Goal: Task Accomplishment & Management: Use online tool/utility

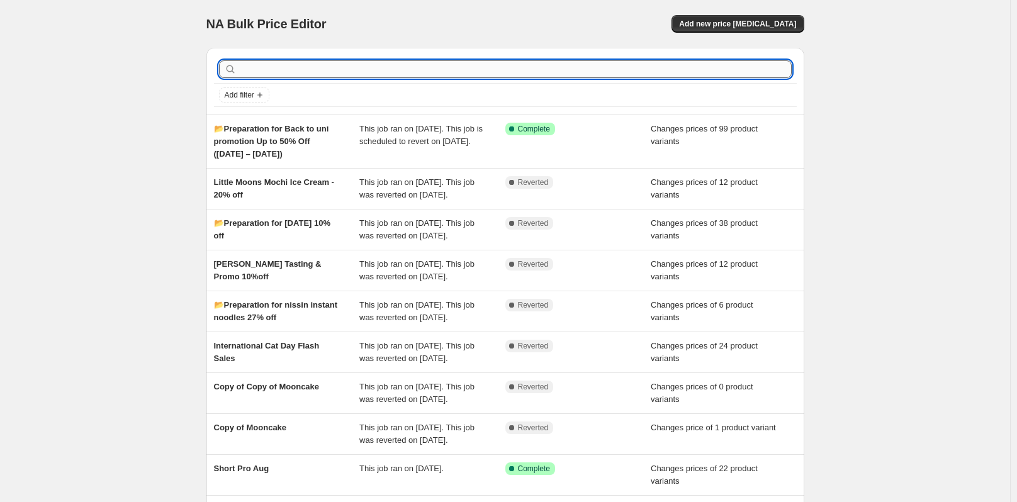
click at [296, 66] on input "text" at bounding box center [515, 69] width 553 height 18
click at [780, 24] on span "Add new price [MEDICAL_DATA]" at bounding box center [737, 24] width 117 height 10
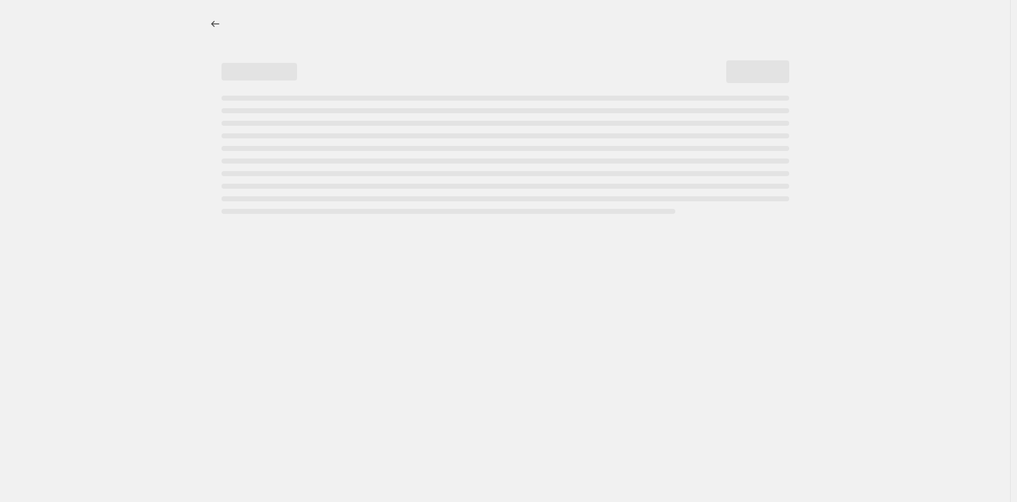
select select "percentage"
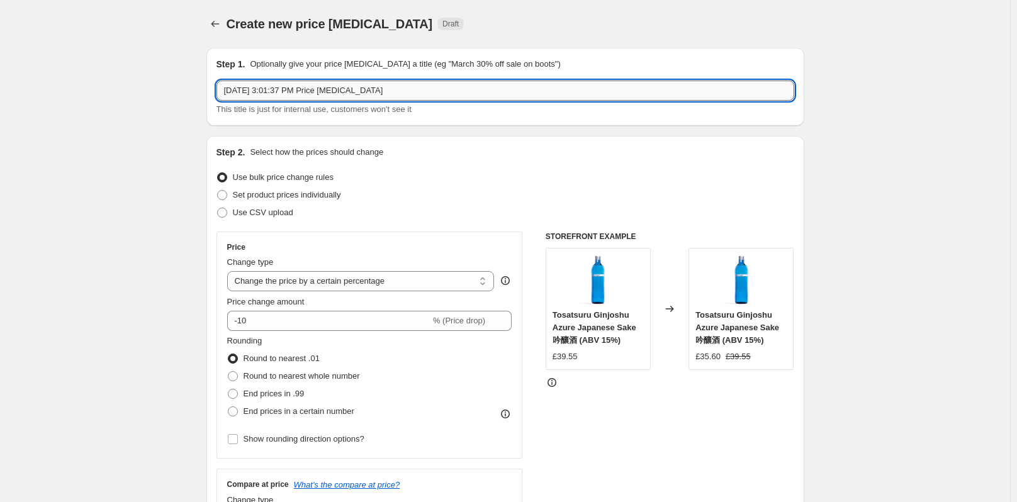
drag, startPoint x: 397, startPoint y: 88, endPoint x: 221, endPoint y: 91, distance: 175.6
click at [221, 91] on input "Sep 16, 2025, 3:01:37 PM Price change job" at bounding box center [506, 91] width 578 height 20
paste input "📂Preparation for Bai Jia Promotion 20% off (18 Sep - 30 Sep)"
type input "📂Preparation for Bai Jia Promotion 20% off (18 Sep - 30 Sep)"
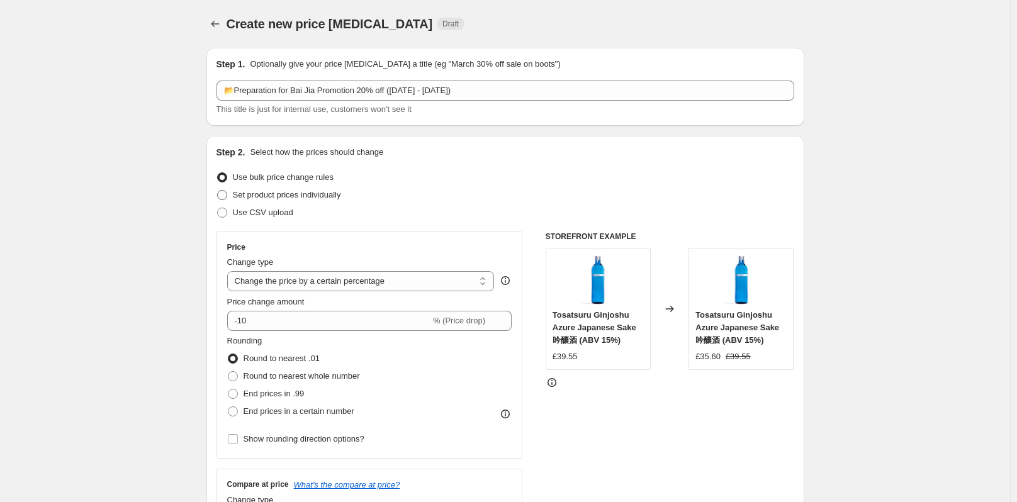
click at [229, 188] on label "Set product prices individually" at bounding box center [279, 195] width 125 height 18
click at [218, 190] on input "Set product prices individually" at bounding box center [217, 190] width 1 height 1
radio input "true"
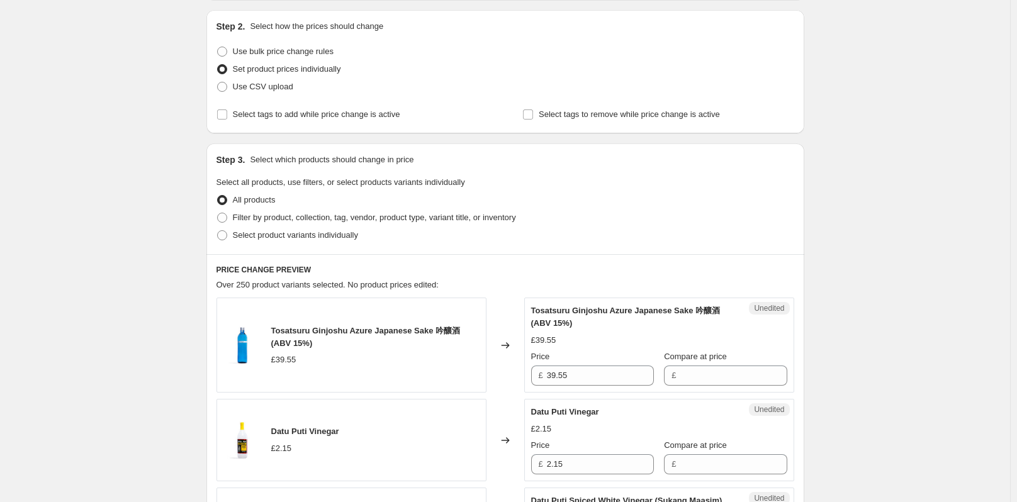
scroll to position [189, 0]
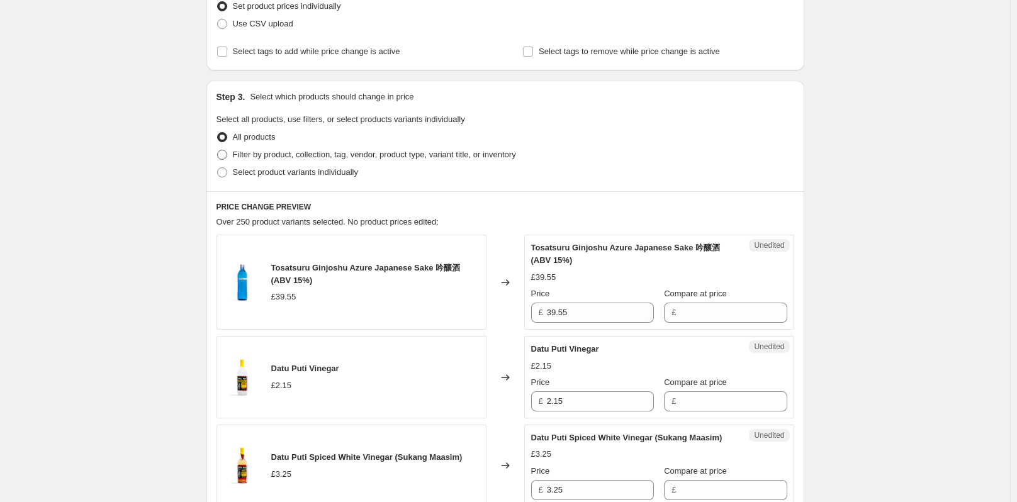
click at [227, 150] on span at bounding box center [222, 155] width 10 height 10
click at [218, 150] on input "Filter by product, collection, tag, vendor, product type, variant title, or inv…" at bounding box center [217, 150] width 1 height 1
radio input "true"
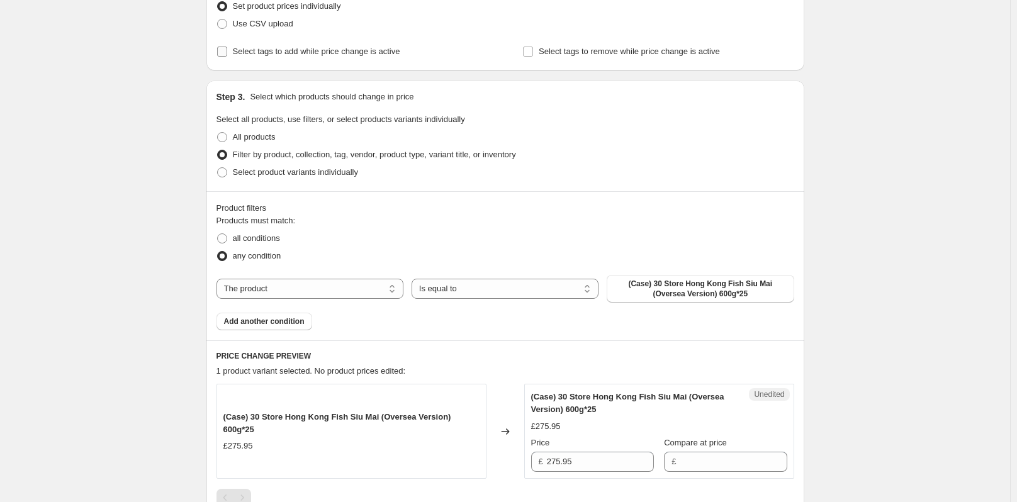
click at [223, 51] on input "Select tags to add while price change is active" at bounding box center [222, 52] width 10 height 10
checkbox input "true"
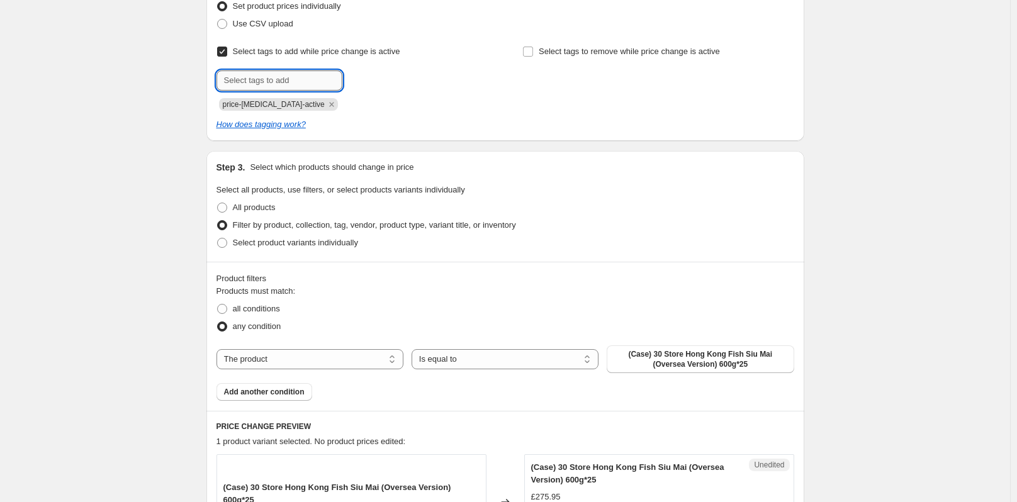
click at [269, 76] on input "text" at bounding box center [280, 80] width 126 height 20
paste input "limited time offer"
type input "limited time offer"
click at [386, 81] on span "limited time..." at bounding box center [393, 79] width 48 height 9
click at [530, 50] on input "Select tags to remove while price change is active" at bounding box center [528, 52] width 10 height 10
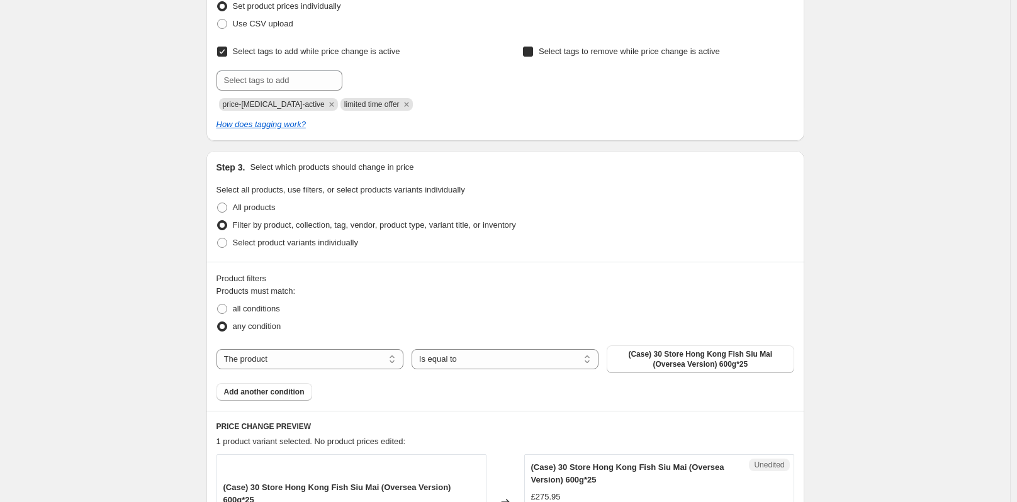
checkbox input "true"
click at [578, 78] on input "text" at bounding box center [585, 80] width 126 height 20
paste input "limited time offer"
type input "limited time offer"
click at [693, 79] on span "limited time..." at bounding box center [700, 79] width 48 height 9
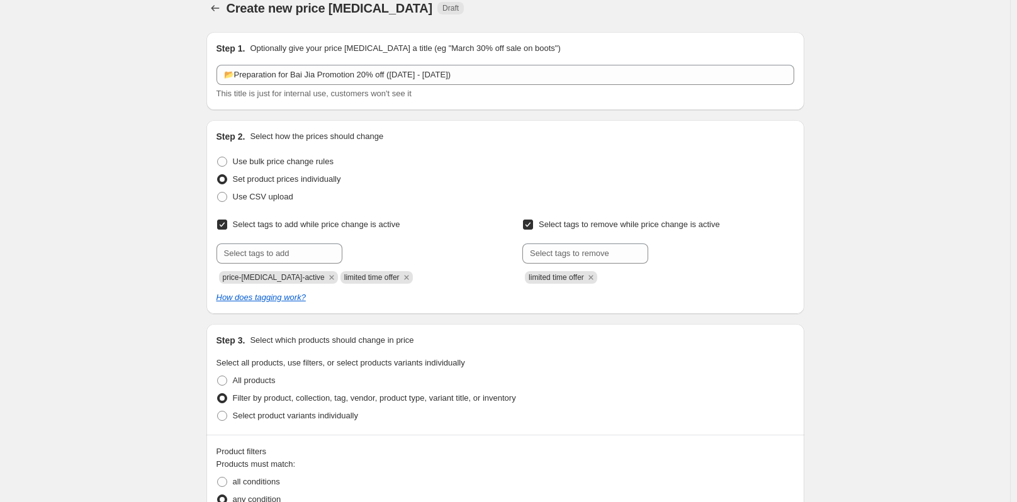
scroll to position [0, 0]
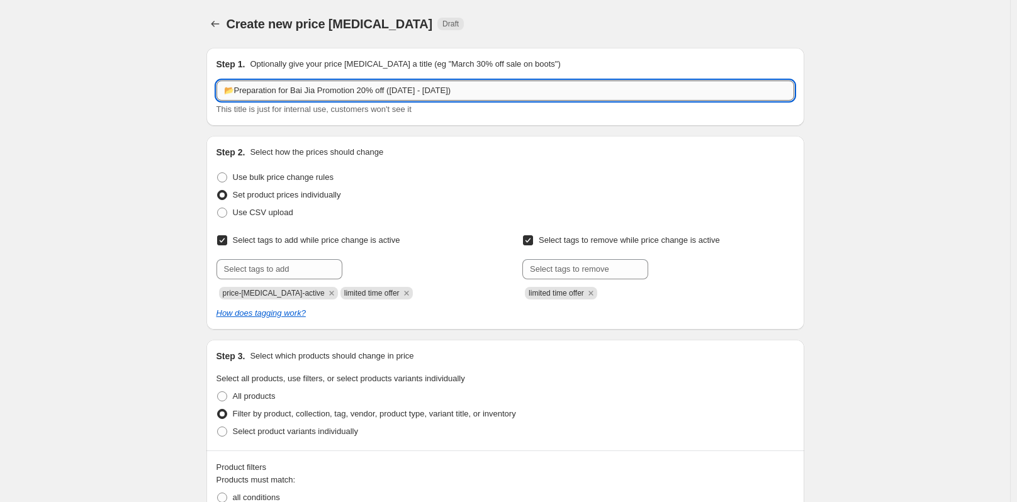
drag, startPoint x: 359, startPoint y: 90, endPoint x: 388, endPoint y: 88, distance: 29.0
click at [388, 88] on input "📂Preparation for Bai Jia Promotion 20% off (18 Sep - 30 Sep)" at bounding box center [506, 91] width 578 height 20
click at [473, 87] on input "📂Preparation for Bai Jia Promotion 20% off (18 Sep - 30 Sep)" at bounding box center [506, 91] width 578 height 20
click at [360, 89] on input "📂Preparation for Bai Jia Promotion 20% off (18 Sep - 30 Sep)" at bounding box center [506, 91] width 578 height 20
drag, startPoint x: 357, startPoint y: 89, endPoint x: 388, endPoint y: 89, distance: 30.8
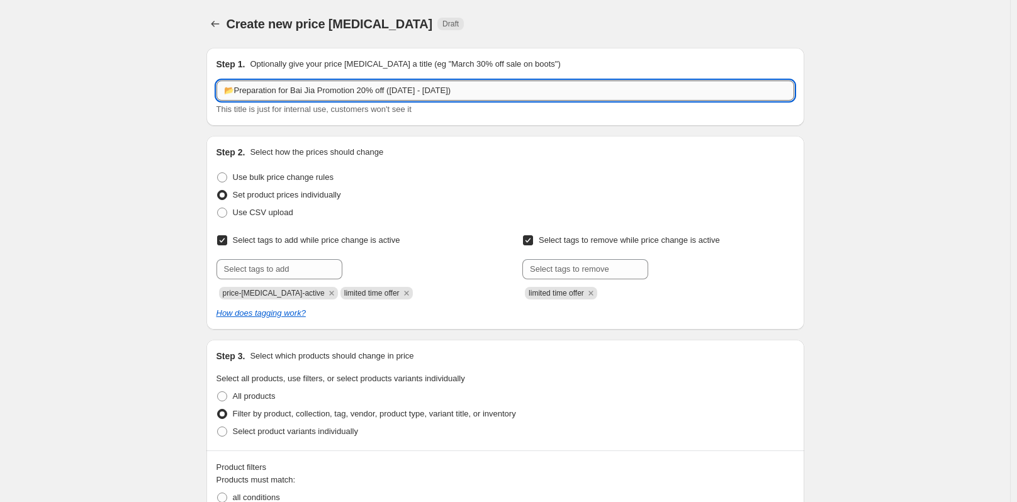
click at [388, 89] on input "📂Preparation for Bai Jia Promotion 20% off (18 Sep - 30 Sep)" at bounding box center [506, 91] width 578 height 20
click at [465, 92] on input "📂Preparation for Bai Jia Promotion 20% off (18 Sep - 30 Sep)" at bounding box center [506, 91] width 578 height 20
drag, startPoint x: 360, startPoint y: 92, endPoint x: 388, endPoint y: 90, distance: 28.4
click at [388, 90] on input "📂Preparation for Bai Jia Promotion 20% off (18 Sep - 30 Sep)" at bounding box center [506, 91] width 578 height 20
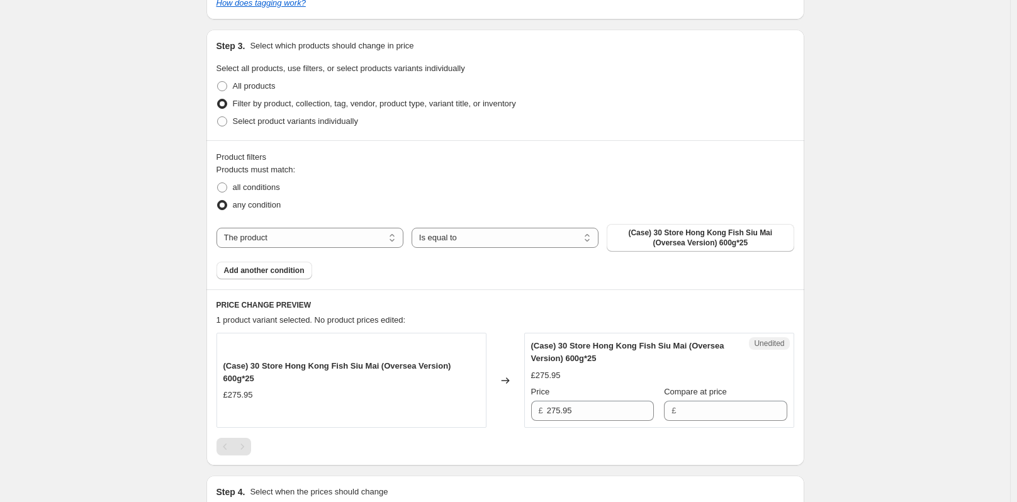
scroll to position [315, 0]
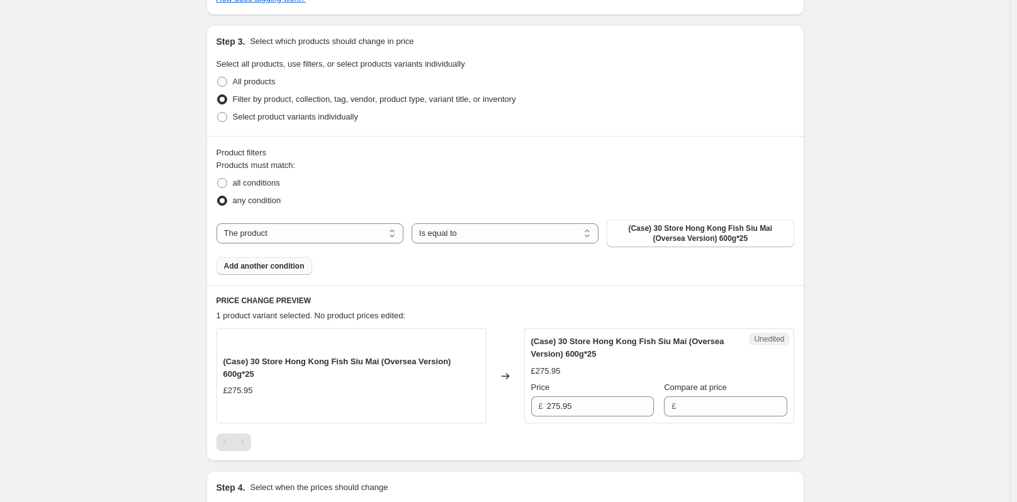
click at [285, 259] on button "Add another condition" at bounding box center [265, 266] width 96 height 18
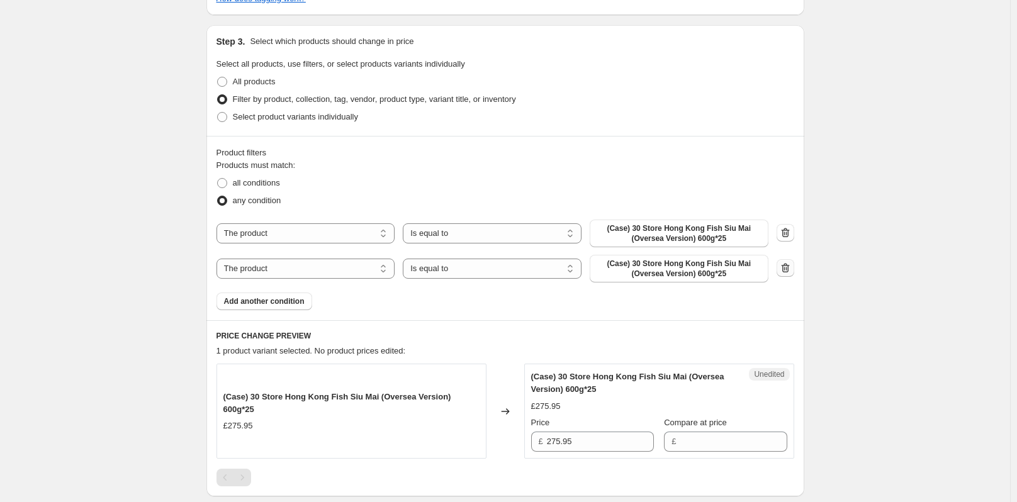
click at [784, 269] on icon "button" at bounding box center [785, 268] width 13 height 13
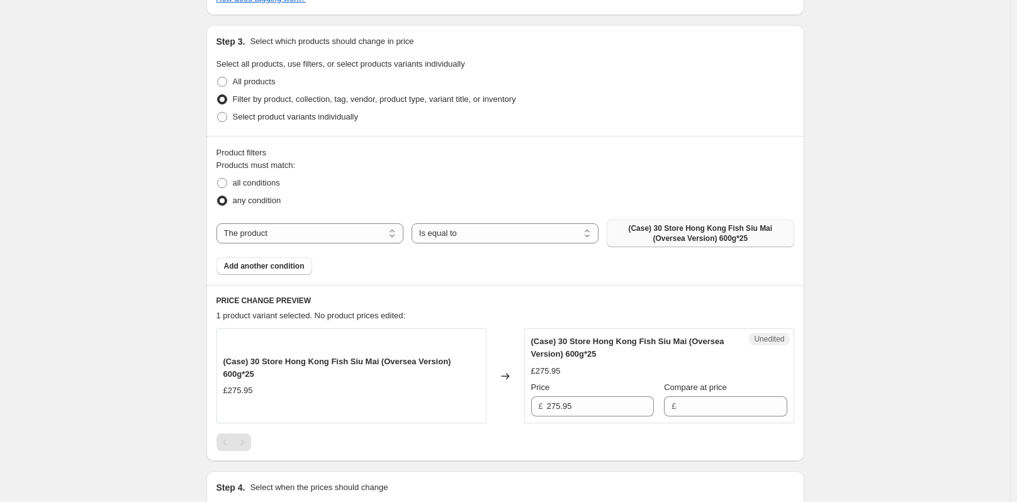
click at [717, 237] on span "(Case) 30 Store Hong Kong Fish Siu Mai (Oversea Version) 600g*25" at bounding box center [700, 233] width 172 height 20
click at [677, 237] on span "(Case) 30 Store Hong Kong Fish Siu Mai (Oversea Version) 600g*25" at bounding box center [700, 233] width 172 height 20
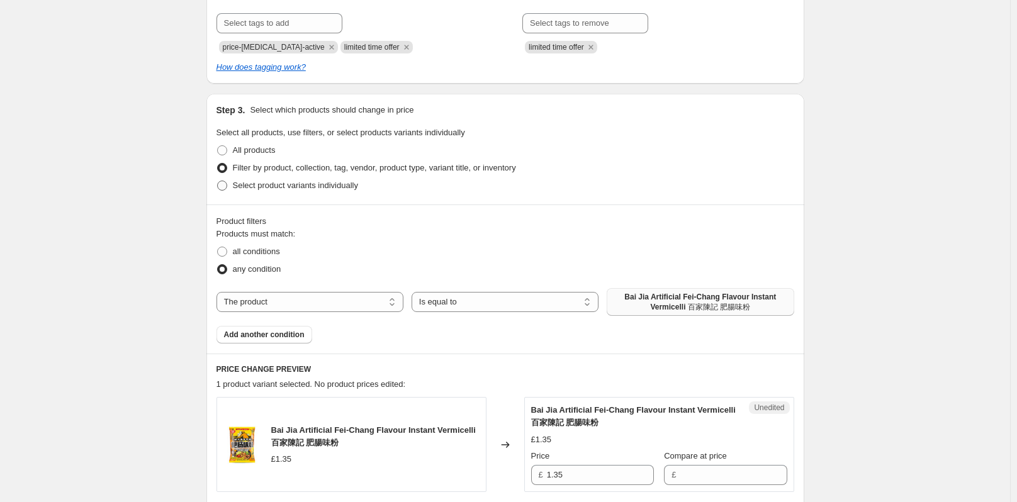
scroll to position [378, 0]
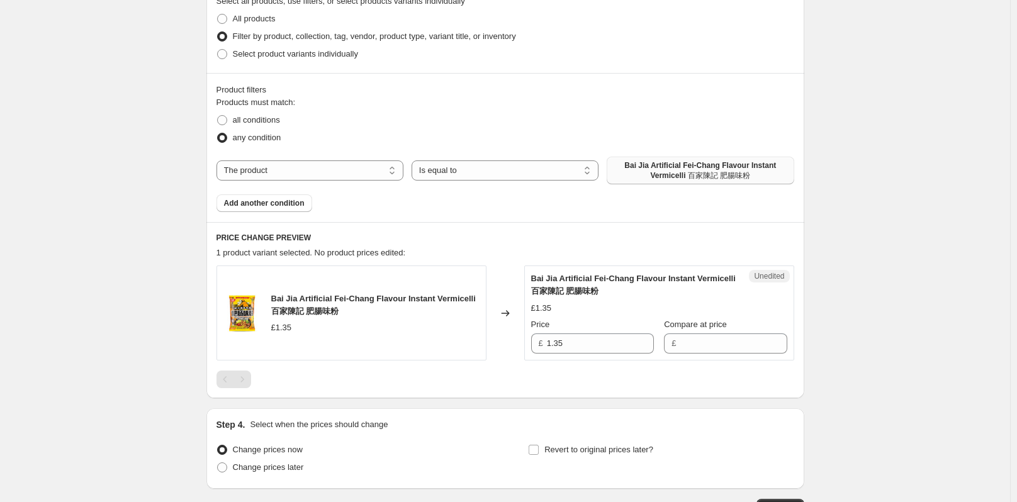
click at [684, 162] on span "Bai Jia Artificial Fei-Chang Flavour Instant Vermicelli 百家陳記 肥腸味粉" at bounding box center [700, 170] width 172 height 20
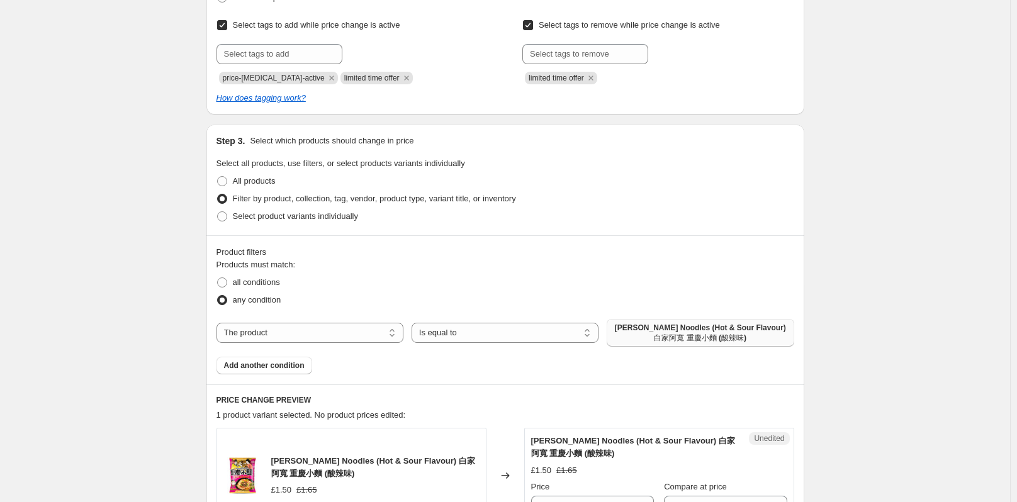
scroll to position [217, 0]
click at [227, 179] on span at bounding box center [222, 179] width 10 height 10
click at [218, 175] on input "All products" at bounding box center [217, 174] width 1 height 1
radio input "true"
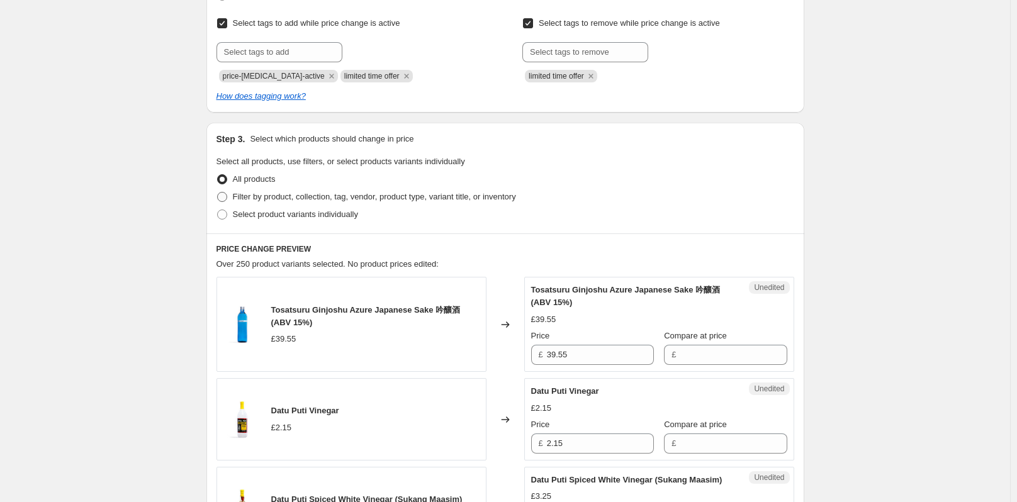
click at [227, 193] on span at bounding box center [222, 197] width 10 height 10
click at [218, 193] on input "Filter by product, collection, tag, vendor, product type, variant title, or inv…" at bounding box center [217, 192] width 1 height 1
radio input "true"
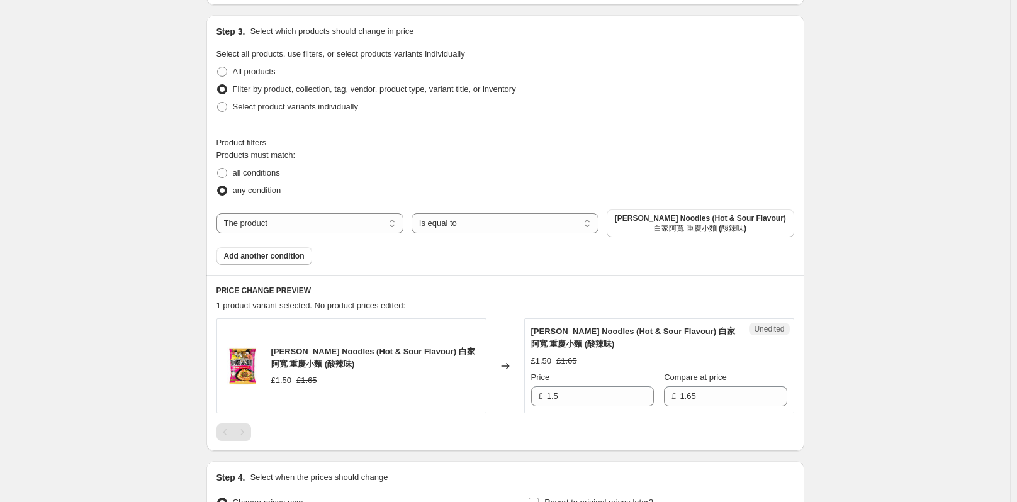
scroll to position [343, 0]
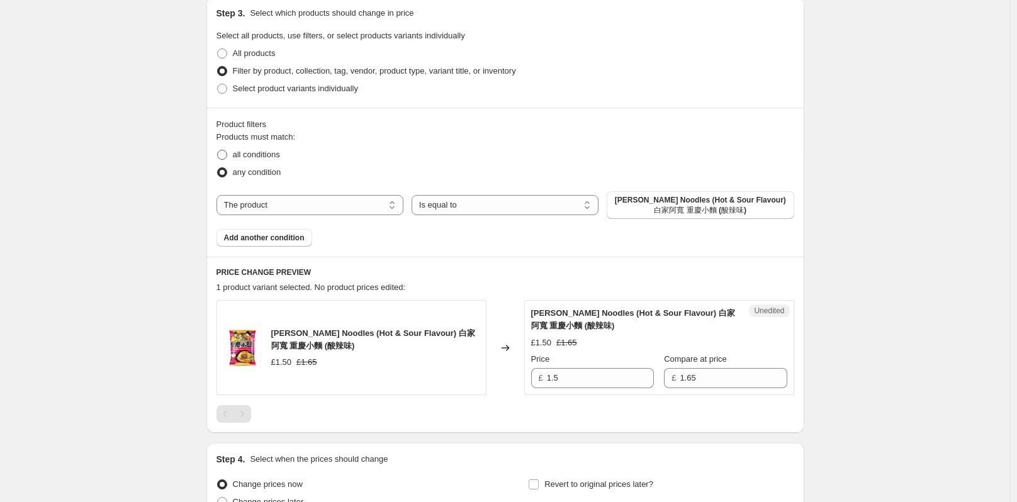
click at [227, 157] on span at bounding box center [222, 155] width 10 height 10
click at [218, 150] on input "all conditions" at bounding box center [217, 150] width 1 height 1
radio input "true"
click at [376, 206] on select "The product The product's collection The product's tag The product's vendor The…" at bounding box center [310, 205] width 187 height 20
click at [227, 170] on span at bounding box center [222, 172] width 10 height 10
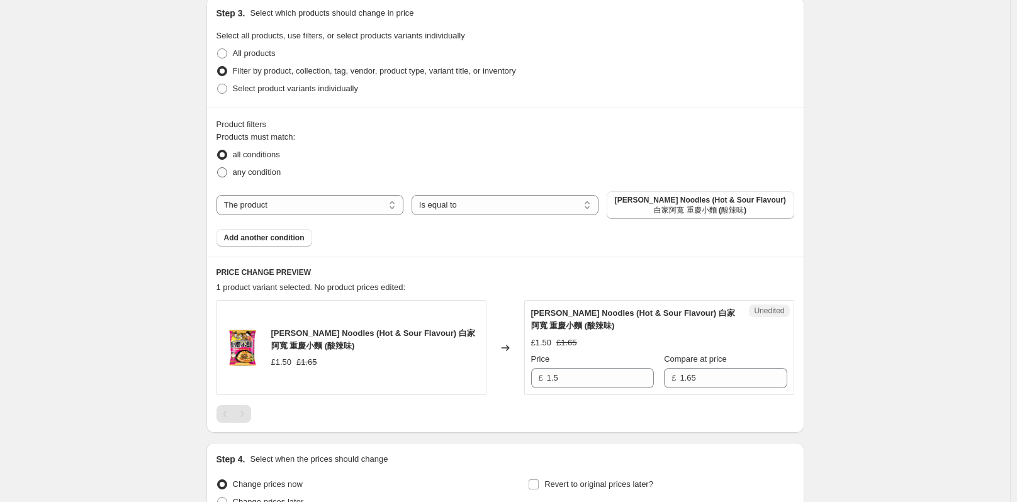
click at [218, 168] on input "any condition" at bounding box center [217, 167] width 1 height 1
radio input "true"
click at [351, 206] on select "The product The product's collection The product's tag The product's vendor The…" at bounding box center [310, 205] width 187 height 20
select select "collection"
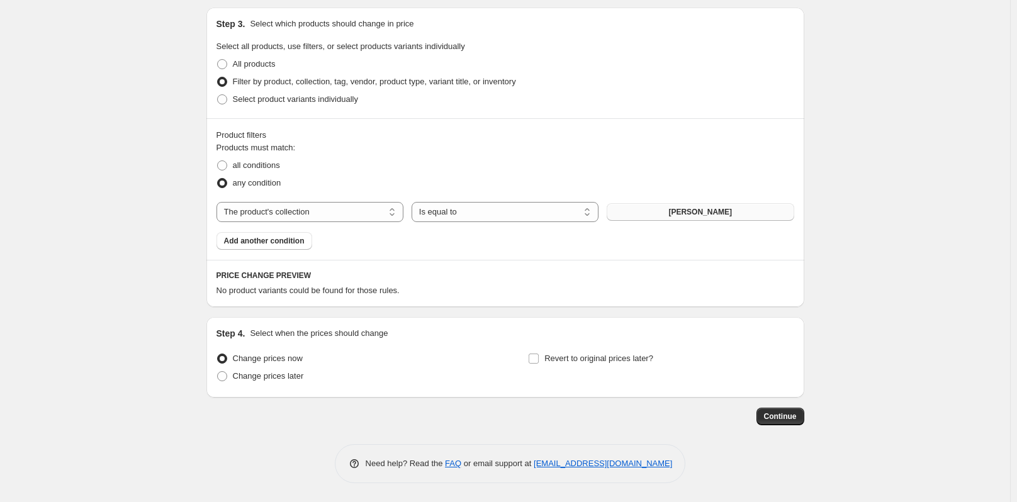
scroll to position [332, 0]
click at [711, 206] on button "ajinomoto gyoza" at bounding box center [700, 212] width 187 height 18
click at [341, 212] on select "The product The product's collection The product's tag The product's vendor The…" at bounding box center [310, 212] width 187 height 20
click at [219, 202] on select "The product The product's collection The product's tag The product's vendor The…" at bounding box center [310, 212] width 187 height 20
click at [684, 206] on button "ajinomoto gyoza" at bounding box center [700, 212] width 187 height 18
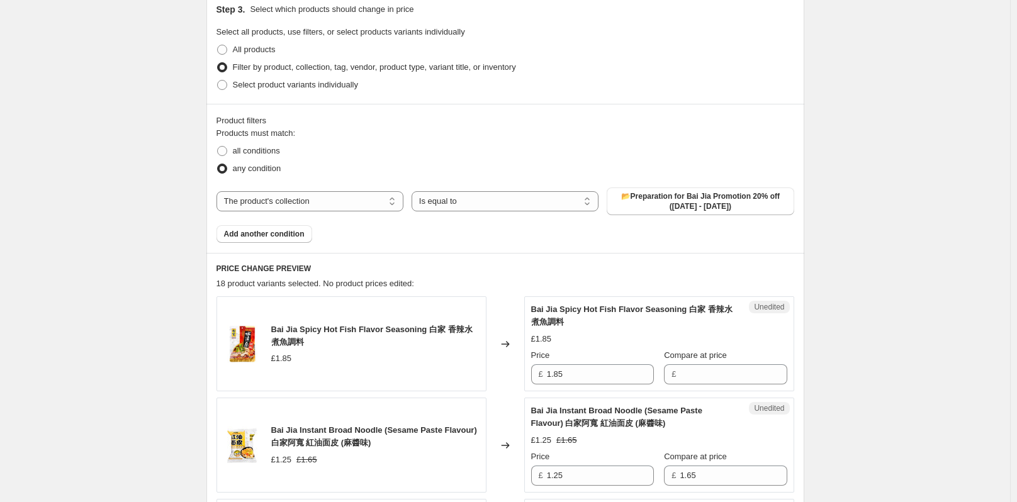
scroll to position [364, 0]
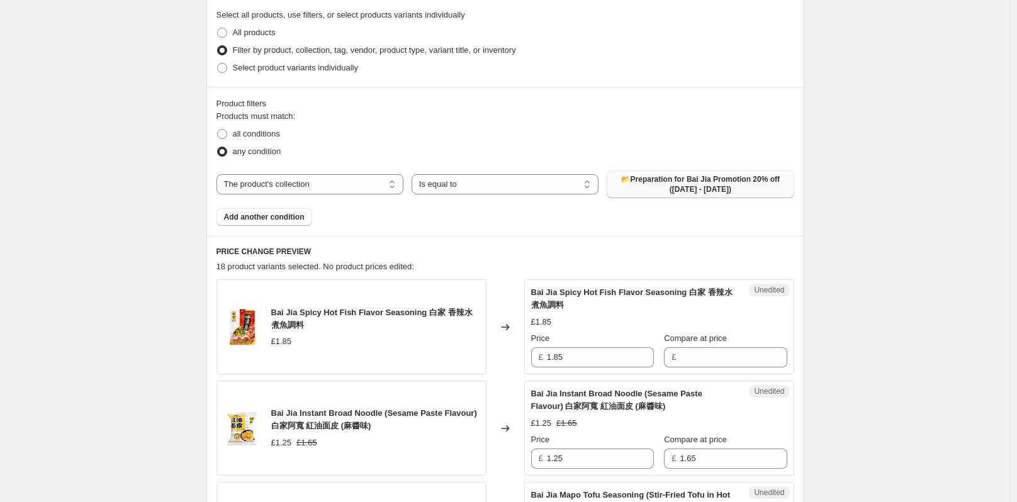
click at [644, 183] on span "📂Preparation for Bai Jia Promotion 20% off (18 Sep - 30 Sep)" at bounding box center [700, 184] width 172 height 20
click at [718, 191] on span "📂Preparation for Bai Jia Promotion 20% off (18 Sep - 30 Sep)" at bounding box center [700, 184] width 172 height 20
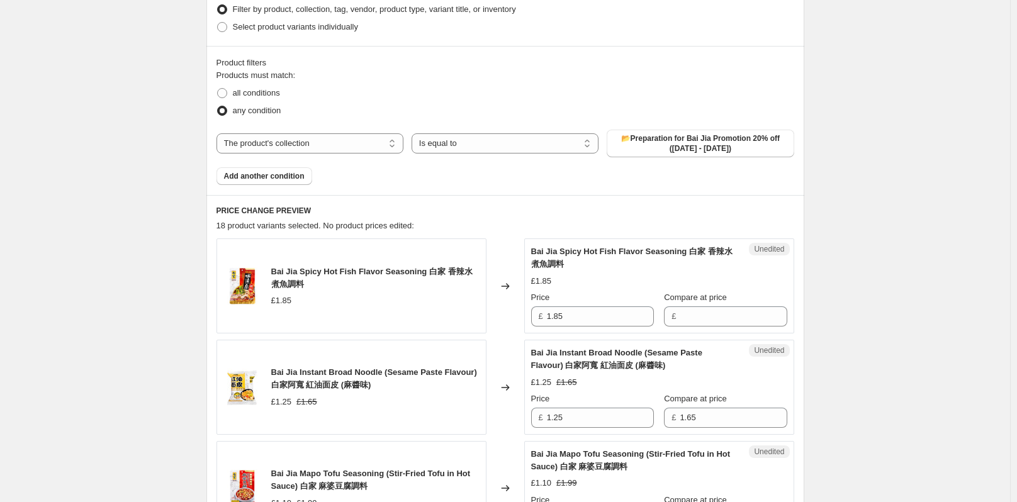
scroll to position [427, 0]
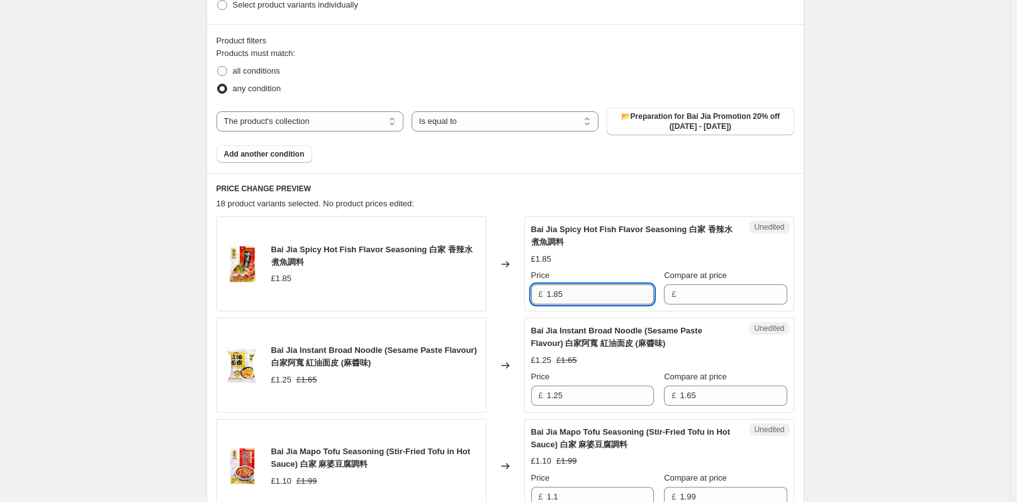
click at [571, 288] on input "1.85" at bounding box center [600, 294] width 107 height 20
drag, startPoint x: 566, startPoint y: 297, endPoint x: 541, endPoint y: 297, distance: 25.2
click at [541, 297] on div "£ 1.85" at bounding box center [592, 294] width 123 height 20
type input "1.85"
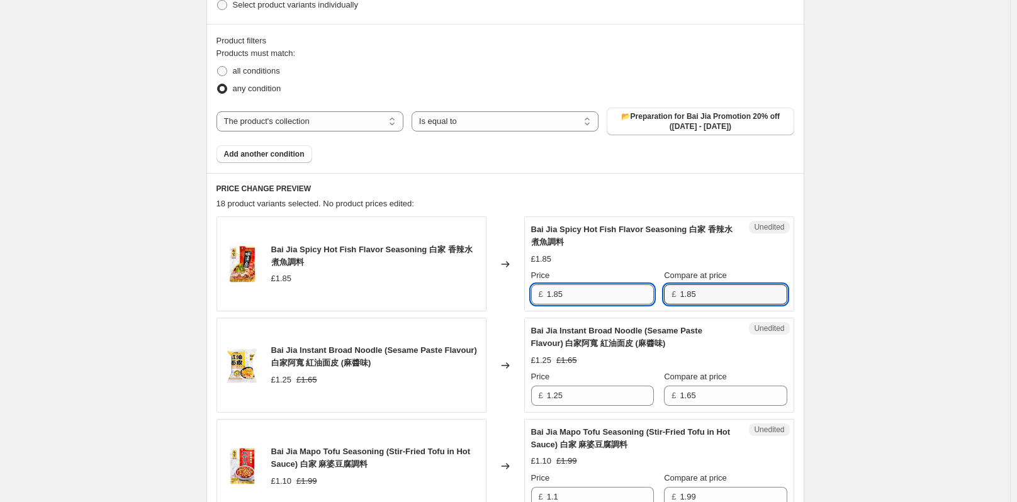
click at [605, 300] on input "1.85" at bounding box center [600, 294] width 107 height 20
type input "1.48"
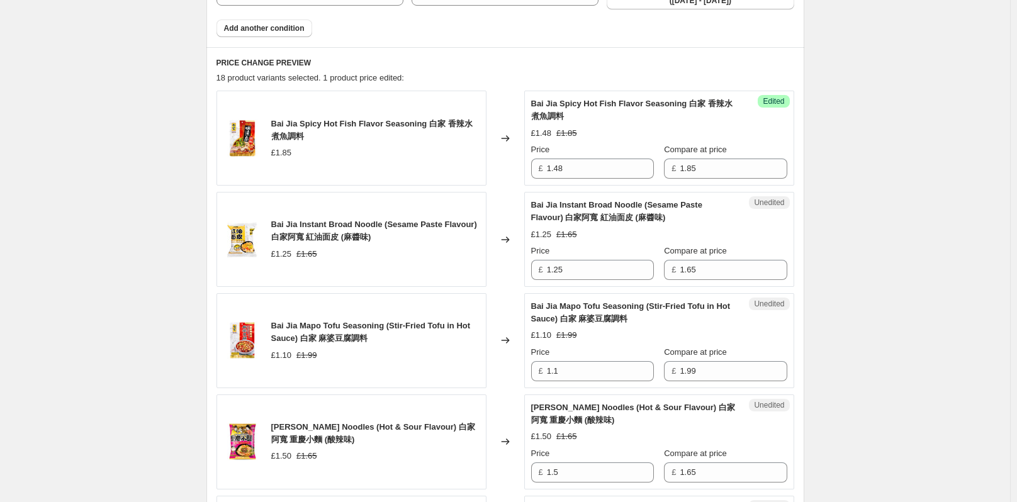
scroll to position [616, 0]
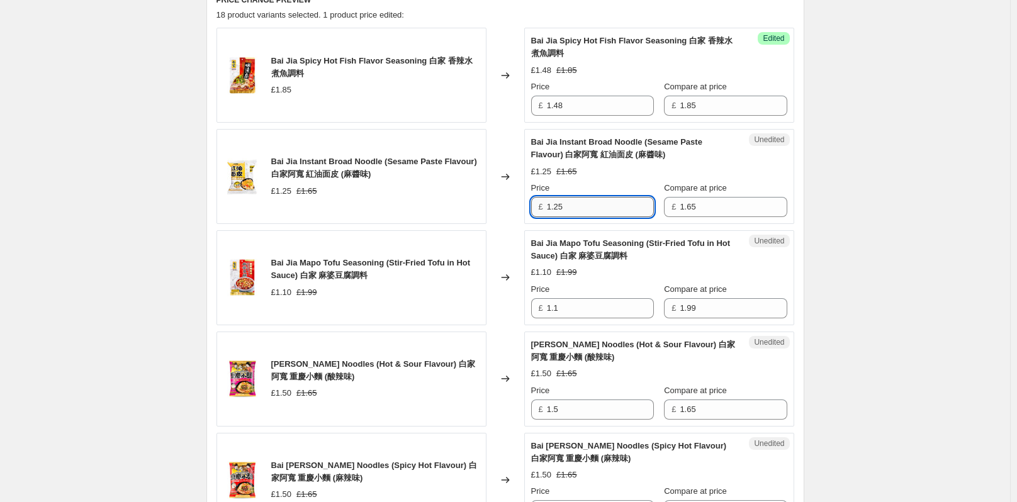
click at [580, 214] on input "1.25" at bounding box center [600, 207] width 107 height 20
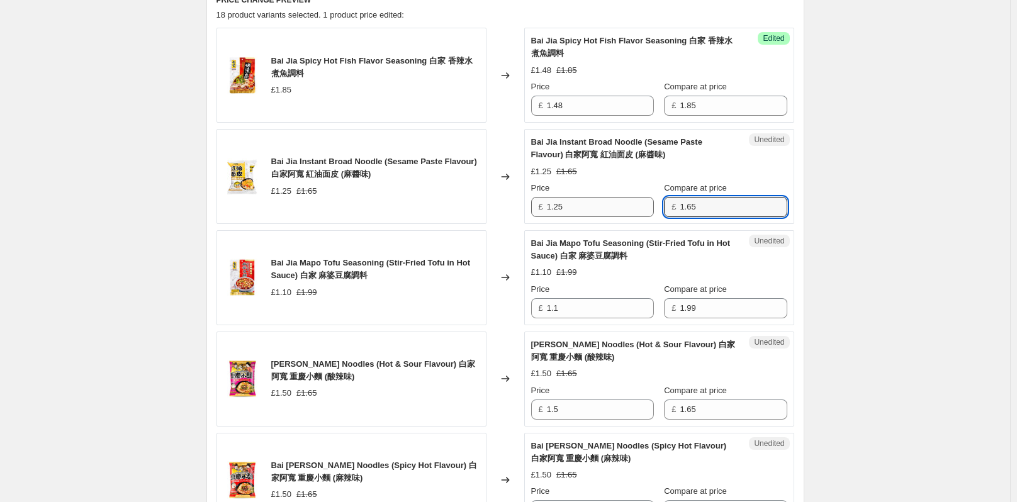
drag, startPoint x: 716, startPoint y: 203, endPoint x: 655, endPoint y: 208, distance: 60.6
click at [655, 208] on div "Price £ 1.25 Compare at price £ 1.65" at bounding box center [659, 199] width 256 height 35
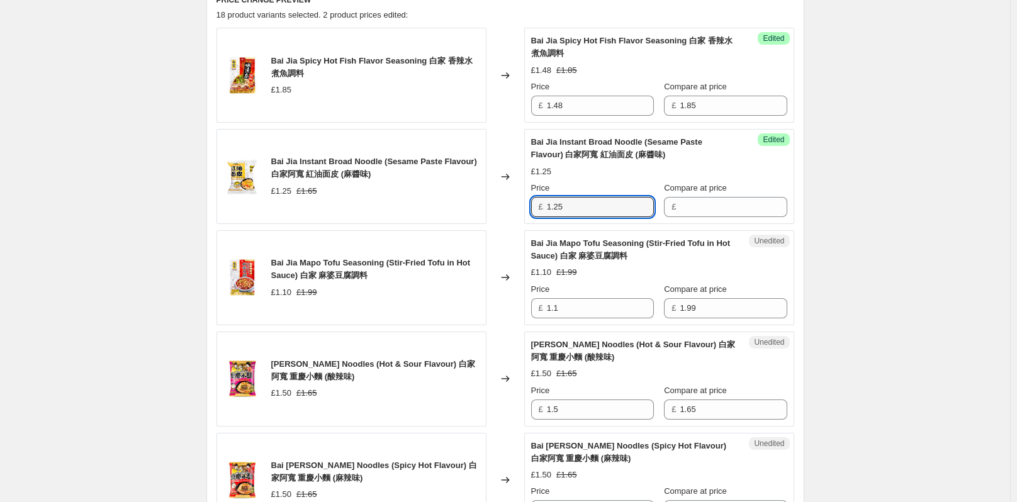
drag, startPoint x: 578, startPoint y: 208, endPoint x: 546, endPoint y: 206, distance: 32.2
click at [546, 206] on div "£ 1.25" at bounding box center [592, 207] width 123 height 20
type input "1.25"
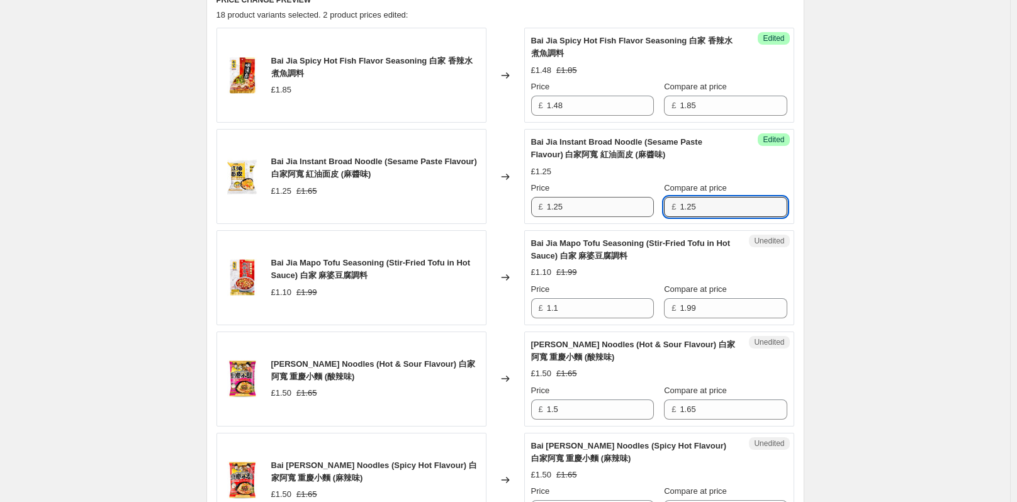
type input "1.25"
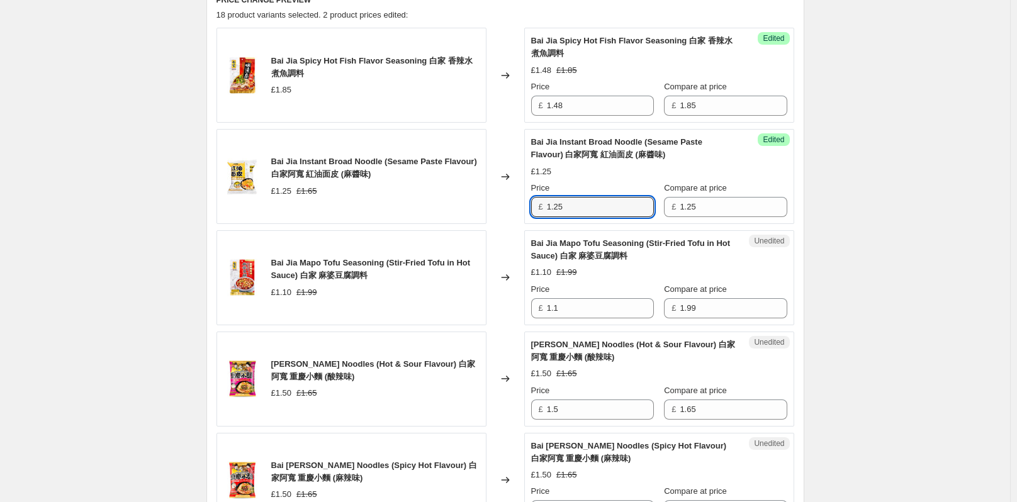
drag, startPoint x: 599, startPoint y: 203, endPoint x: 530, endPoint y: 209, distance: 69.5
click at [533, 208] on div "Success Edited Bai Jia Instant Broad Noodle (Sesame Paste Flavour) 白家阿寬 紅油面皮 (麻…" at bounding box center [659, 176] width 270 height 95
type input "0.99"
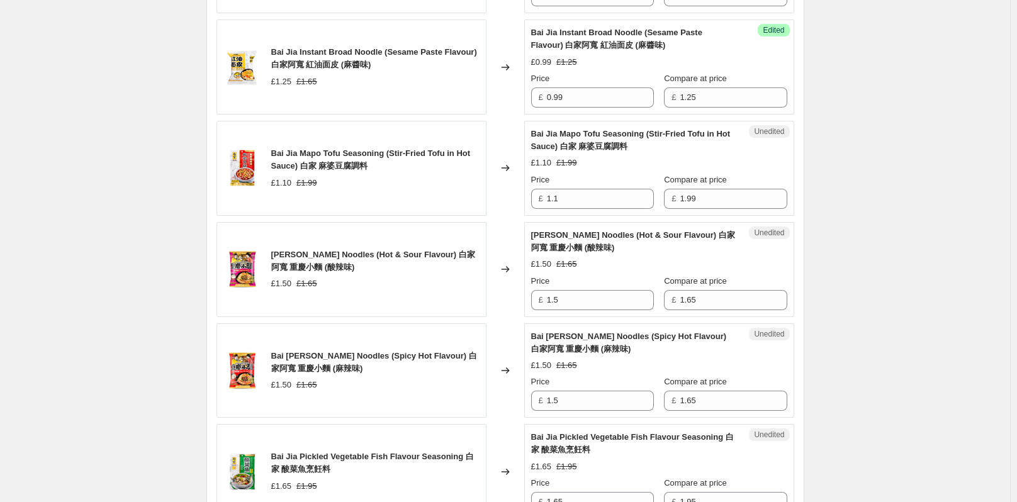
scroll to position [741, 0]
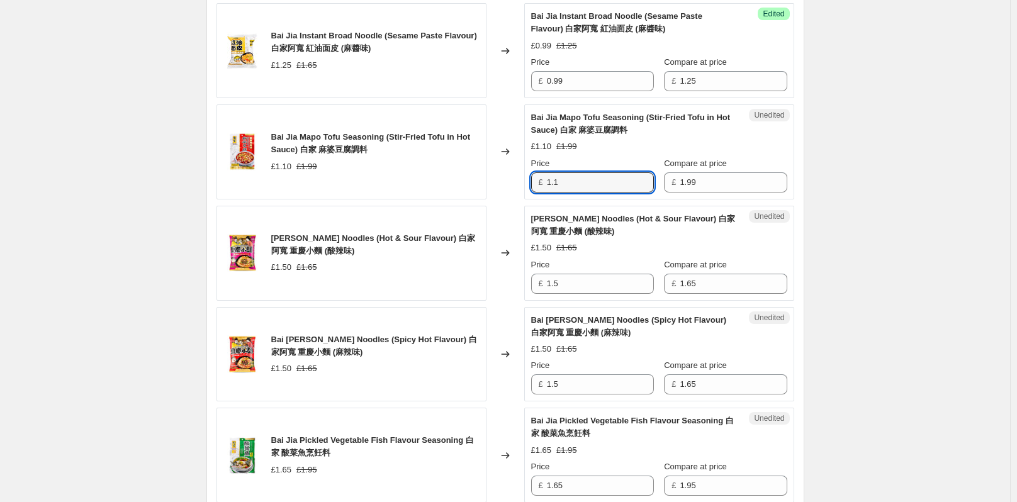
drag, startPoint x: 571, startPoint y: 182, endPoint x: 537, endPoint y: 182, distance: 34.0
click at [537, 182] on div "£ 1.1" at bounding box center [592, 182] width 123 height 20
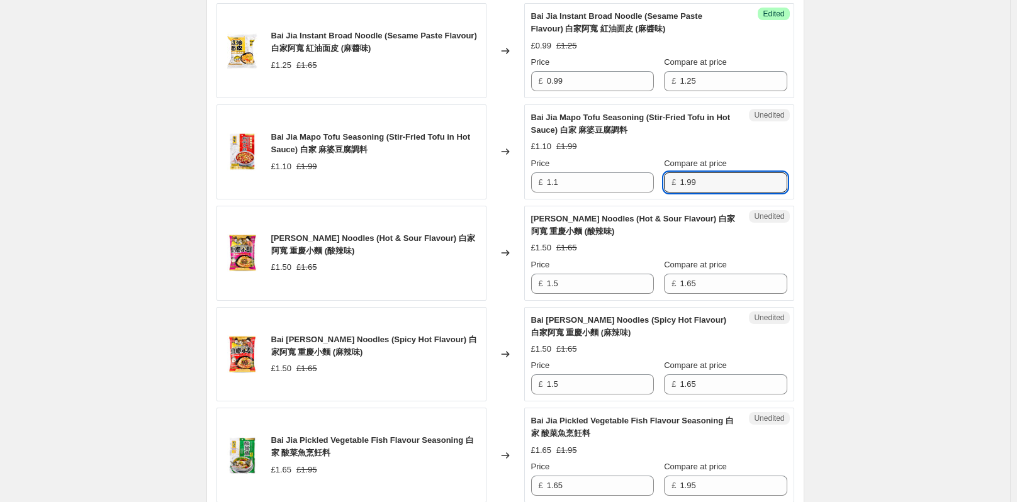
drag, startPoint x: 712, startPoint y: 184, endPoint x: 670, endPoint y: 182, distance: 41.6
click at [670, 182] on div "£ 1.99" at bounding box center [725, 182] width 123 height 20
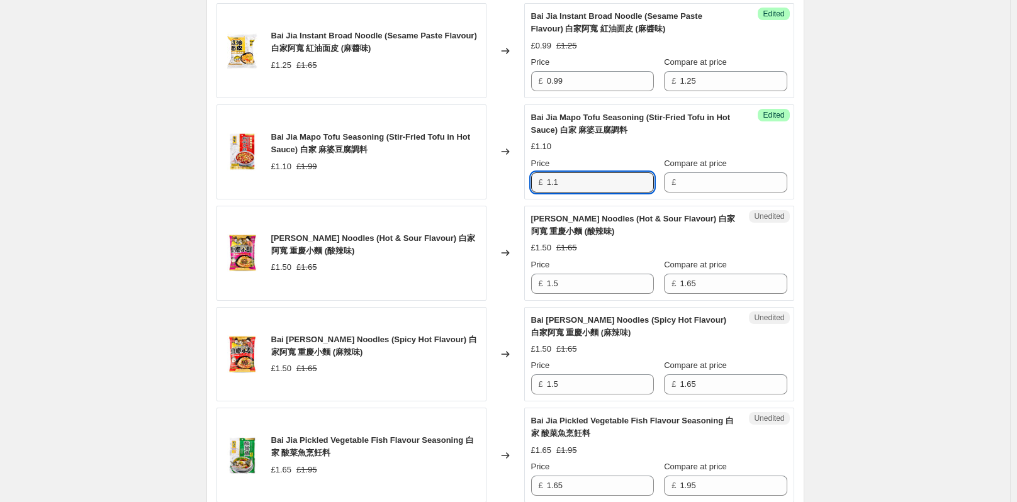
drag, startPoint x: 583, startPoint y: 186, endPoint x: 544, endPoint y: 186, distance: 39.7
click at [544, 186] on div "£ 1.1" at bounding box center [592, 182] width 123 height 20
type input "1.1"
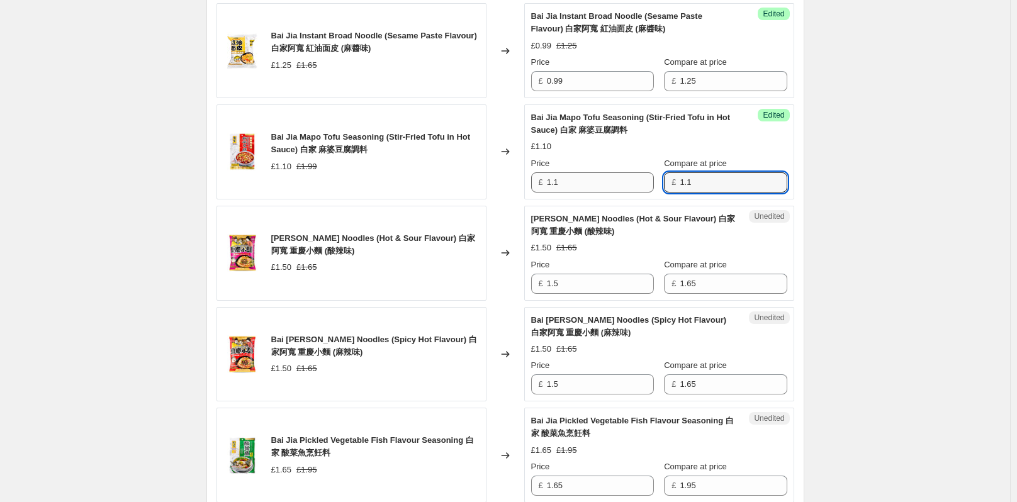
type input "1.1"
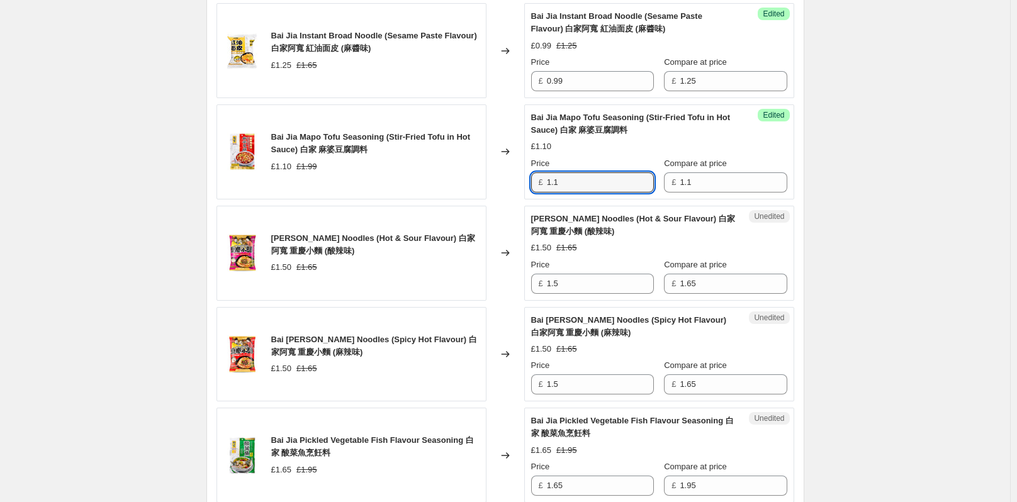
drag, startPoint x: 582, startPoint y: 179, endPoint x: 430, endPoint y: 187, distance: 151.9
click at [474, 187] on div "Bai Jia Mapo Tofu Seasoning (Stir-Fried Tofu in Hot Sauce) 白家 麻婆豆腐調料 £1.10 £1.9…" at bounding box center [506, 151] width 578 height 95
type input "0.88"
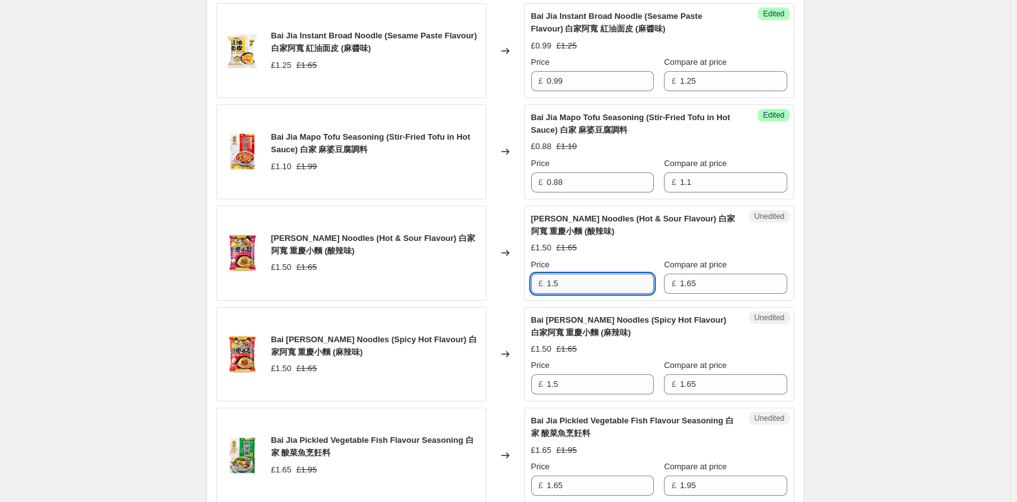
click at [571, 281] on input "1.5" at bounding box center [600, 284] width 107 height 20
drag, startPoint x: 707, startPoint y: 288, endPoint x: 603, endPoint y: 291, distance: 103.9
click at [682, 285] on div "£ 1.65" at bounding box center [725, 284] width 123 height 20
type input "50"
click at [600, 291] on input "1.5" at bounding box center [600, 284] width 107 height 20
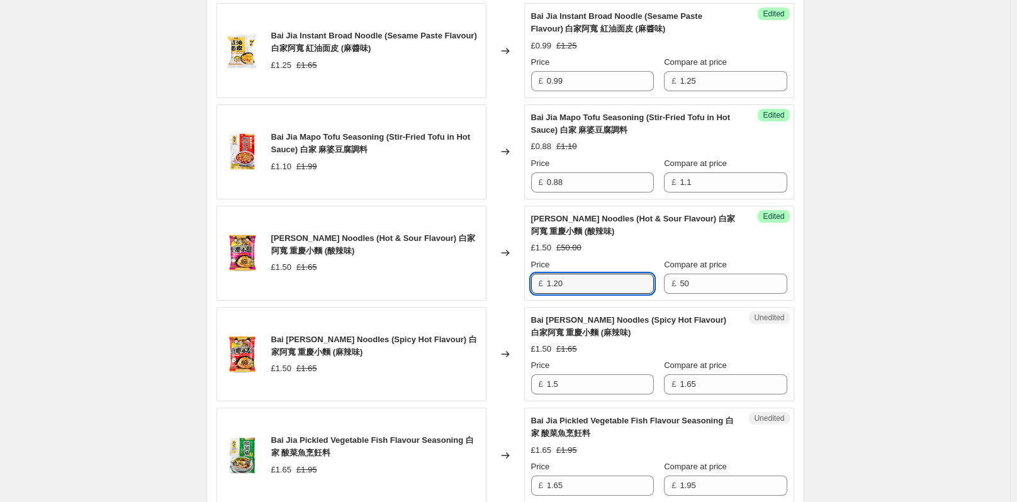
type input "1.20"
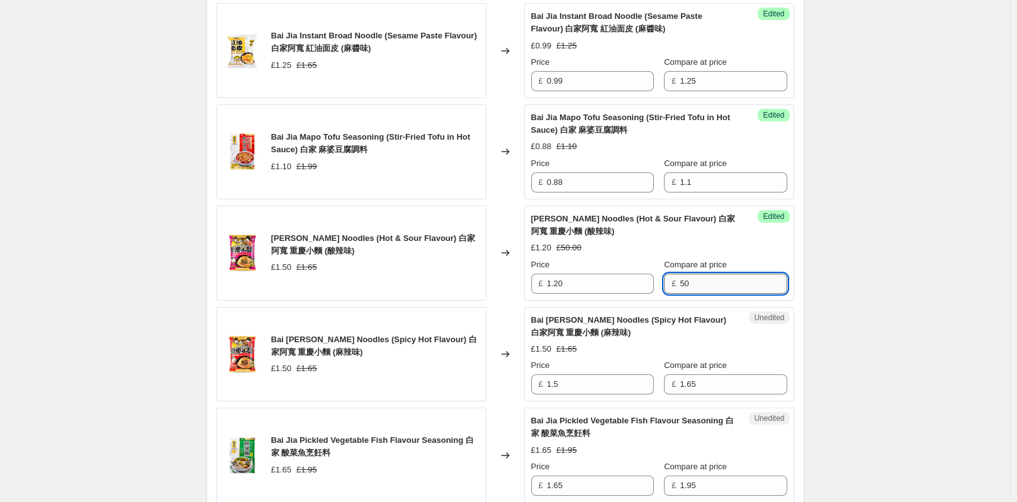
click at [683, 283] on input "50" at bounding box center [733, 284] width 107 height 20
type input "1.50"
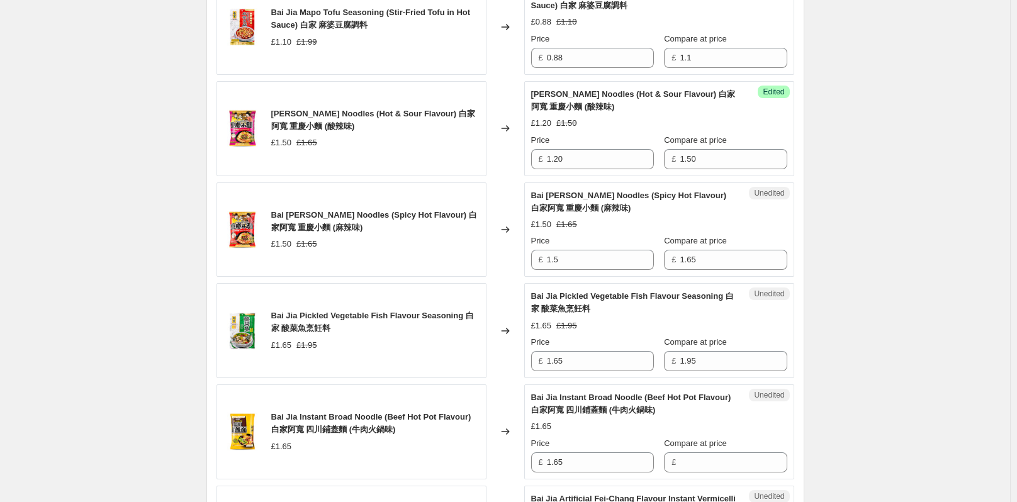
scroll to position [867, 0]
click at [700, 259] on input "1.65" at bounding box center [733, 259] width 107 height 20
type input "1.50"
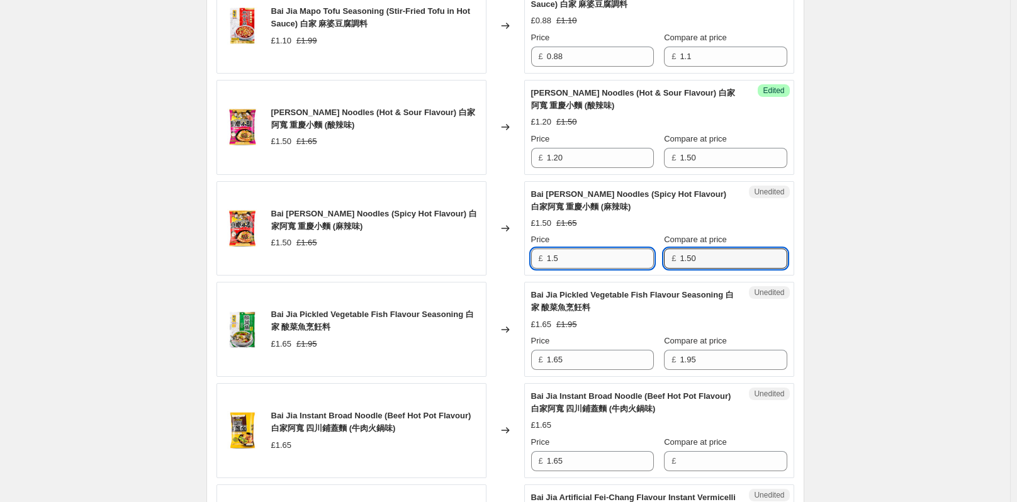
click at [610, 264] on input "1.5" at bounding box center [600, 259] width 107 height 20
type input "1.20"
click at [893, 276] on div "Create new price change job. This page is ready Create new price change job Dra…" at bounding box center [505, 472] width 1010 height 2679
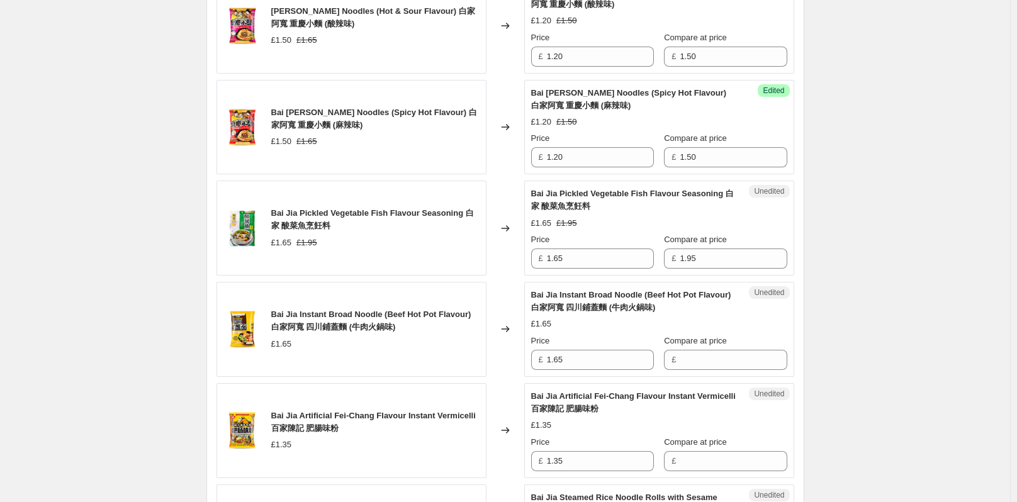
scroll to position [993, 0]
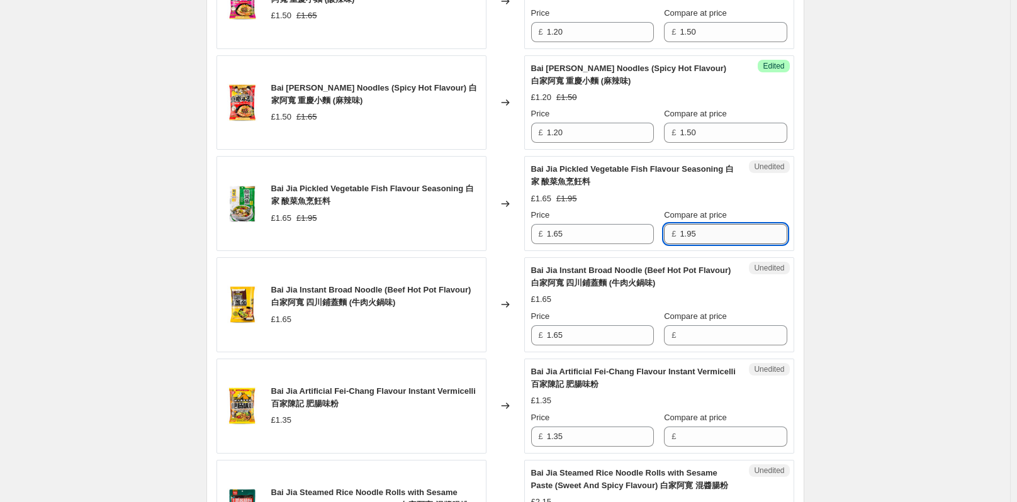
click at [718, 236] on input "1.95" at bounding box center [733, 234] width 107 height 20
type input "1.65"
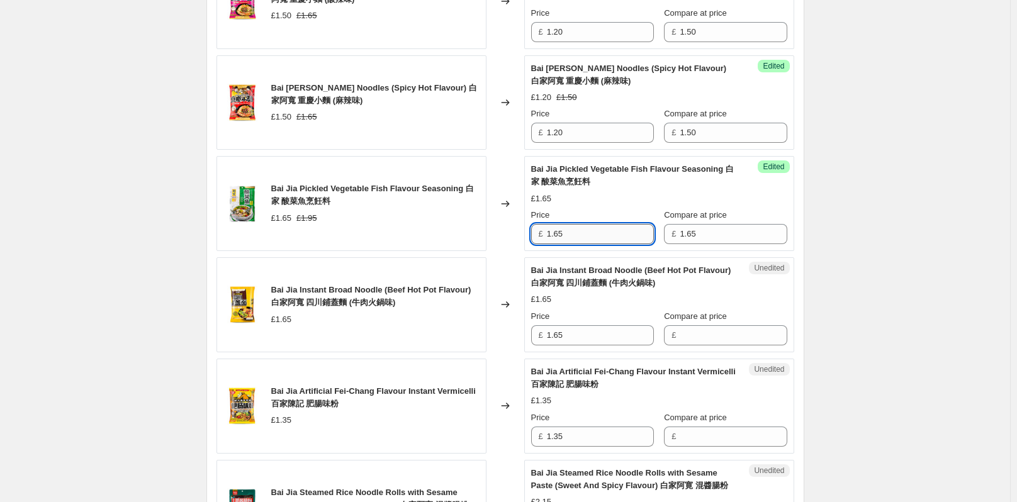
click at [567, 233] on input "1.65" at bounding box center [600, 234] width 107 height 20
type input "1.32"
click at [961, 283] on div "Create new price change job. This page is ready Create new price change job Dra…" at bounding box center [505, 346] width 1010 height 2679
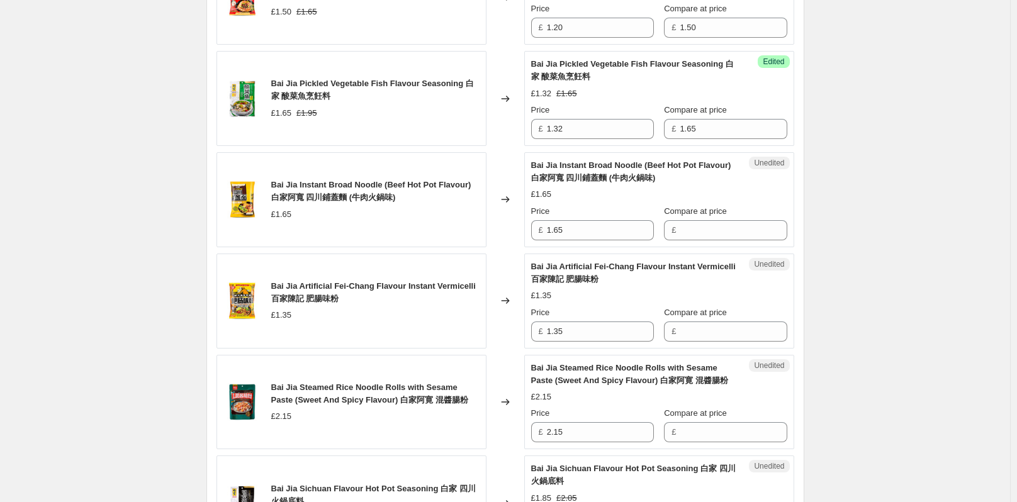
scroll to position [1119, 0]
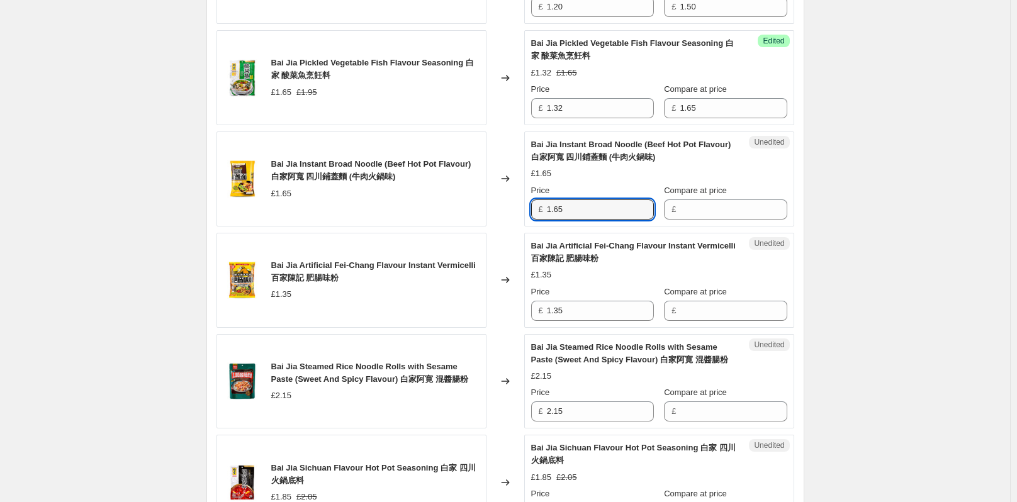
drag, startPoint x: 577, startPoint y: 208, endPoint x: 526, endPoint y: 210, distance: 51.0
click at [526, 210] on div "Bai Jia Instant Broad Noodle (Beef Hot Pot Flavour) 白家阿寬 四川鋪蓋麵 (牛肉火鍋味) £1.65 Ch…" at bounding box center [506, 179] width 578 height 95
type input "1.65"
click at [610, 215] on input "1.65" at bounding box center [600, 210] width 107 height 20
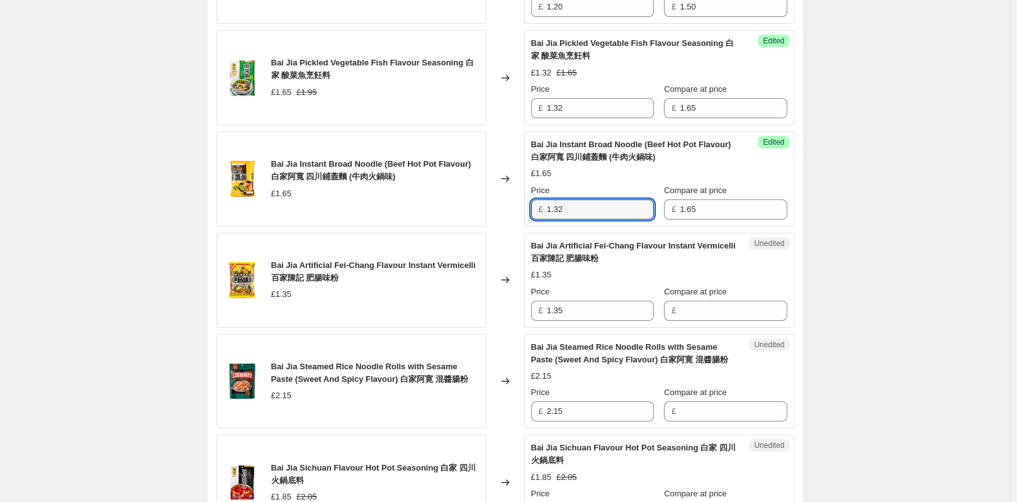
type input "1.32"
click at [888, 315] on div "Create new price change job. This page is ready Create new price change job Dra…" at bounding box center [505, 220] width 1010 height 2679
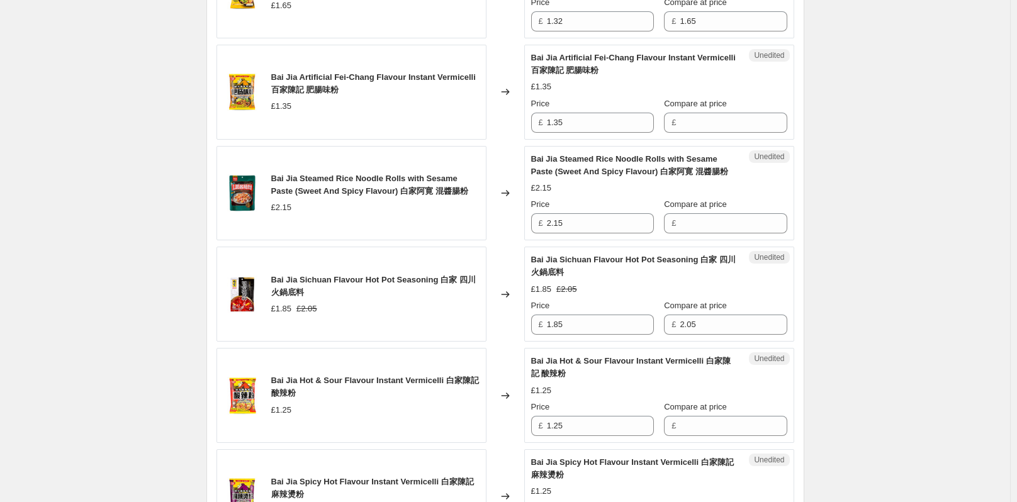
scroll to position [1308, 0]
drag, startPoint x: 584, startPoint y: 125, endPoint x: 542, endPoint y: 122, distance: 42.3
click at [542, 122] on div "£ 1.35" at bounding box center [592, 122] width 123 height 20
type input "1.35"
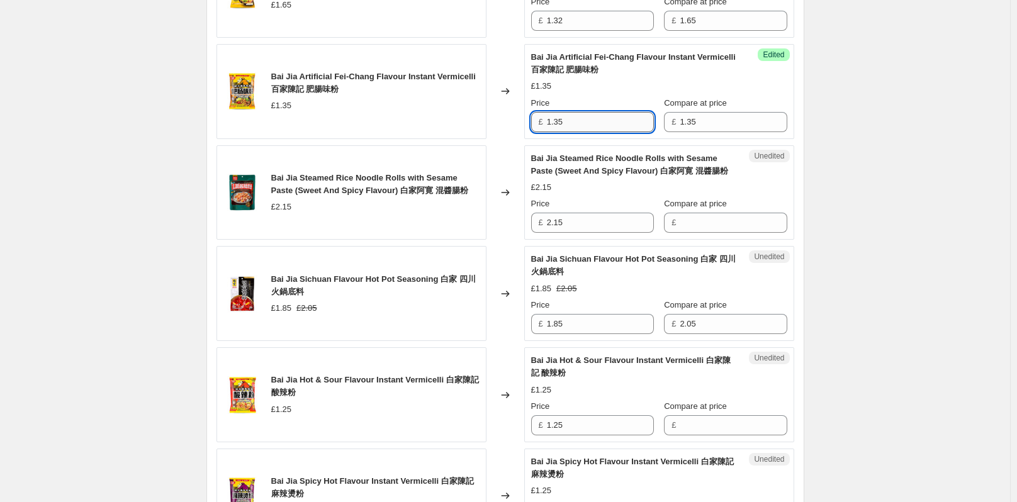
click at [634, 123] on input "1.35" at bounding box center [600, 122] width 107 height 20
type input "1.08"
click at [853, 154] on div "Create new price change job. This page is ready Create new price change job Dra…" at bounding box center [505, 31] width 1010 height 2679
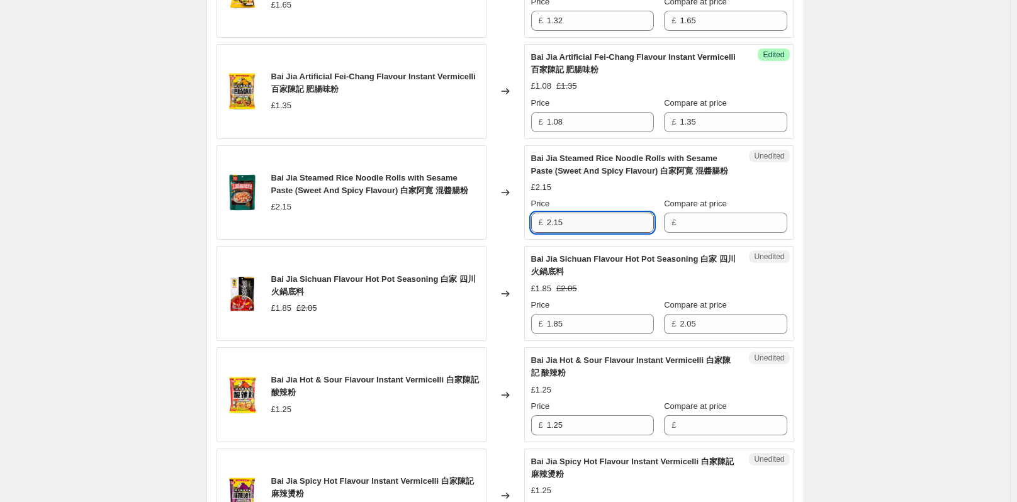
click at [607, 218] on input "2.15" at bounding box center [600, 223] width 107 height 20
drag, startPoint x: 571, startPoint y: 225, endPoint x: 537, endPoint y: 224, distance: 33.4
click at [537, 224] on div "£ 2.15" at bounding box center [592, 223] width 123 height 20
type input "2.15"
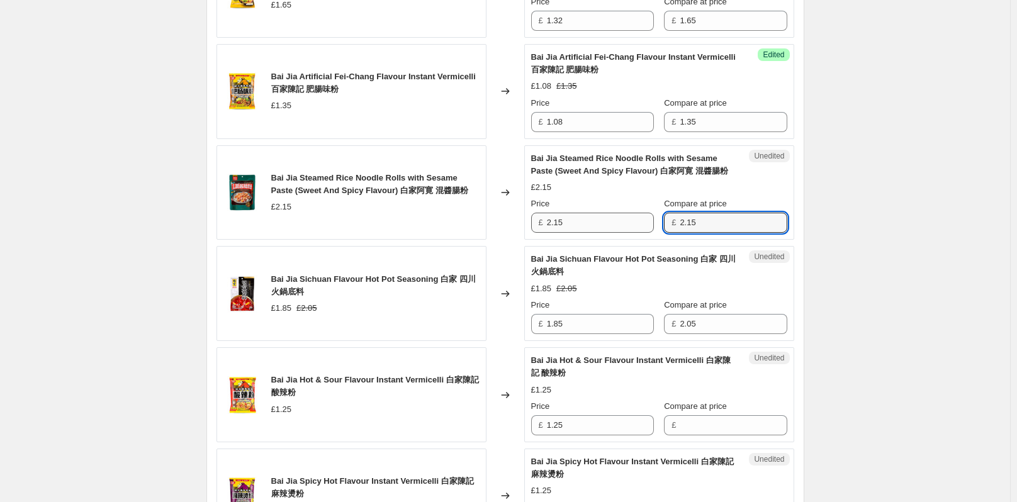
type input "2.15"
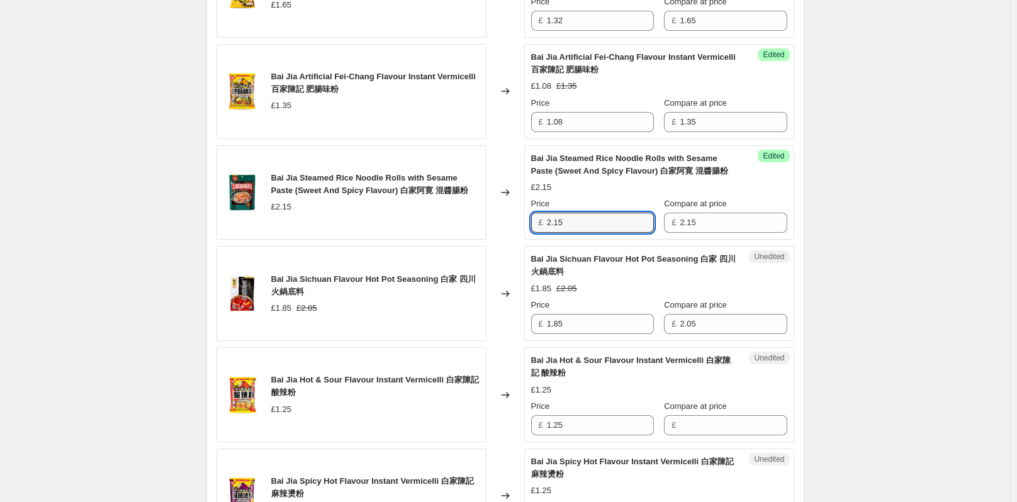
drag, startPoint x: 609, startPoint y: 228, endPoint x: 520, endPoint y: 245, distance: 90.5
click at [525, 230] on div "Bai Jia Steamed Rice Noodle Rolls with Sesame Paste (Sweet And Spicy Flavour) 白…" at bounding box center [506, 192] width 578 height 95
type input "1.72"
click at [905, 263] on div "Create new price change job. This page is ready Create new price change job Dra…" at bounding box center [505, 31] width 1010 height 2679
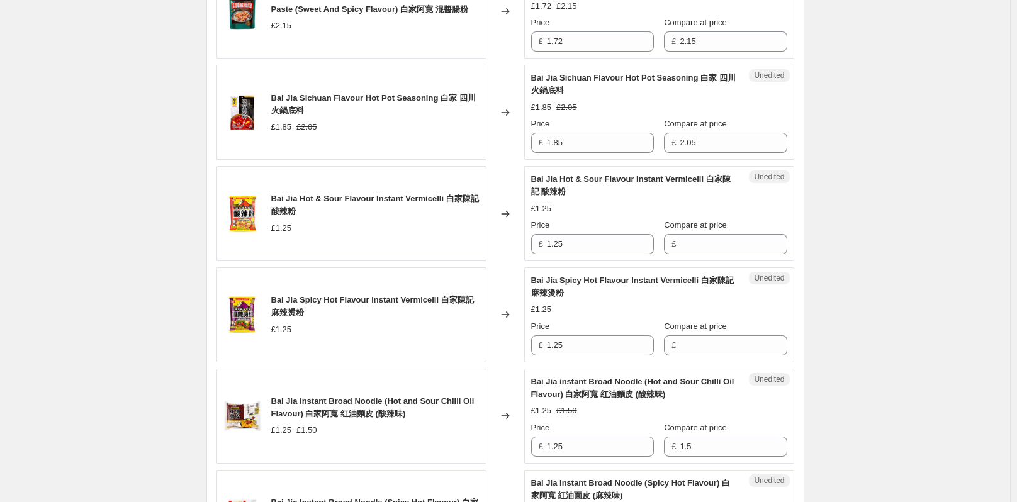
scroll to position [1497, 0]
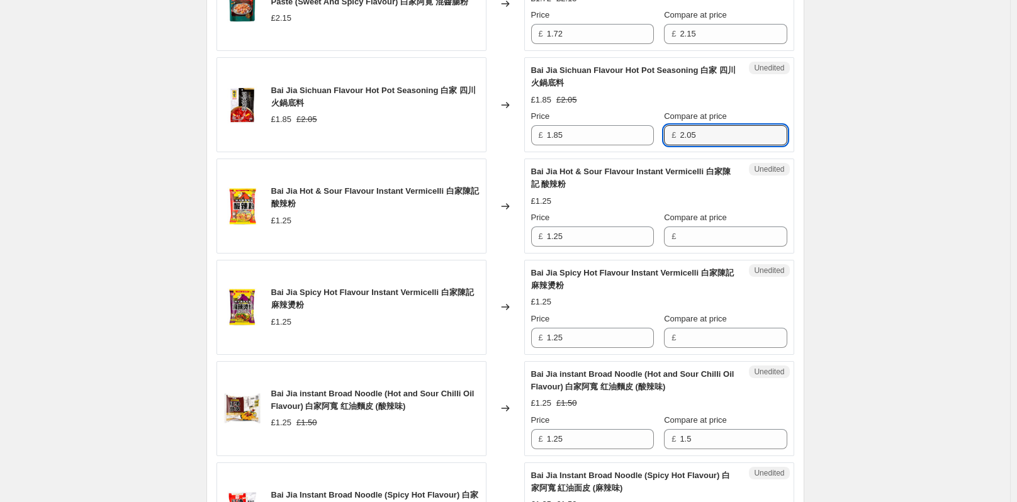
drag, startPoint x: 707, startPoint y: 136, endPoint x: 663, endPoint y: 136, distance: 44.1
click at [664, 136] on div "£ 2.05" at bounding box center [725, 135] width 123 height 20
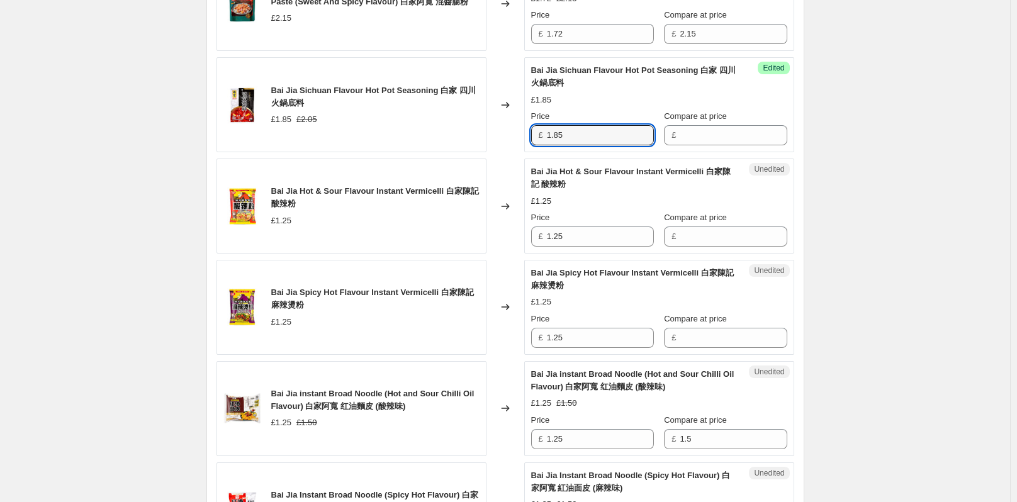
drag, startPoint x: 565, startPoint y: 133, endPoint x: 543, endPoint y: 133, distance: 22.0
click at [543, 133] on div "£ 1.85" at bounding box center [592, 135] width 123 height 20
type input "1.85"
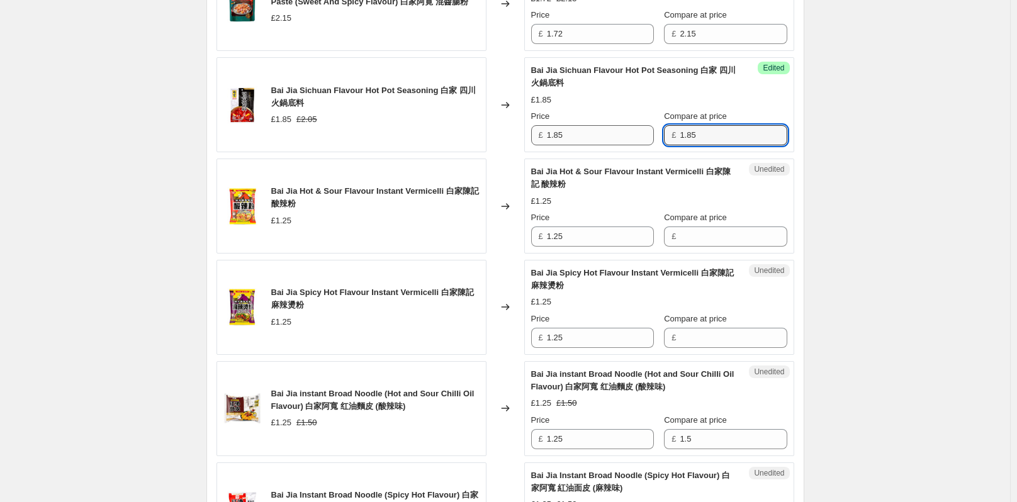
type input "1.85"
click at [596, 137] on input "1.85" at bounding box center [600, 135] width 107 height 20
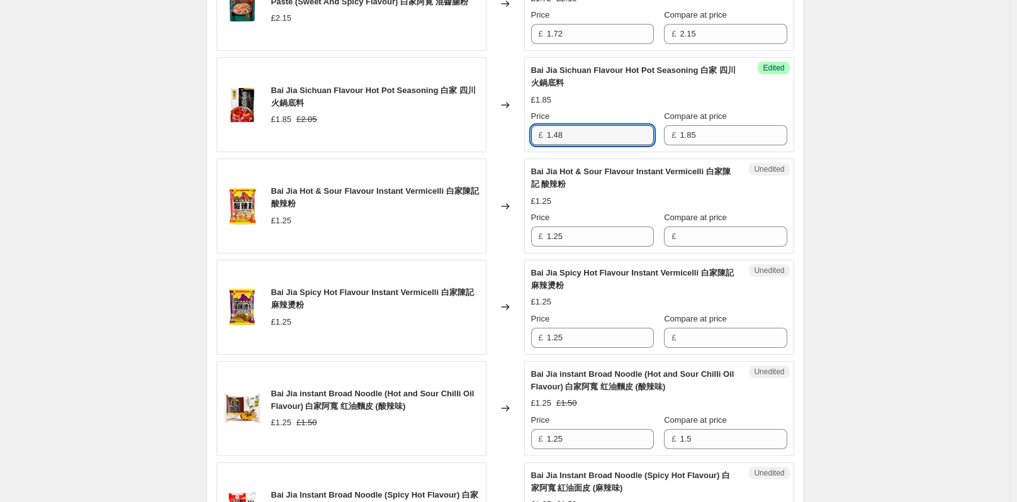
type input "1.48"
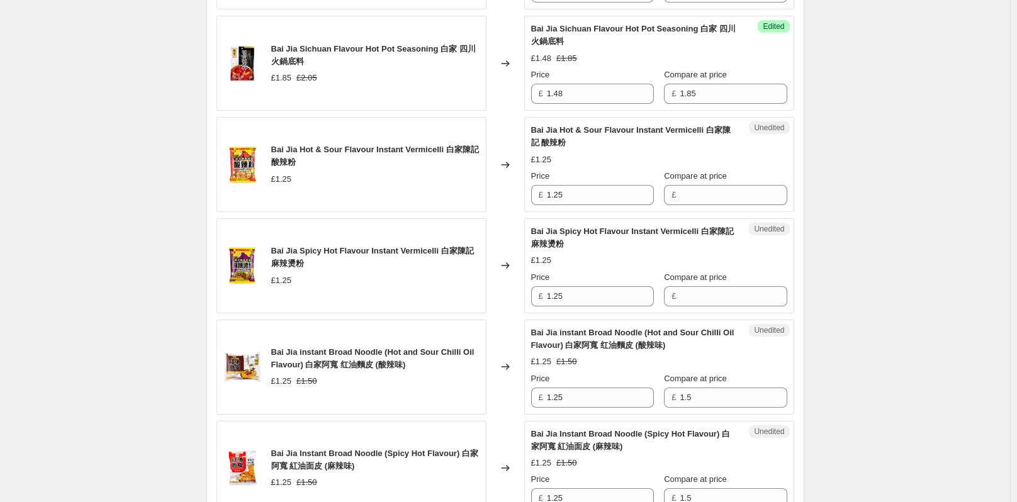
scroll to position [1560, 0]
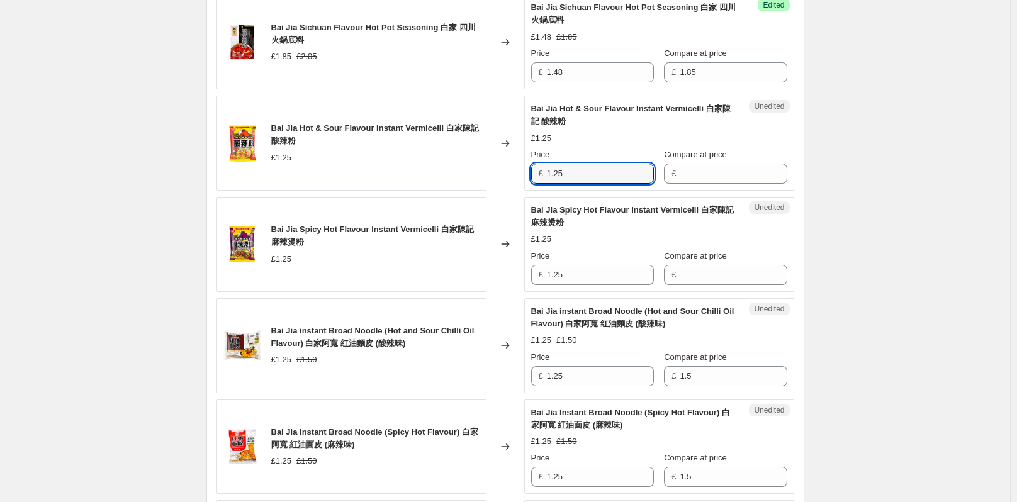
drag, startPoint x: 573, startPoint y: 170, endPoint x: 541, endPoint y: 172, distance: 32.2
click at [541, 172] on div "£ 1.25" at bounding box center [592, 174] width 123 height 20
type input "1.25"
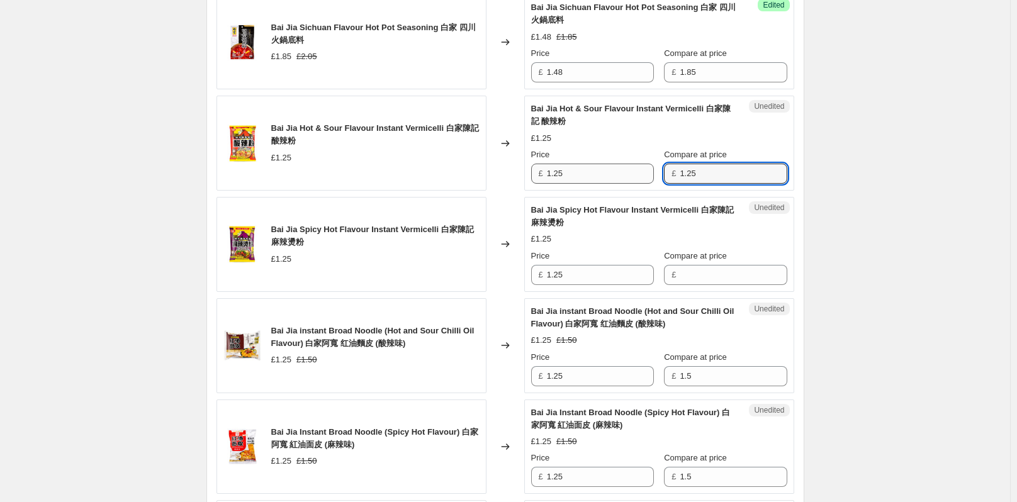
type input "1.25"
click at [594, 174] on input "1.25" at bounding box center [600, 174] width 107 height 20
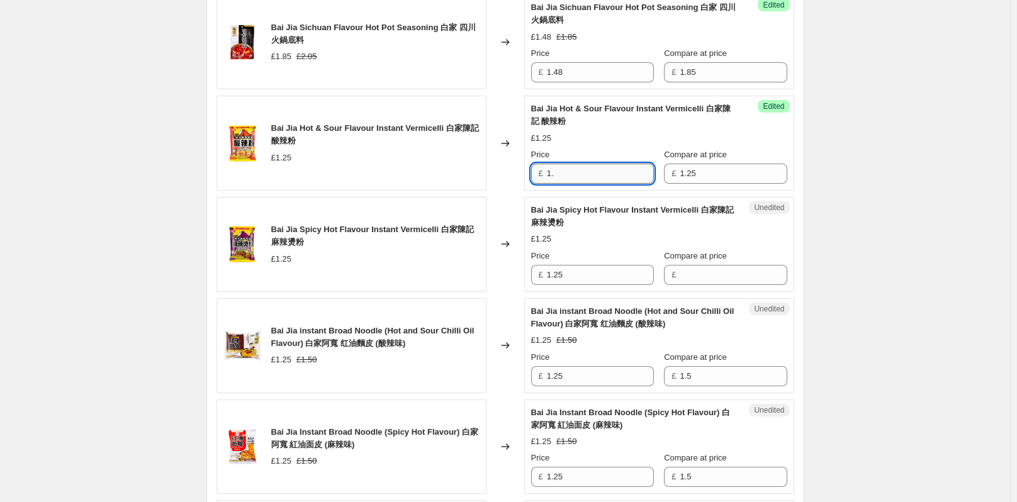
type input "1"
type input "0.99"
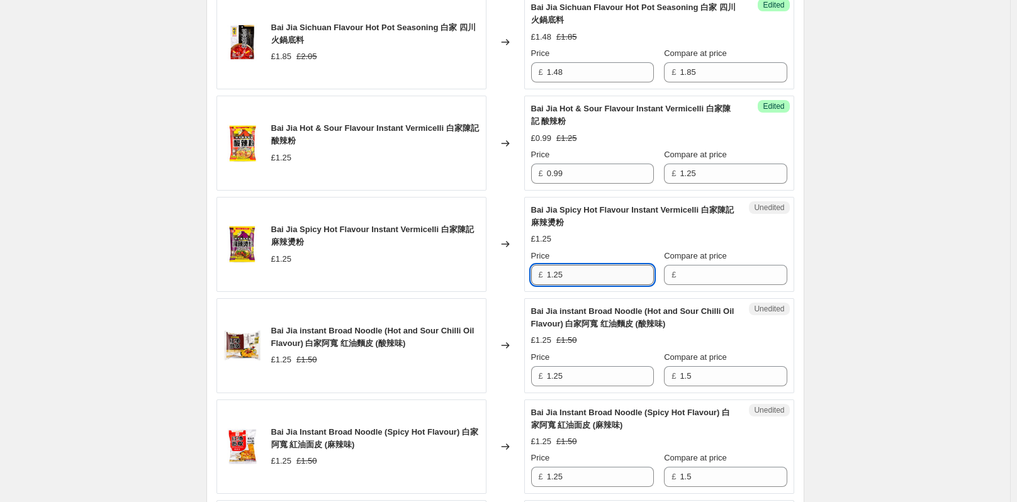
drag, startPoint x: 579, startPoint y: 279, endPoint x: 550, endPoint y: 273, distance: 29.6
click at [541, 279] on div "£ 1.25" at bounding box center [592, 275] width 123 height 20
type input "1.25"
drag, startPoint x: 580, startPoint y: 272, endPoint x: 441, endPoint y: 285, distance: 139.7
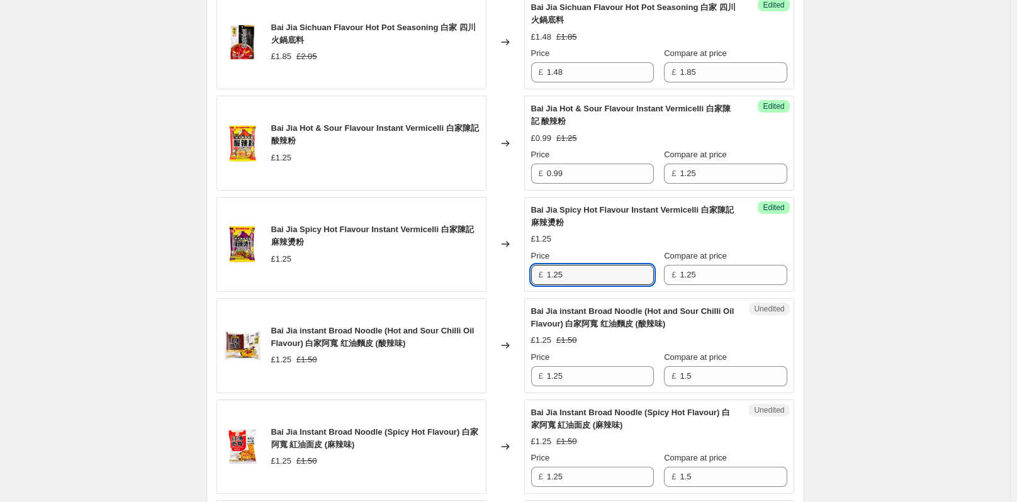
click at [485, 284] on div "Bai Jia Spicy Hot Flavour Instant Vermicelli 白家陳記 麻辣燙粉 £1.25 Changed to Success…" at bounding box center [506, 244] width 578 height 95
type input "0.99"
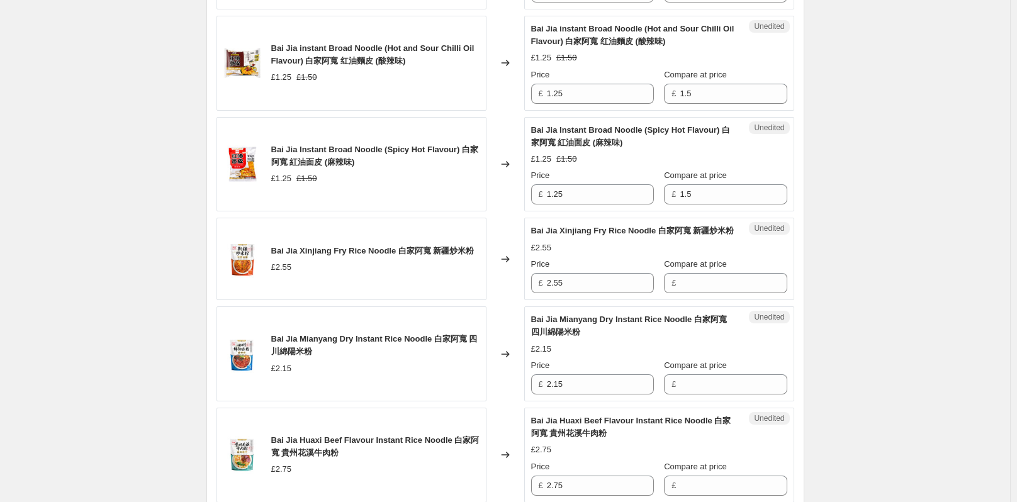
scroll to position [1811, 0]
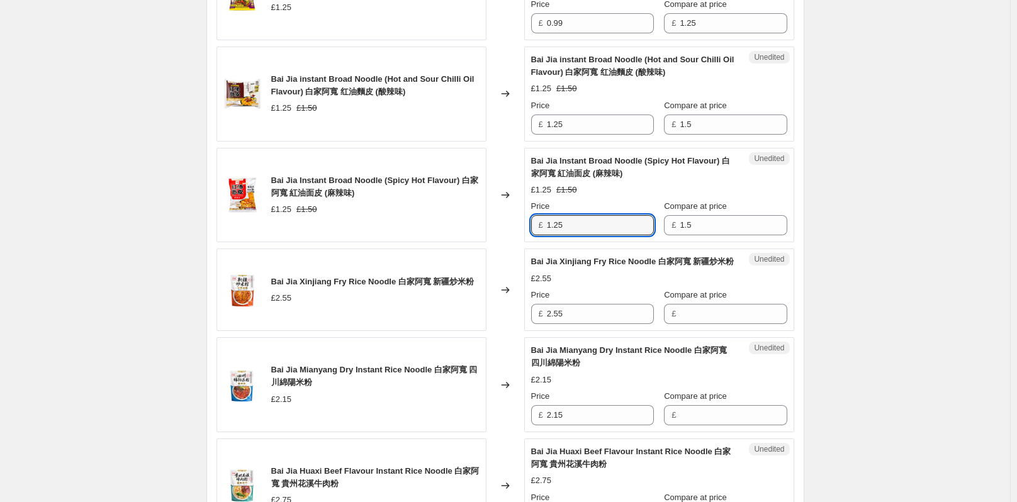
drag, startPoint x: 575, startPoint y: 227, endPoint x: 543, endPoint y: 226, distance: 32.1
click at [543, 226] on div "£ 1.25" at bounding box center [592, 225] width 123 height 20
type input "1.25"
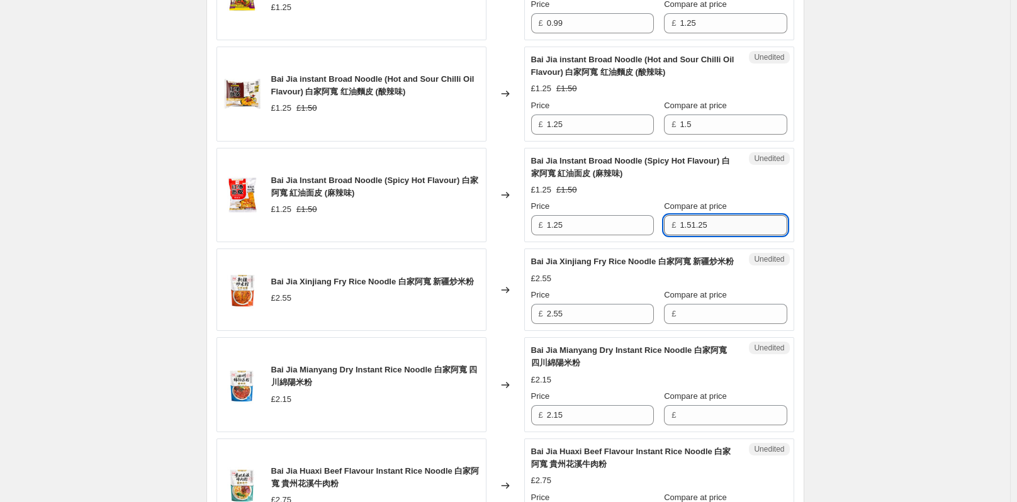
click at [695, 227] on input "1.51.25" at bounding box center [733, 225] width 107 height 20
type input "1.25"
drag, startPoint x: 594, startPoint y: 211, endPoint x: 588, endPoint y: 227, distance: 16.7
click at [592, 217] on div "Price £ 1.25" at bounding box center [592, 217] width 123 height 35
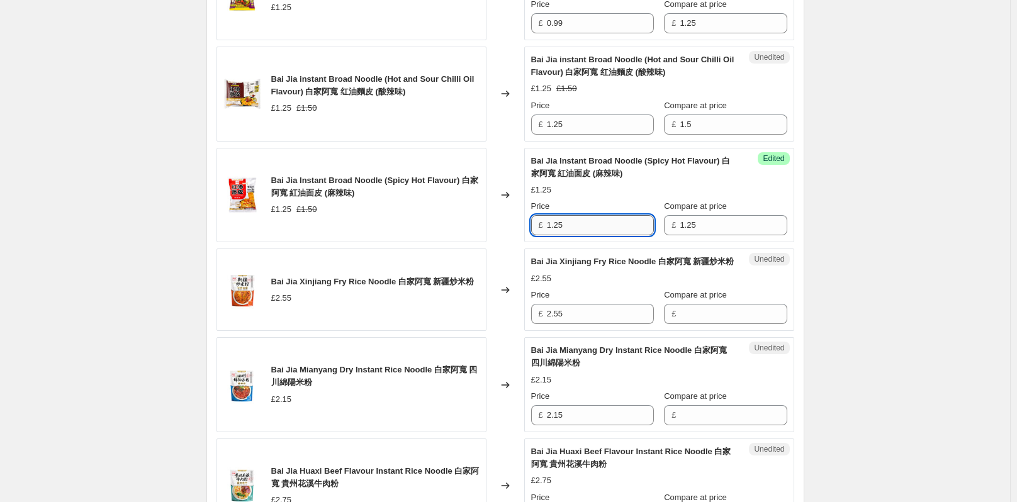
click at [588, 227] on input "1.25" at bounding box center [600, 225] width 107 height 20
type input "1"
type input "0.99"
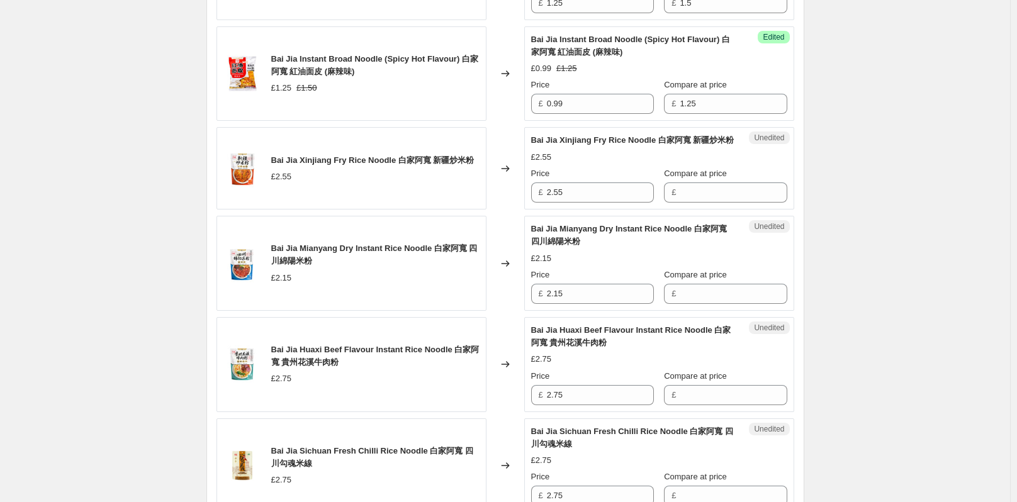
scroll to position [1937, 0]
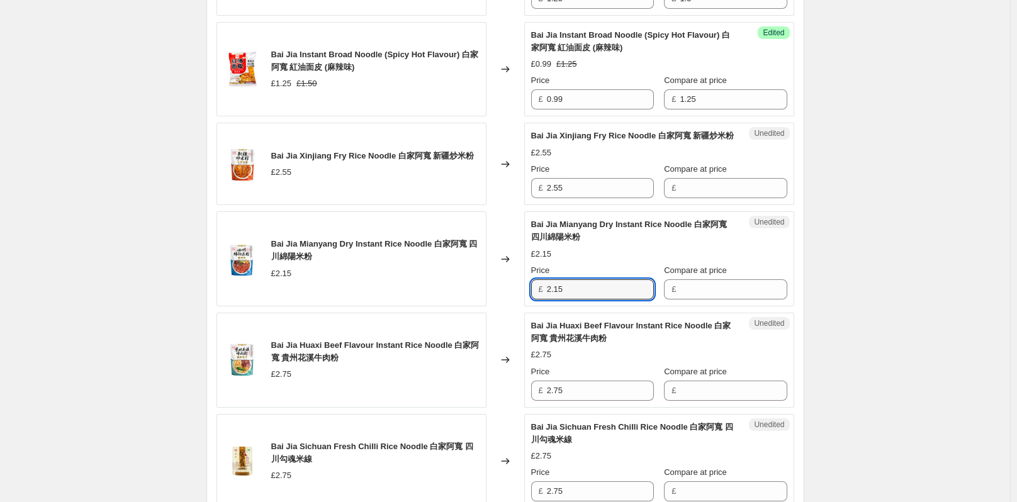
drag, startPoint x: 576, startPoint y: 301, endPoint x: 548, endPoint y: 300, distance: 27.7
click at [548, 300] on div "£ 2.15" at bounding box center [592, 289] width 123 height 20
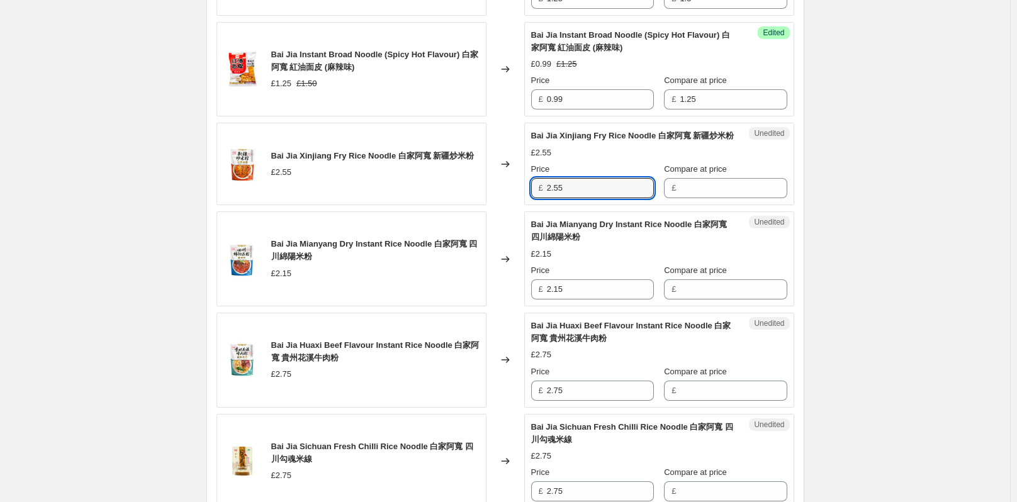
drag, startPoint x: 574, startPoint y: 201, endPoint x: 541, endPoint y: 201, distance: 33.4
click at [541, 198] on div "£ 2.55" at bounding box center [592, 188] width 123 height 20
type input "2.55"
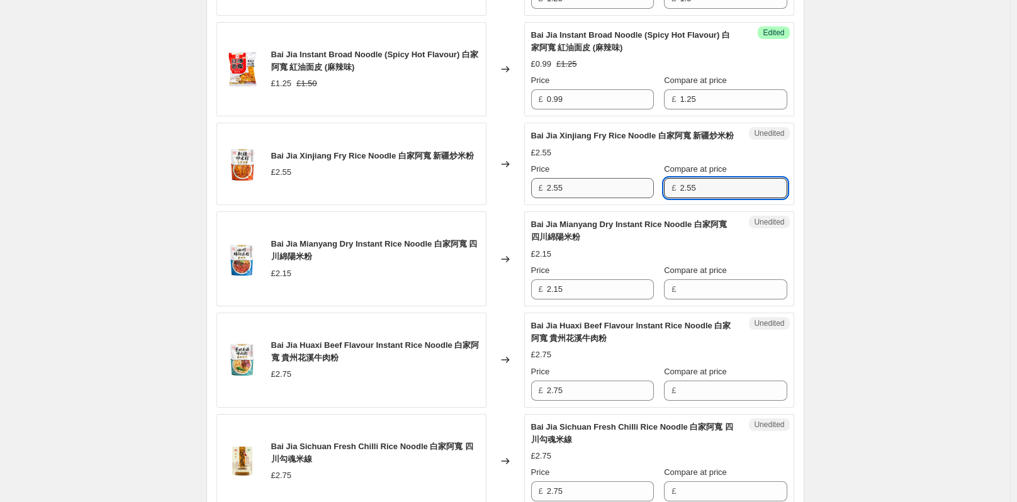
type input "2.55"
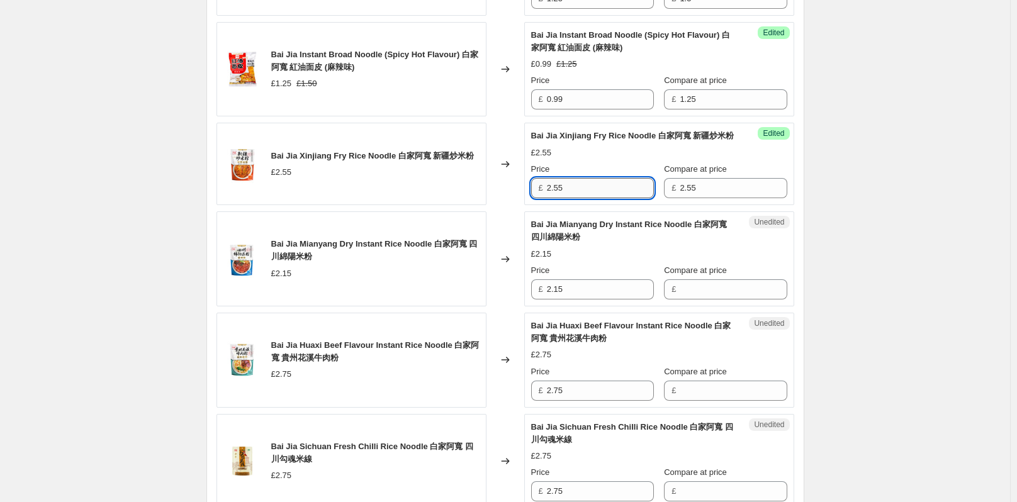
drag, startPoint x: 576, startPoint y: 205, endPoint x: 593, endPoint y: 216, distance: 20.4
click at [576, 198] on input "2.55" at bounding box center [600, 188] width 107 height 20
type input "2.04"
drag, startPoint x: 864, startPoint y: 234, endPoint x: 981, endPoint y: 47, distance: 220.2
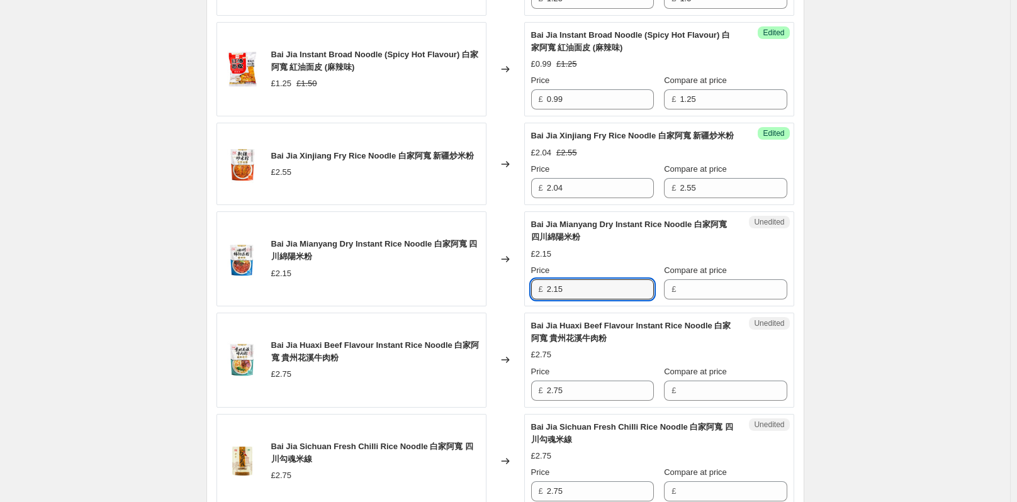
drag, startPoint x: 579, startPoint y: 302, endPoint x: 544, endPoint y: 303, distance: 35.3
click at [544, 300] on div "£ 2.15" at bounding box center [592, 289] width 123 height 20
type input "2.15"
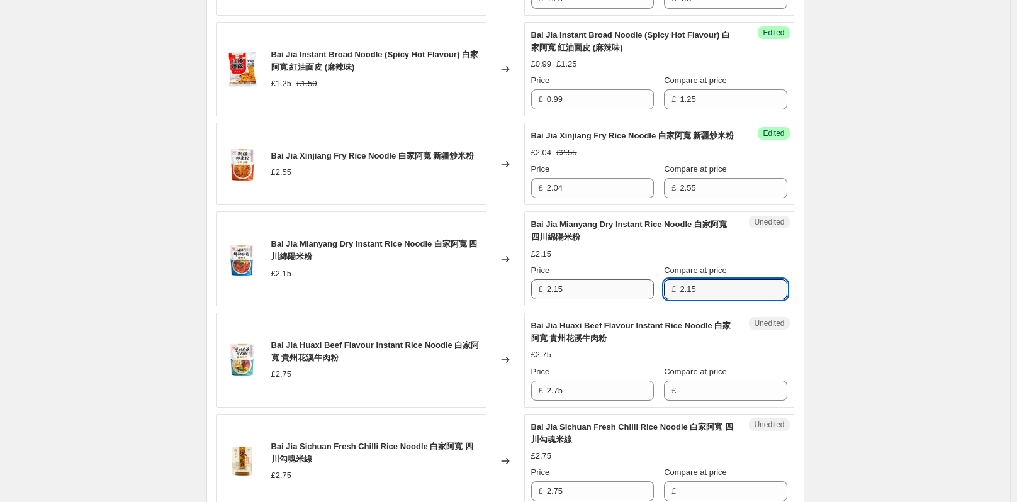
type input "2.15"
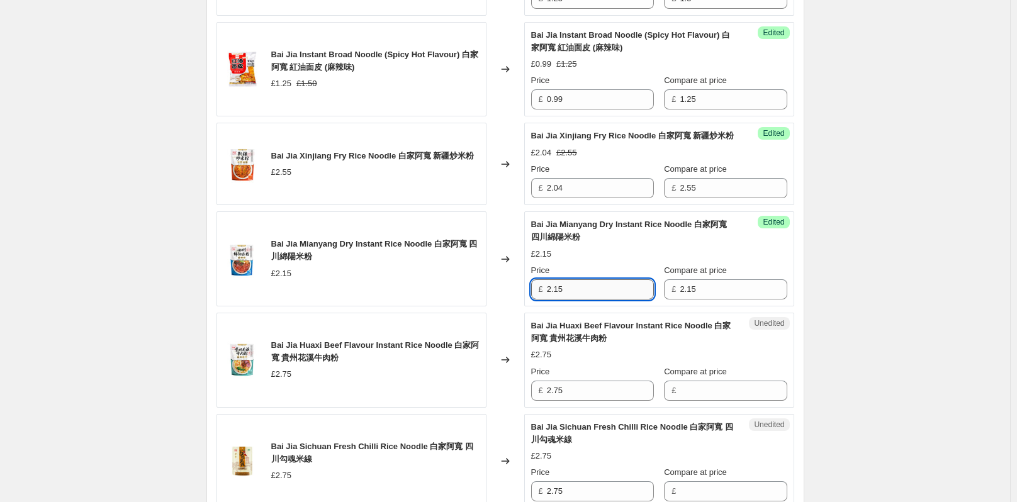
click at [615, 300] on input "2.15" at bounding box center [600, 289] width 107 height 20
type input "2"
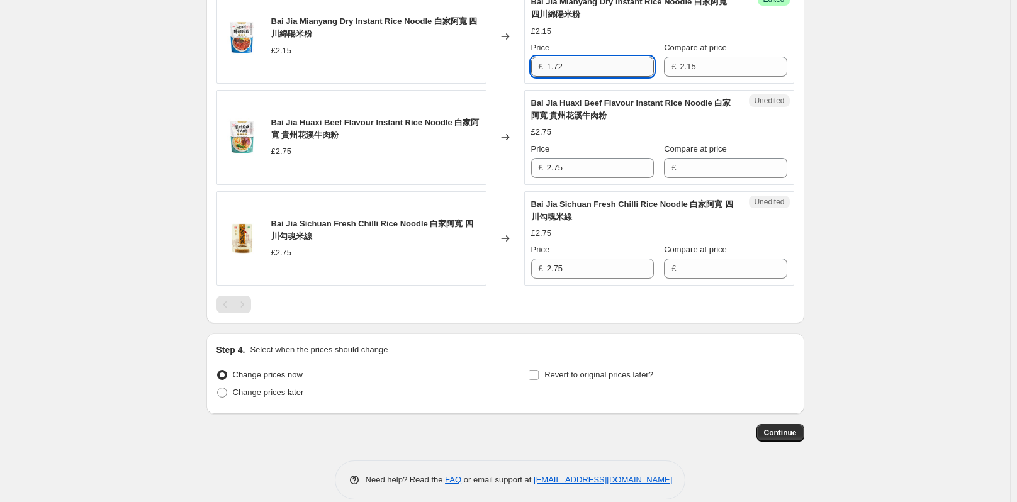
scroll to position [2189, 0]
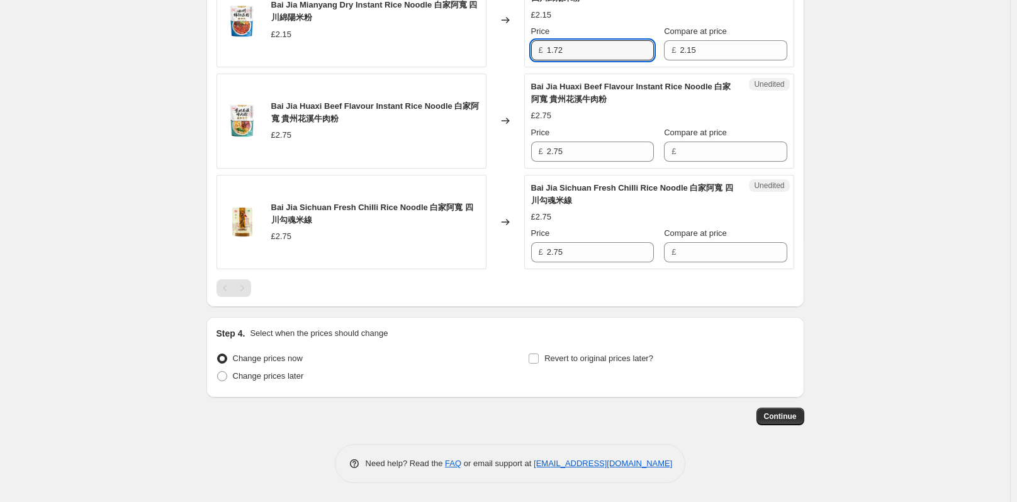
type input "1.72"
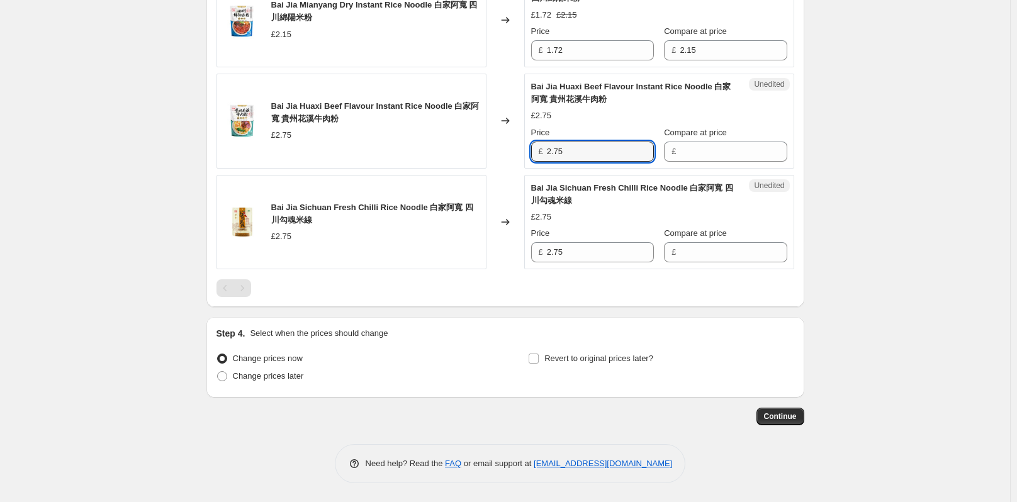
drag, startPoint x: 567, startPoint y: 152, endPoint x: 537, endPoint y: 151, distance: 30.2
click at [537, 151] on div "£ 2.75" at bounding box center [592, 152] width 123 height 20
type input "2.75"
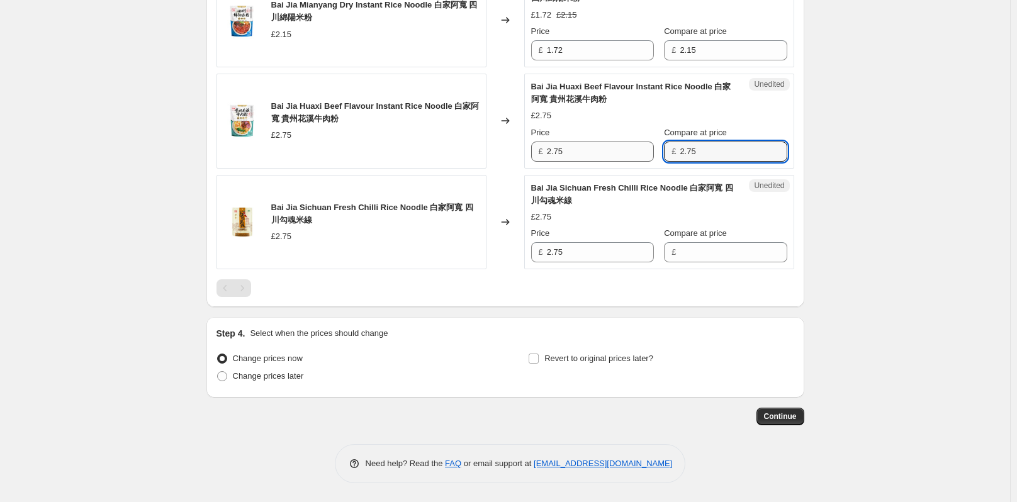
type input "2.75"
click at [616, 148] on input "2.75" at bounding box center [600, 152] width 107 height 20
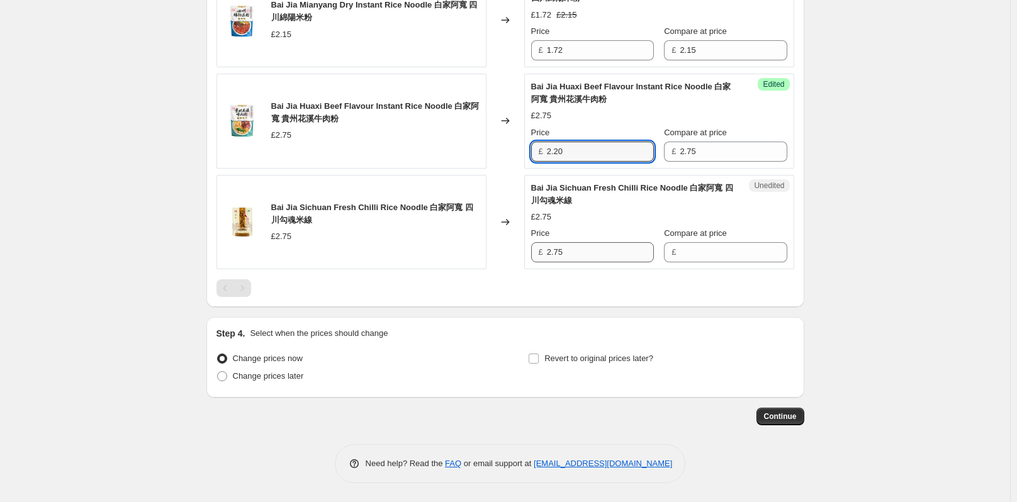
type input "2.20"
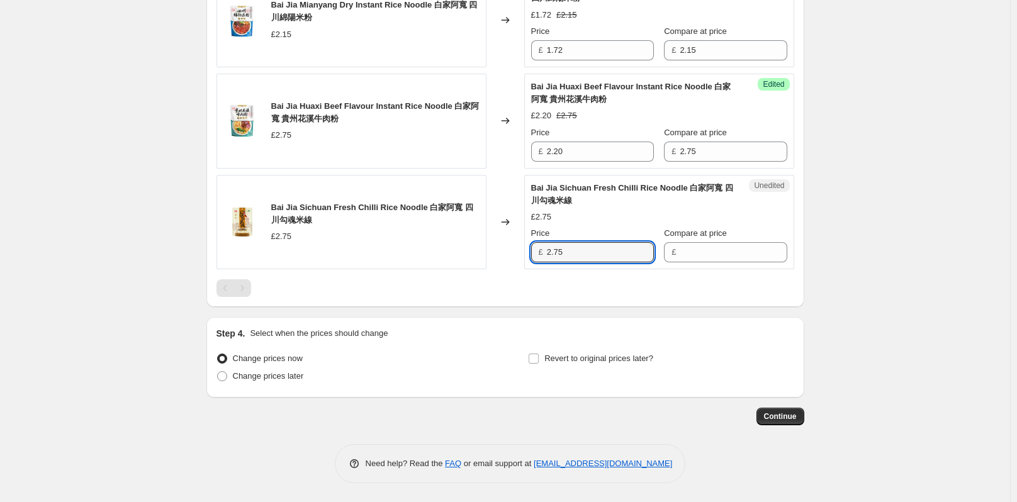
drag, startPoint x: 576, startPoint y: 250, endPoint x: 541, endPoint y: 250, distance: 35.2
click at [541, 250] on div "£ 2.75" at bounding box center [592, 252] width 123 height 20
type input "2.75"
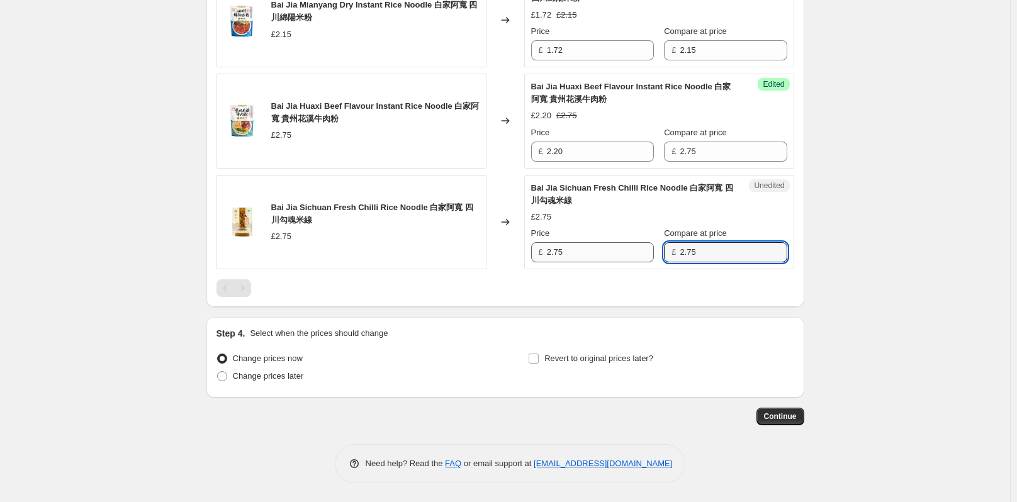
type input "2.75"
click at [598, 246] on input "2.75" at bounding box center [600, 252] width 107 height 20
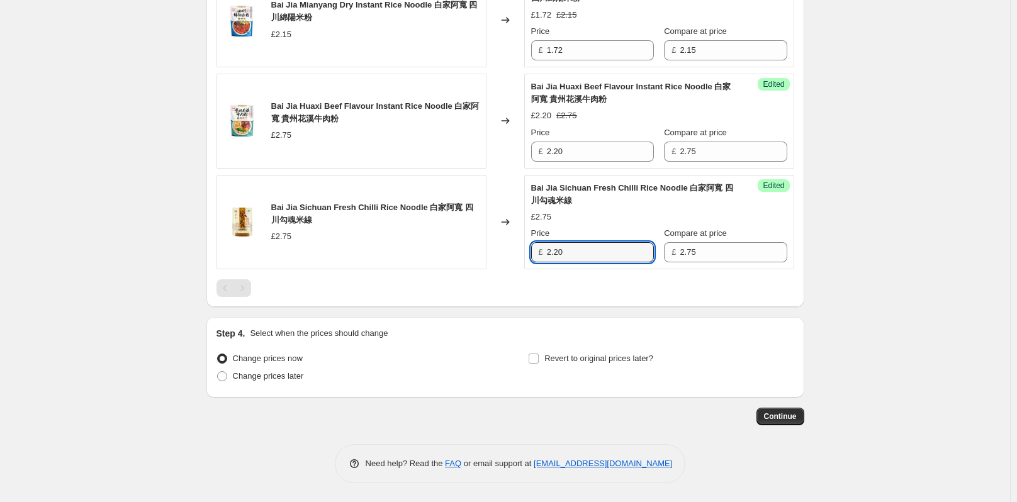
type input "2.20"
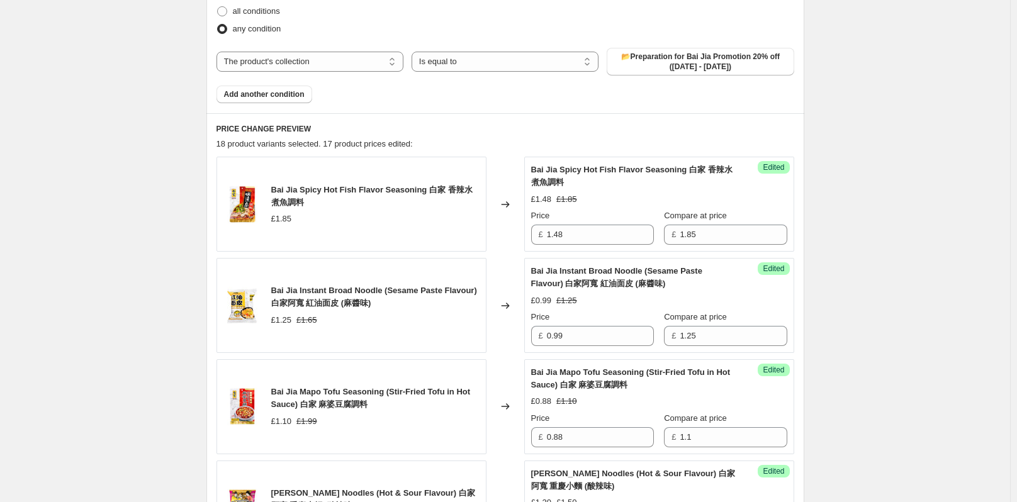
scroll to position [553, 0]
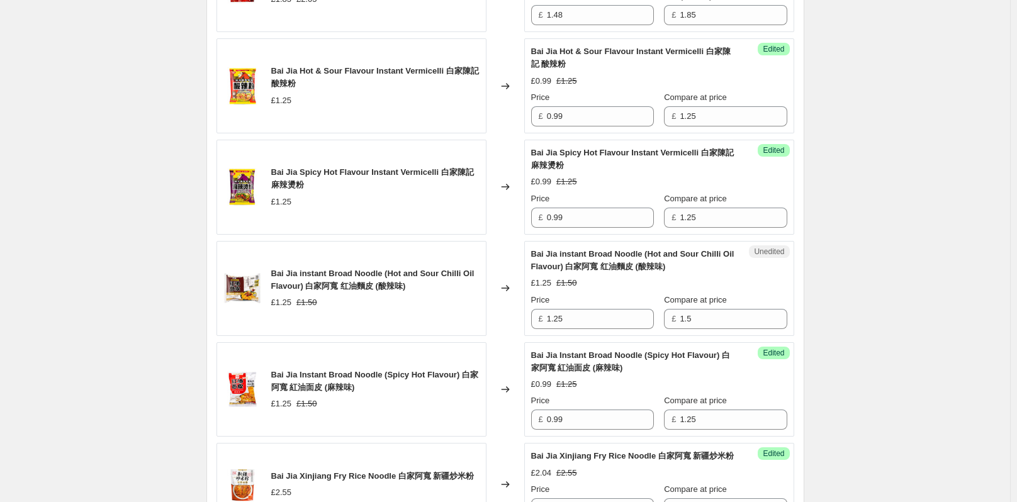
scroll to position [1623, 0]
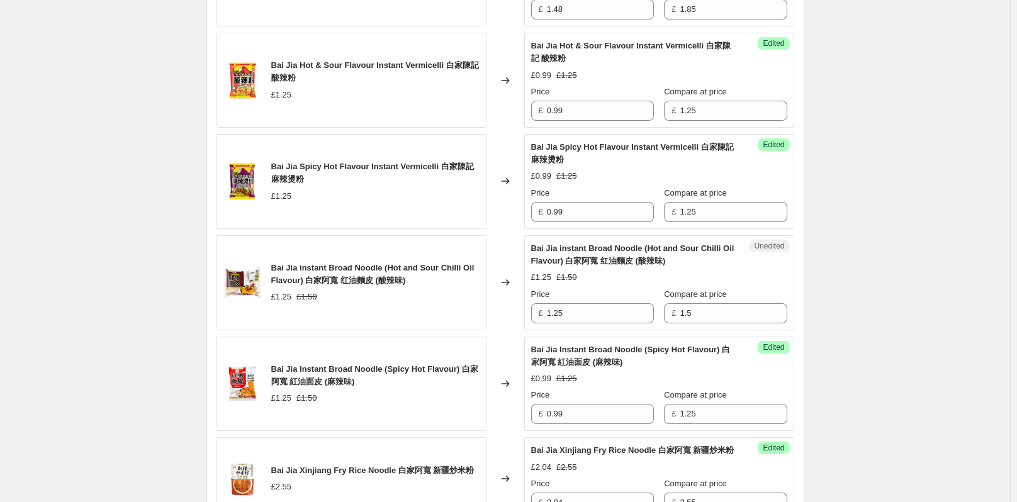
click at [703, 272] on div "£1.25 £1.50" at bounding box center [659, 277] width 256 height 13
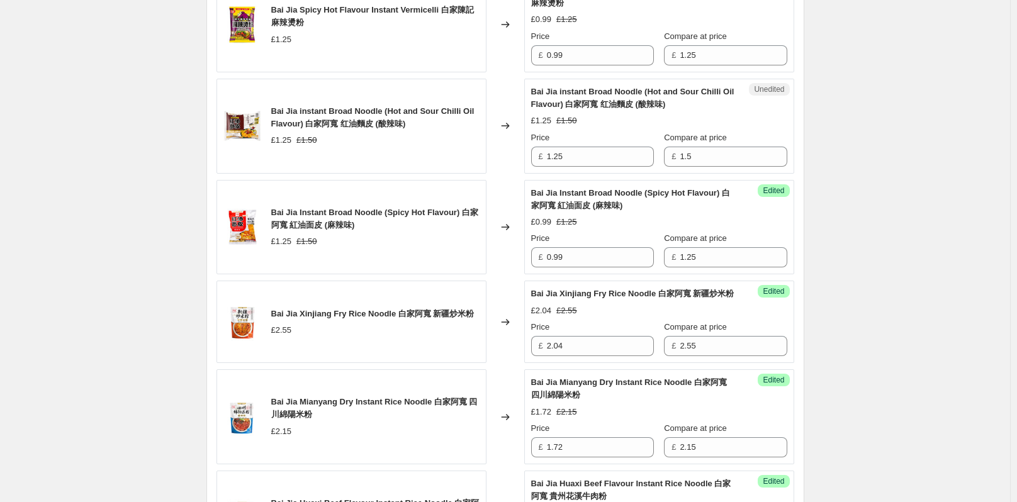
scroll to position [1748, 0]
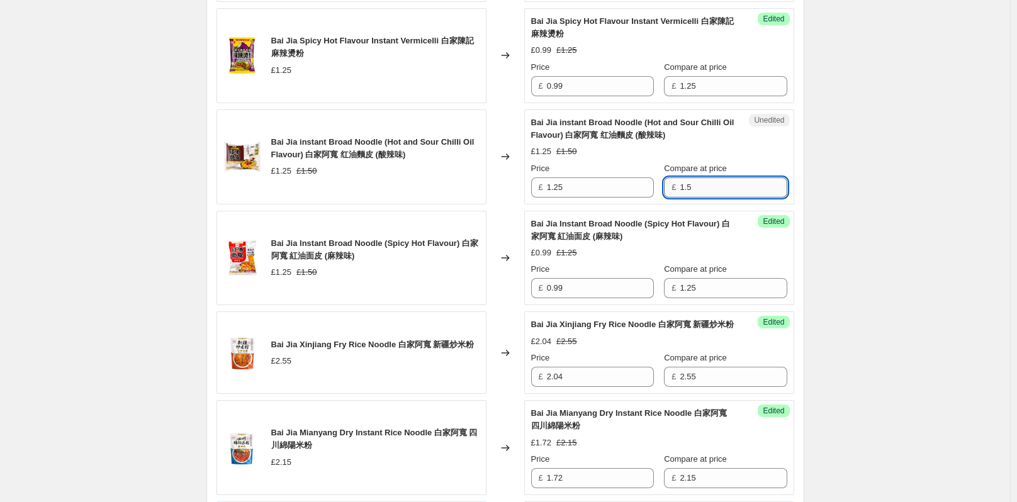
click at [700, 190] on input "1.5" at bounding box center [733, 187] width 107 height 20
type input "1.25"
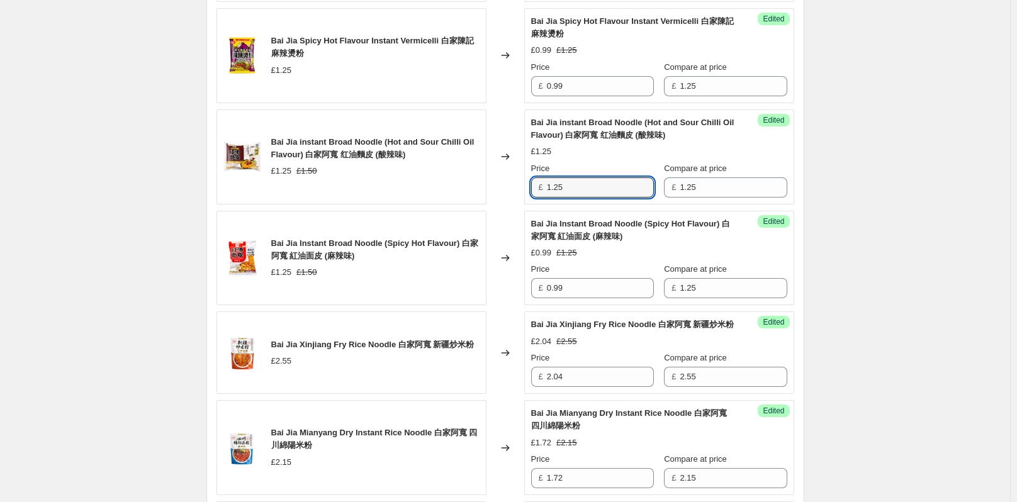
drag, startPoint x: 601, startPoint y: 188, endPoint x: 531, endPoint y: 188, distance: 70.5
click at [531, 188] on div "Success Edited Bai Jia instant Broad Noodle (Hot and Sour Chilli Oil Flavour) 白…" at bounding box center [659, 157] width 270 height 95
type input "0.99"
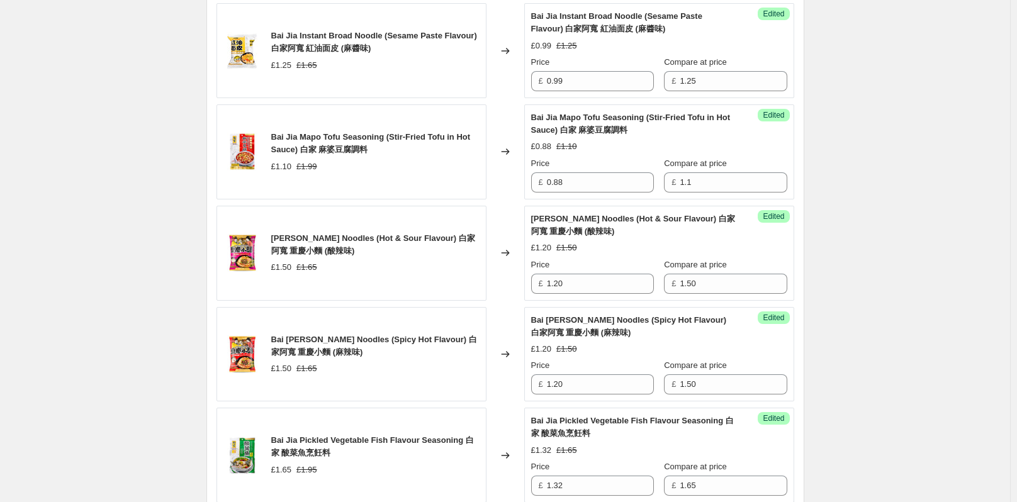
scroll to position [427, 0]
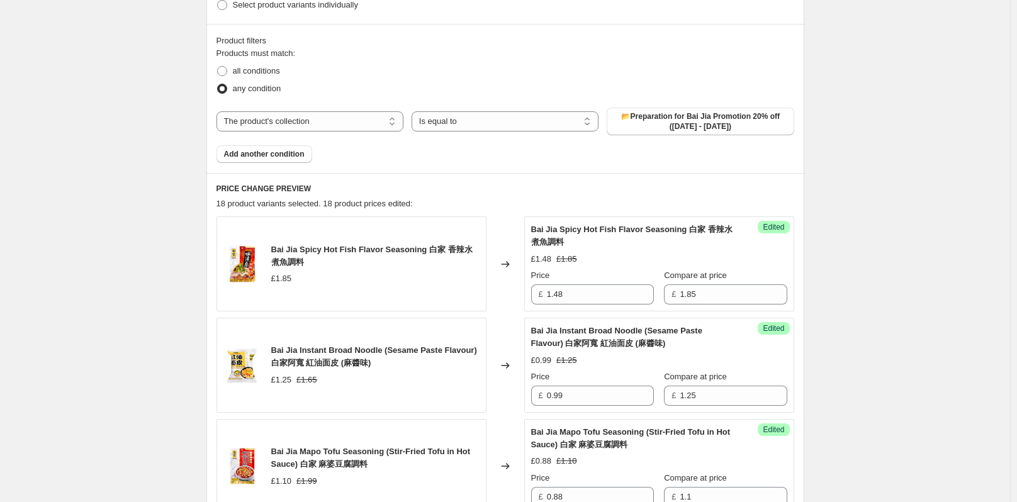
click at [688, 122] on span "📂Preparation for Bai Jia Promotion 20% off (18 Sep - 30 Sep)" at bounding box center [700, 121] width 172 height 20
click at [740, 121] on span "📂Preparation for Bai Jia Promotion 20% off (18 Sep - 30 Sep)" at bounding box center [700, 121] width 172 height 20
click at [269, 120] on select "The product The product's collection The product's tag The product's vendor The…" at bounding box center [310, 121] width 187 height 20
select select "product"
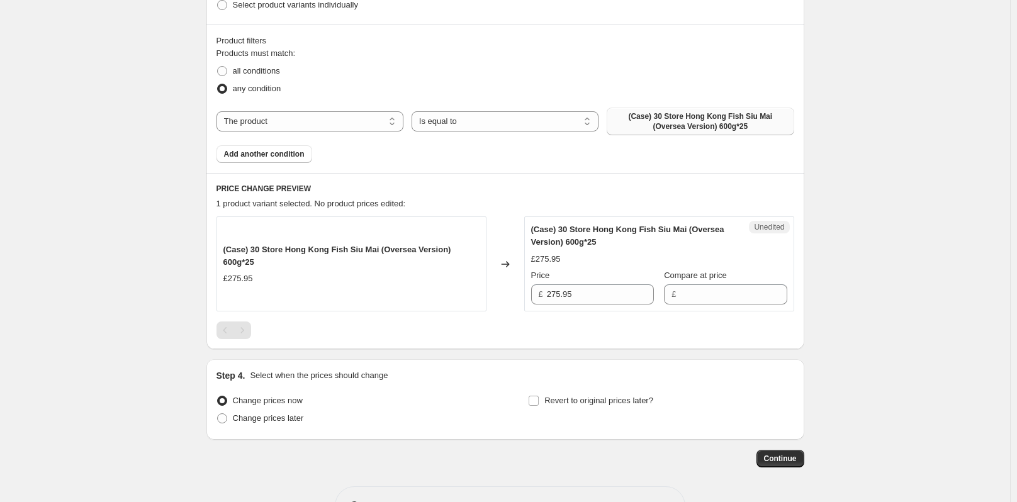
click at [644, 121] on span "(Case) 30 Store Hong Kong Fish Siu Mai (Oversea Version) 600g*25" at bounding box center [700, 121] width 172 height 20
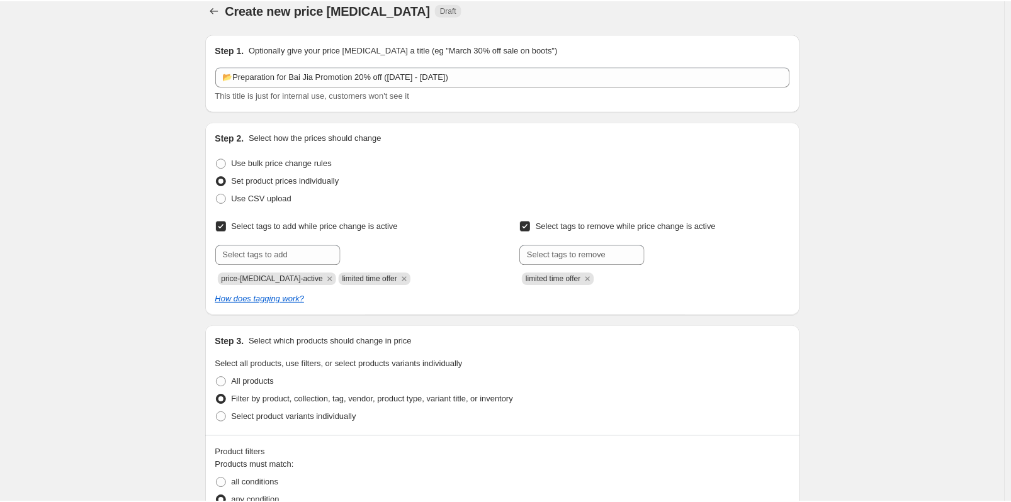
scroll to position [0, 0]
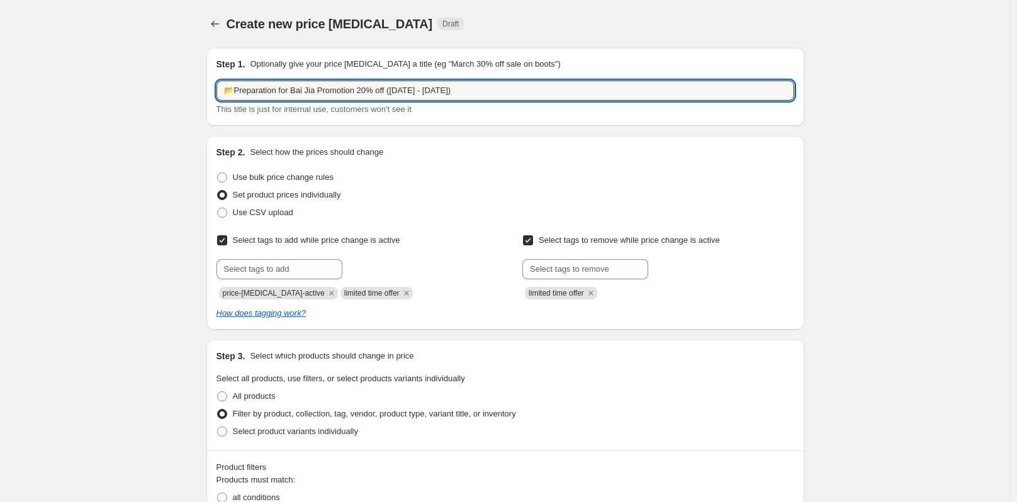
drag, startPoint x: 463, startPoint y: 92, endPoint x: 228, endPoint y: 103, distance: 235.7
click at [228, 103] on div "📂Preparation for Bai Jia Promotion 20% off (18 Sep - 30 Sep) This title is just…" at bounding box center [506, 98] width 578 height 35
click at [219, 24] on icon "Price change jobs" at bounding box center [215, 24] width 13 height 13
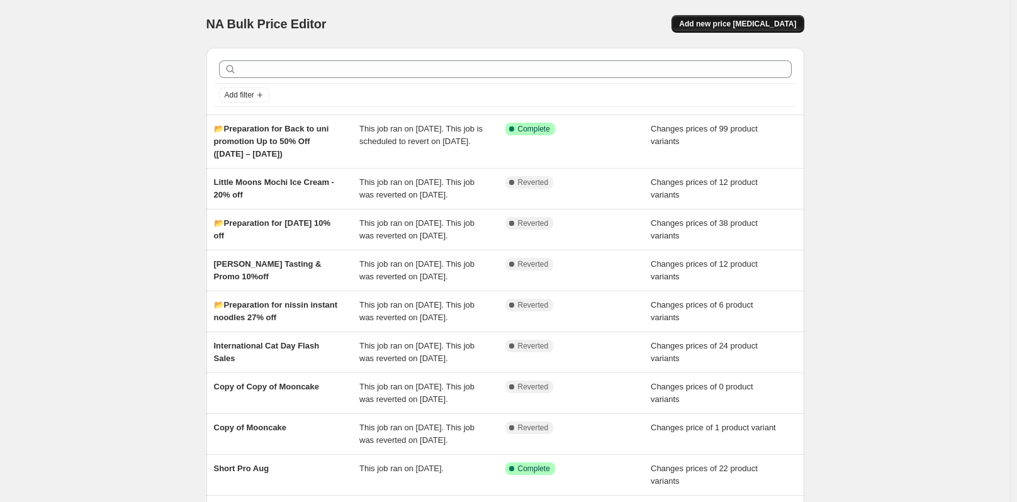
click at [753, 23] on span "Add new price [MEDICAL_DATA]" at bounding box center [737, 24] width 117 height 10
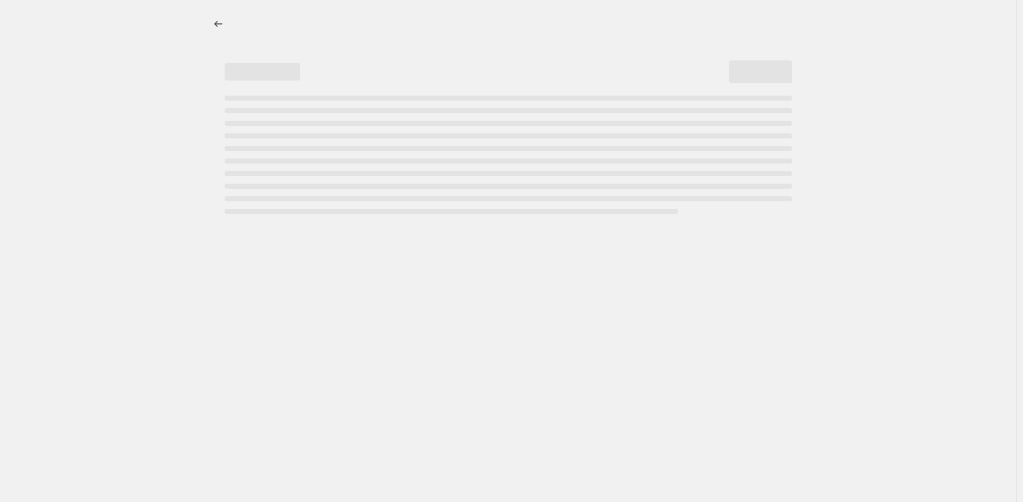
select select "percentage"
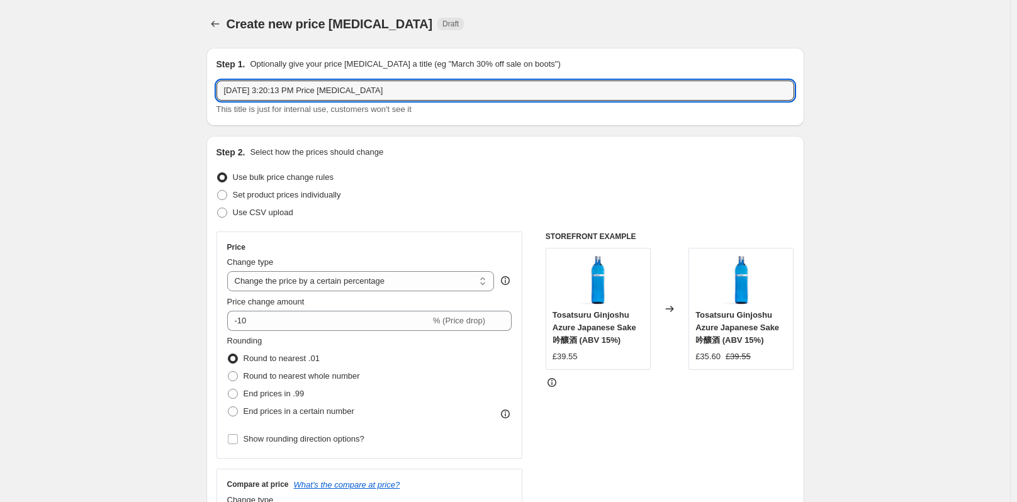
drag, startPoint x: 390, startPoint y: 87, endPoint x: 209, endPoint y: 86, distance: 180.6
click at [209, 86] on div "Step 1. Optionally give your price change job a title (eg "March 30% off sale o…" at bounding box center [505, 87] width 598 height 78
paste input "📂Preparation for Bai Jia Promotion 20% off (18 Sep - 30 Sep)"
type input "📂Preparation for Bai Jia Promotion 20% off (18 Sep - 30 Sep)"
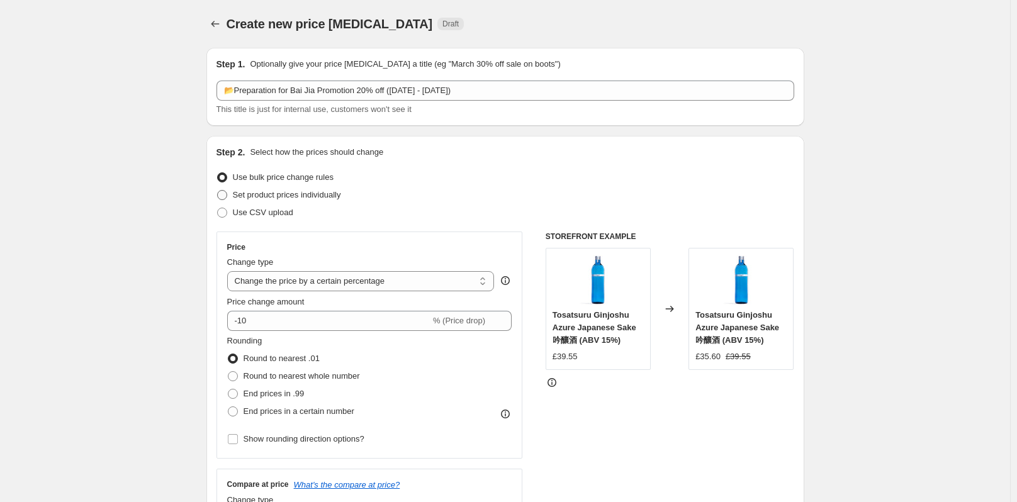
click at [227, 191] on span at bounding box center [222, 195] width 10 height 10
click at [218, 191] on input "Set product prices individually" at bounding box center [217, 190] width 1 height 1
radio input "true"
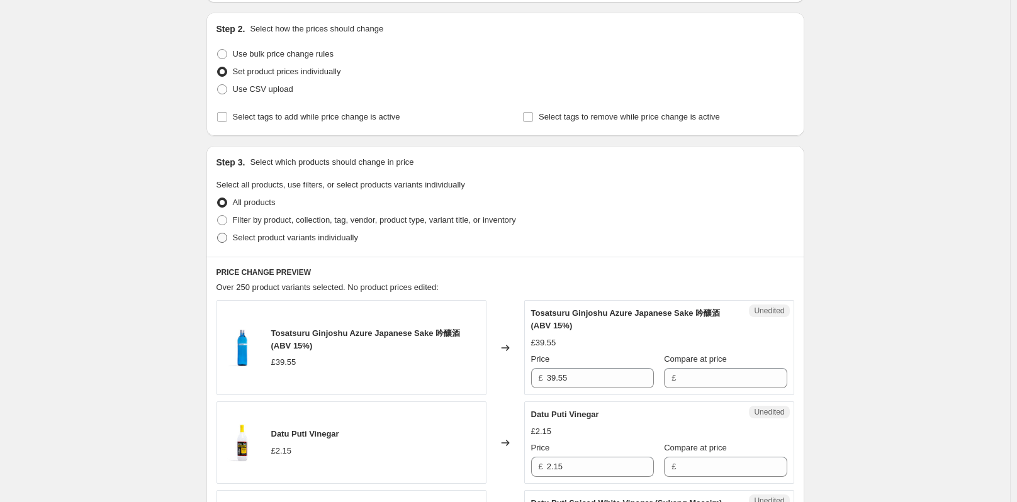
scroll to position [126, 0]
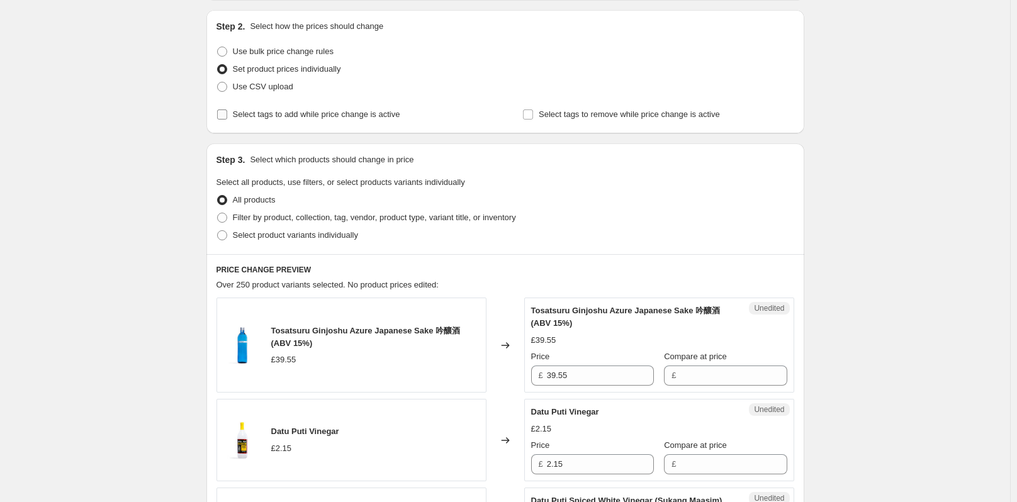
click at [227, 111] on input "Select tags to add while price change is active" at bounding box center [222, 115] width 10 height 10
checkbox input "true"
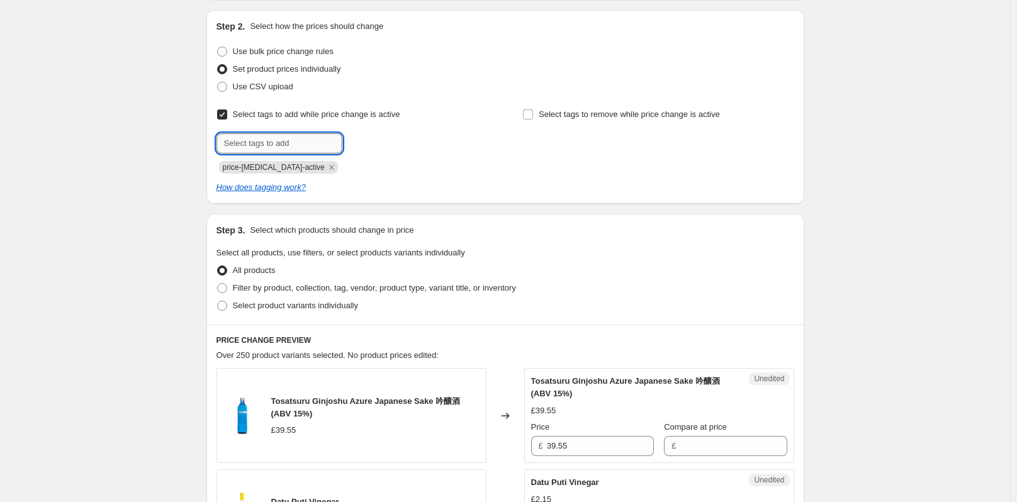
click at [301, 140] on input "text" at bounding box center [280, 143] width 126 height 20
type input "limited time offer"
click at [532, 114] on input "Select tags to remove while price change is active" at bounding box center [528, 115] width 10 height 10
checkbox input "true"
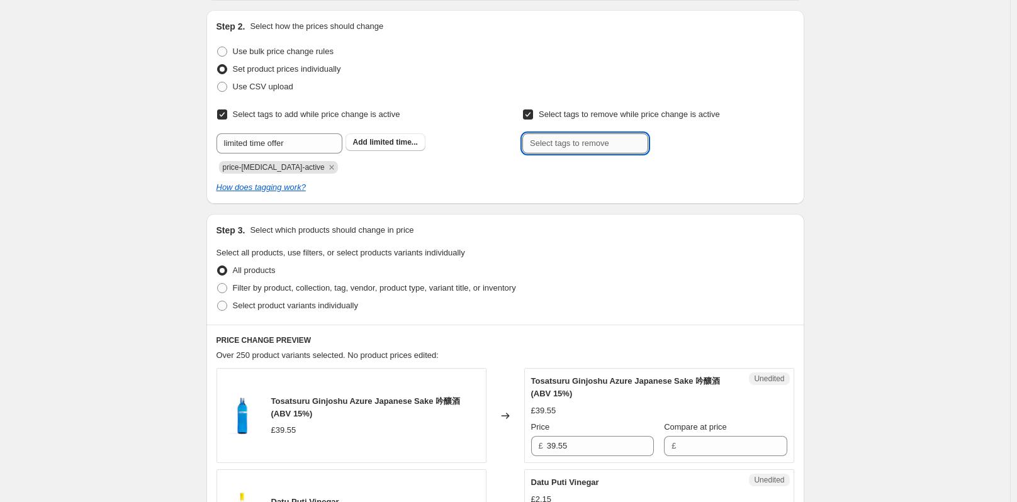
click at [586, 136] on input "text" at bounding box center [585, 143] width 126 height 20
type input "limited time offer"
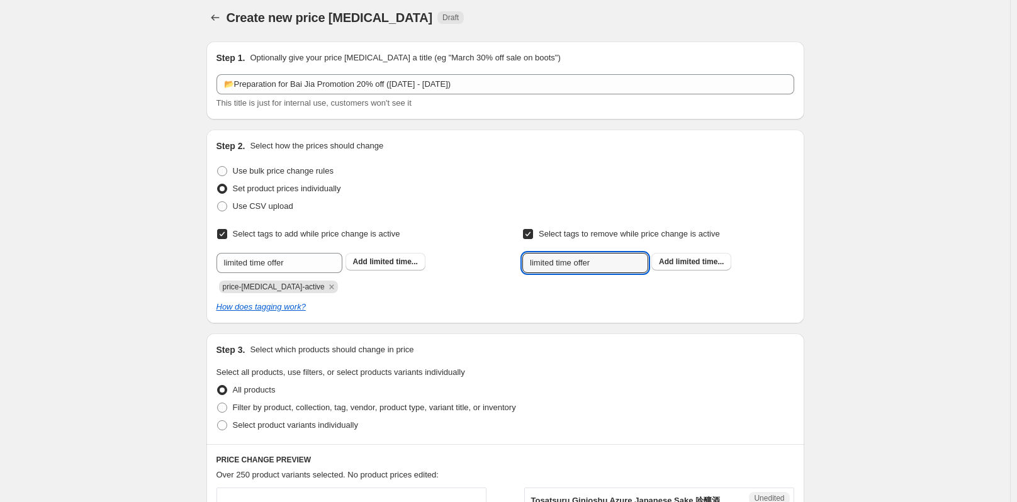
scroll to position [0, 0]
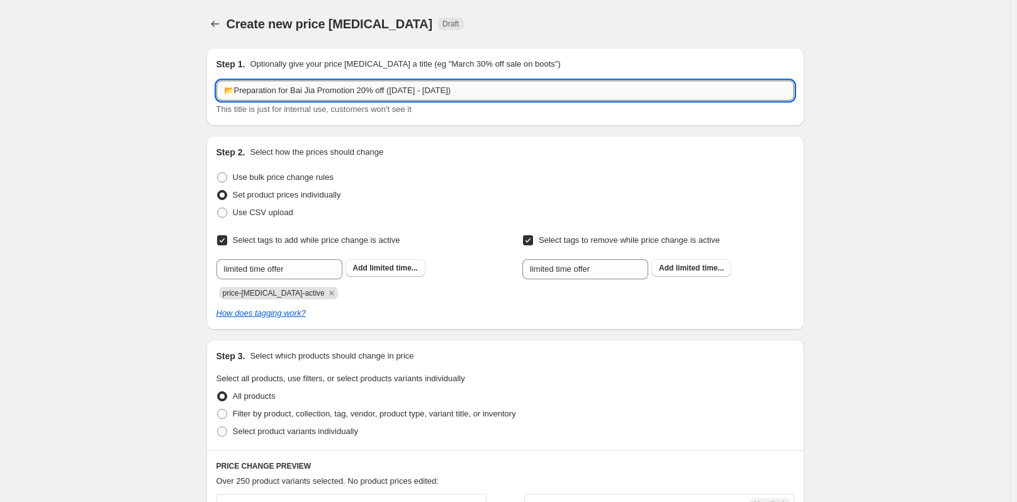
drag, startPoint x: 295, startPoint y: 94, endPoint x: 387, endPoint y: 93, distance: 92.5
click at [387, 93] on input "📂Preparation for Bai Jia Promotion 20% off (18 Sep - 30 Sep)" at bounding box center [506, 91] width 578 height 20
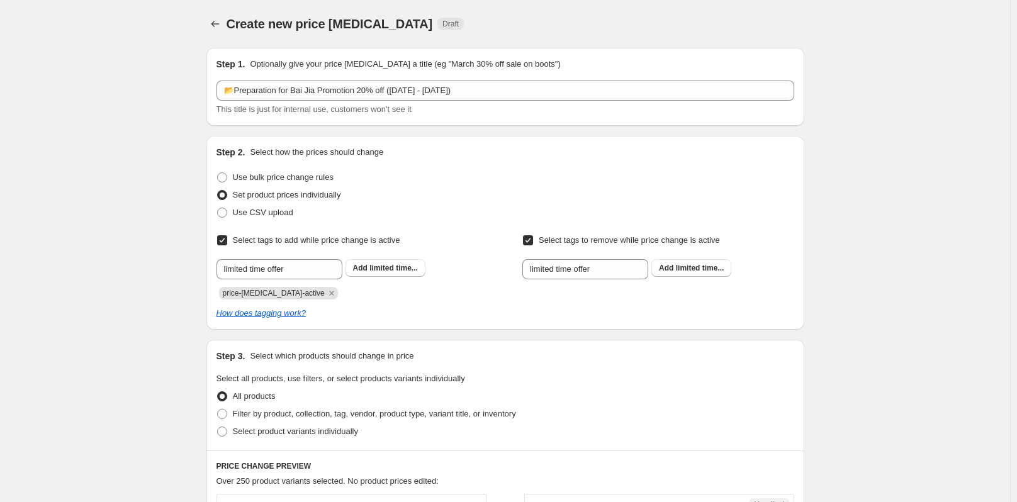
click at [301, 267] on input "limited time offer" at bounding box center [280, 269] width 126 height 20
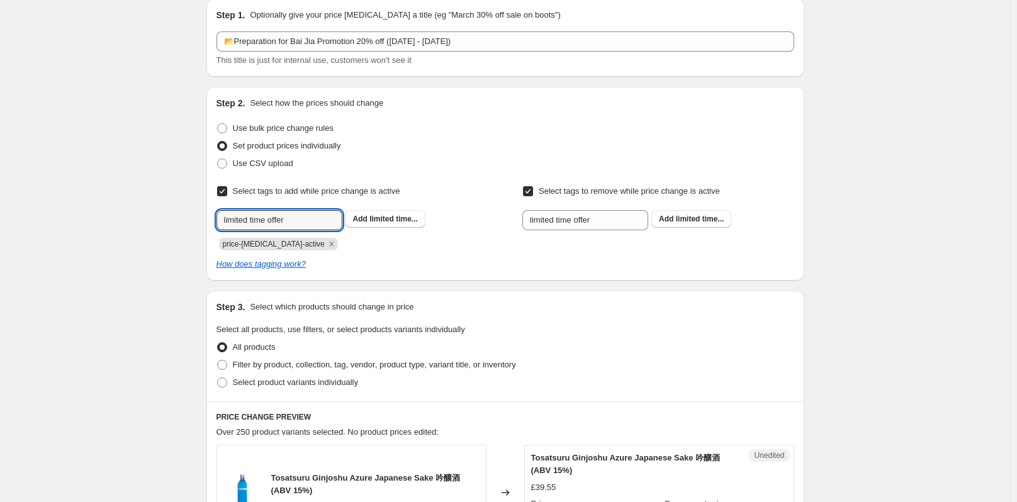
scroll to position [63, 0]
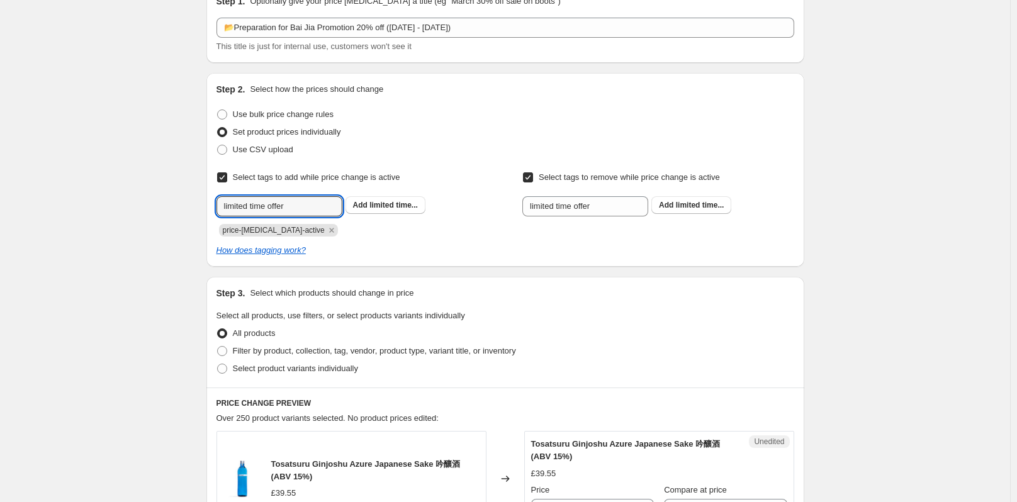
click at [371, 245] on div "How does tagging work?" at bounding box center [506, 250] width 578 height 13
click at [363, 205] on b "Add" at bounding box center [360, 205] width 14 height 9
click at [320, 203] on input "text" at bounding box center [280, 206] width 126 height 20
paste input "Bai Jia Promotion 20% off"
type input "Bai Jia Promotion 20% off"
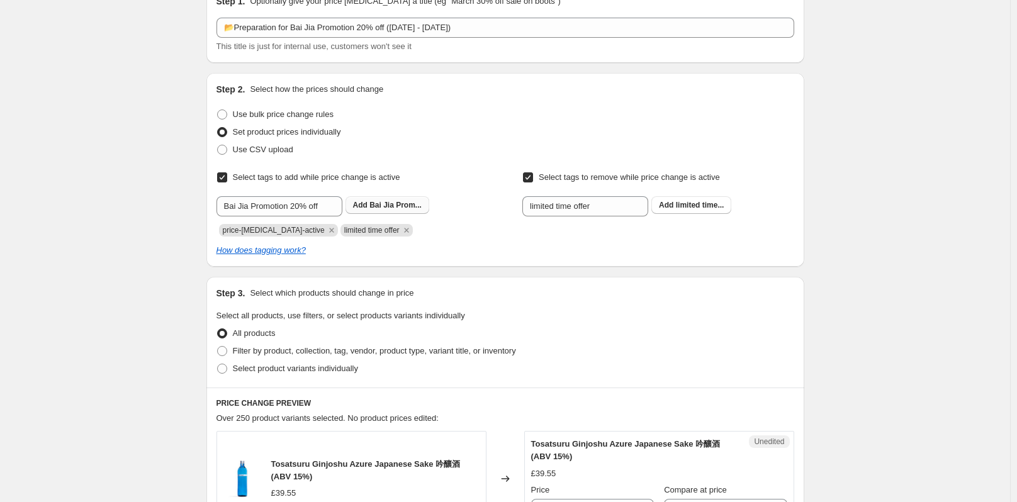
click at [359, 206] on b "Add" at bounding box center [360, 205] width 14 height 9
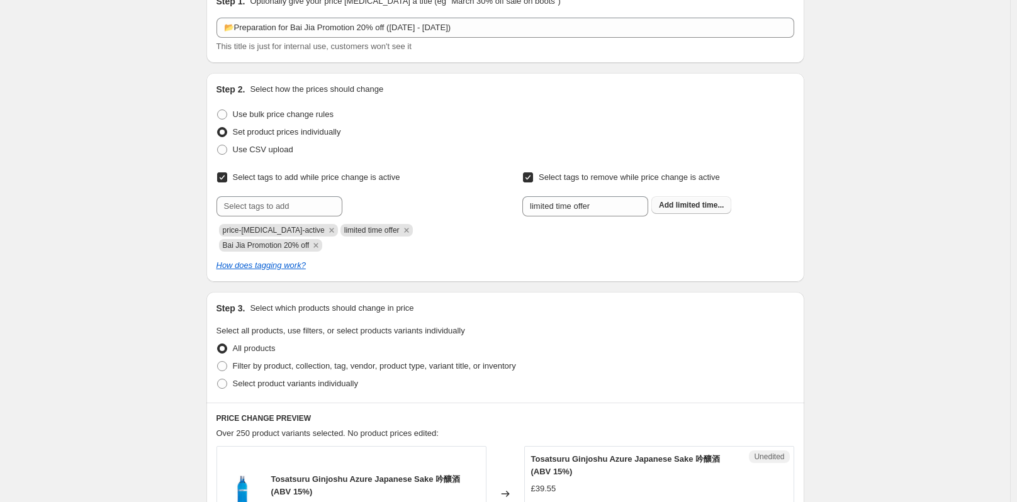
click at [711, 202] on span "limited time..." at bounding box center [700, 205] width 48 height 9
drag, startPoint x: 575, startPoint y: 209, endPoint x: 562, endPoint y: 208, distance: 12.6
click at [575, 209] on input "text" at bounding box center [585, 206] width 126 height 20
paste input "Bai Jia Promotion 20% off"
type input "Bai Jia Promotion 20% off"
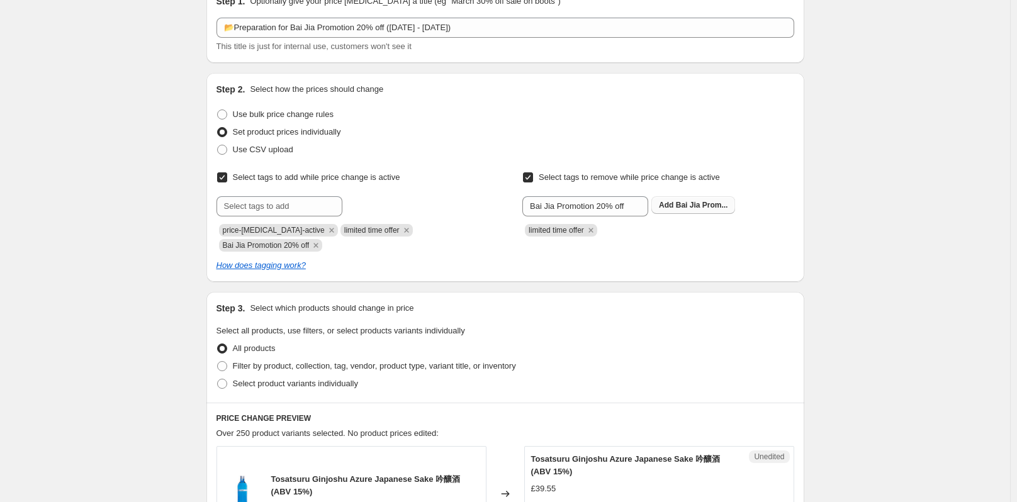
click at [688, 203] on span "Bai Jia Prom..." at bounding box center [702, 205] width 52 height 9
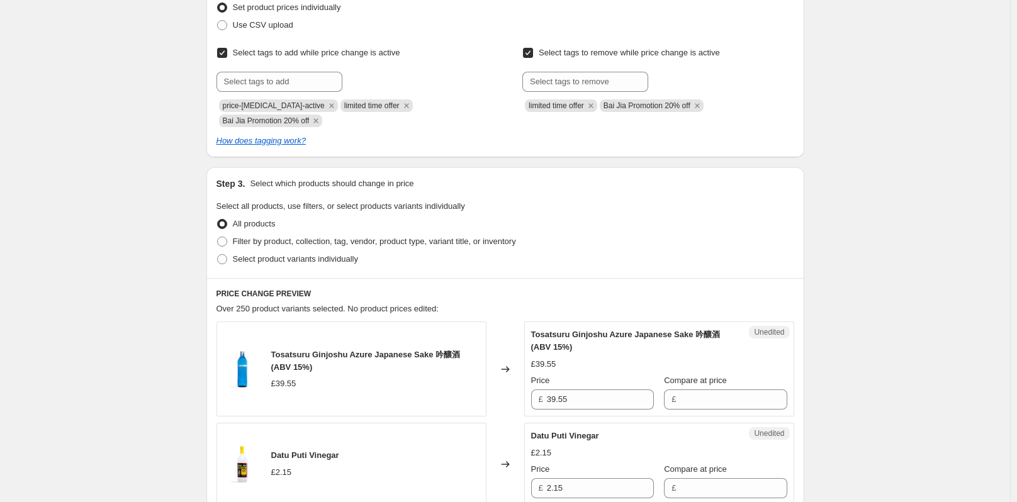
scroll to position [189, 0]
click at [329, 106] on icon "Remove price-change-job-active" at bounding box center [331, 104] width 4 height 4
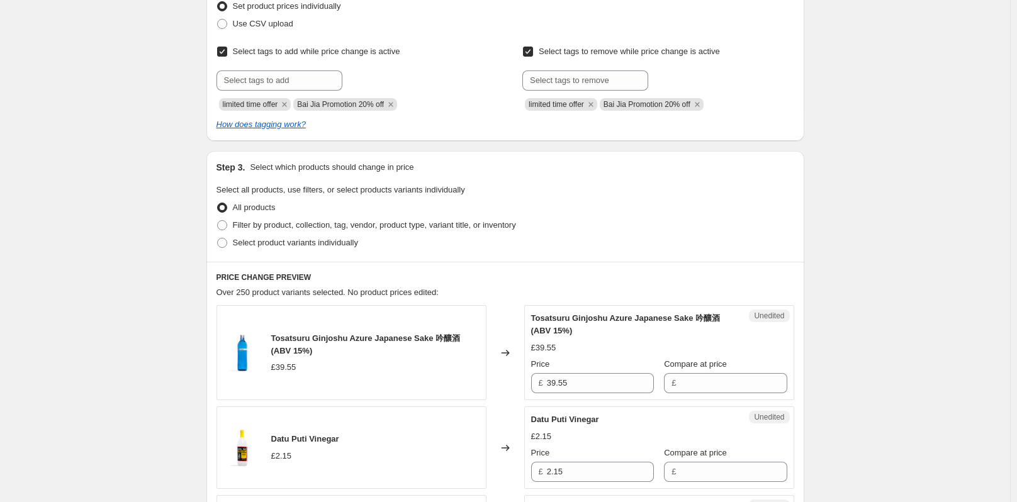
click at [427, 115] on div "Select tags to add while price change is active Submit limited time offer Bai J…" at bounding box center [506, 87] width 578 height 88
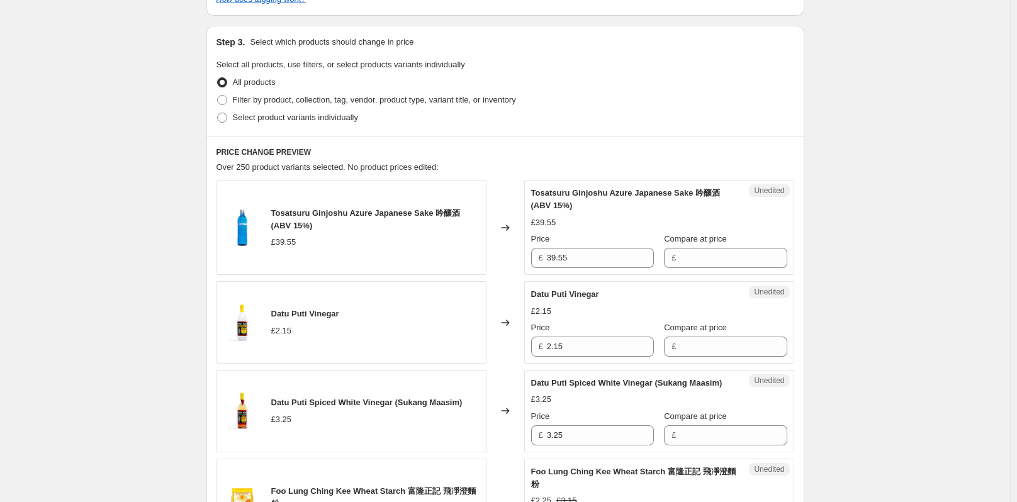
scroll to position [315, 0]
click at [227, 98] on span at bounding box center [222, 99] width 10 height 10
click at [218, 95] on input "Filter by product, collection, tag, vendor, product type, variant title, or inv…" at bounding box center [217, 94] width 1 height 1
radio input "true"
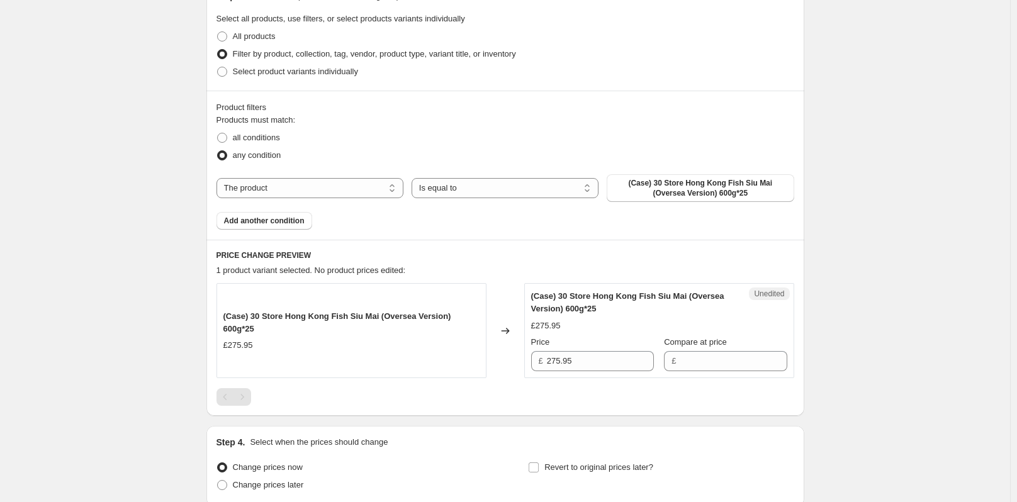
scroll to position [441, 0]
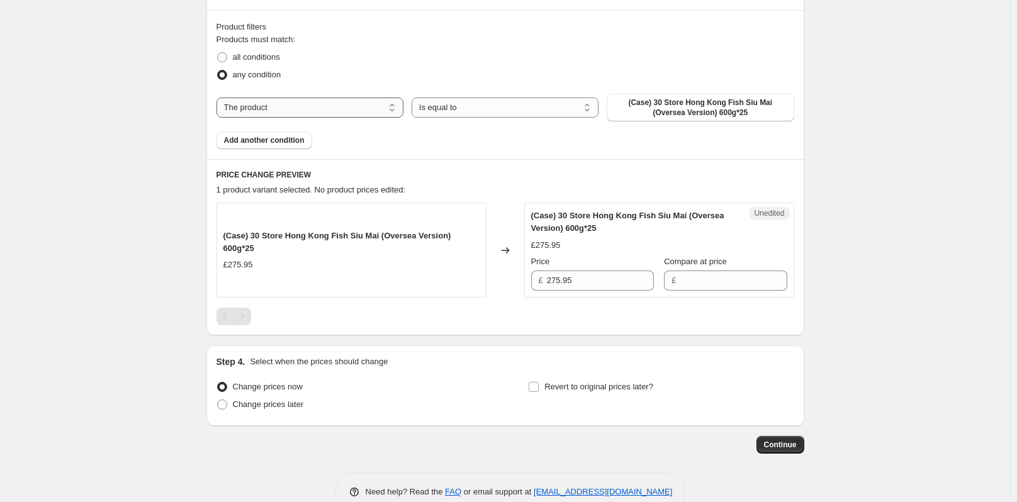
click at [335, 110] on select "The product The product's collection The product's tag The product's vendor The…" at bounding box center [310, 108] width 187 height 20
select select "collection"
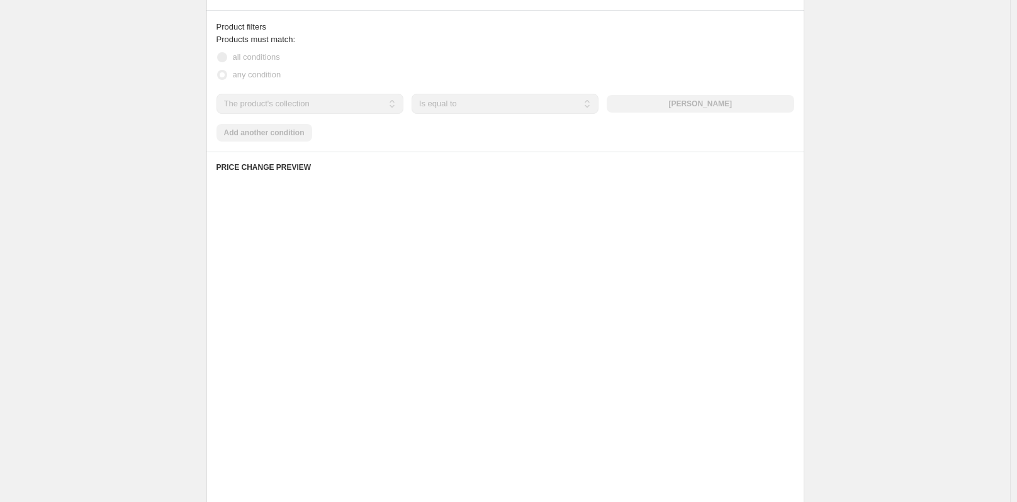
scroll to position [332, 0]
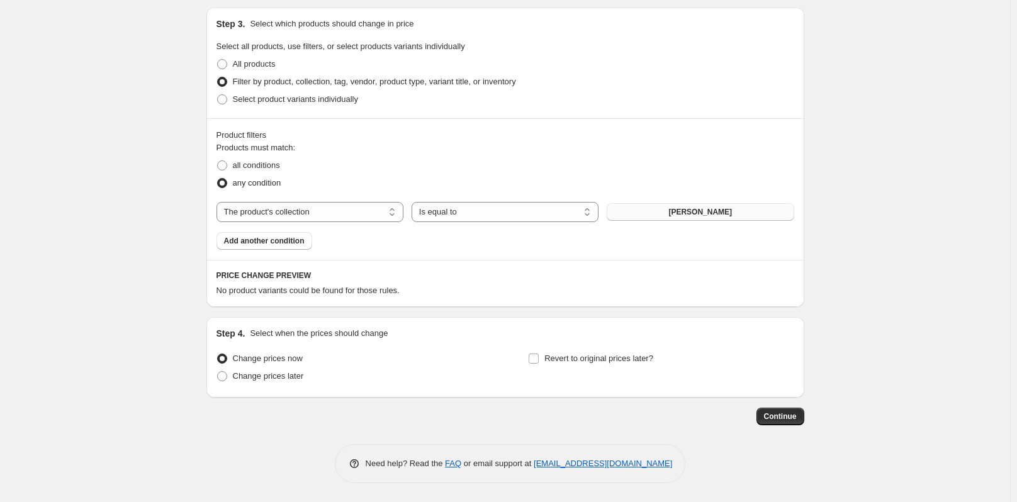
click at [714, 210] on span "ajinomoto gyoza" at bounding box center [700, 212] width 64 height 10
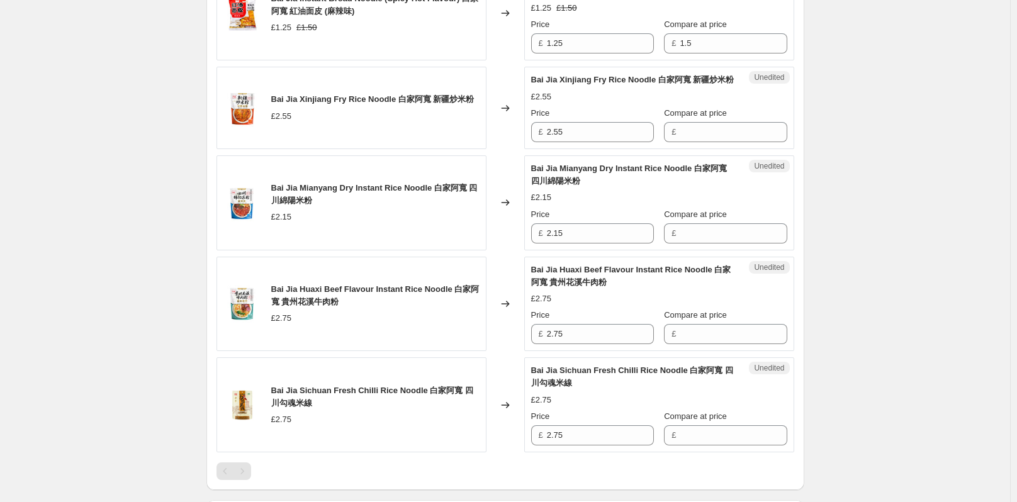
scroll to position [2290, 0]
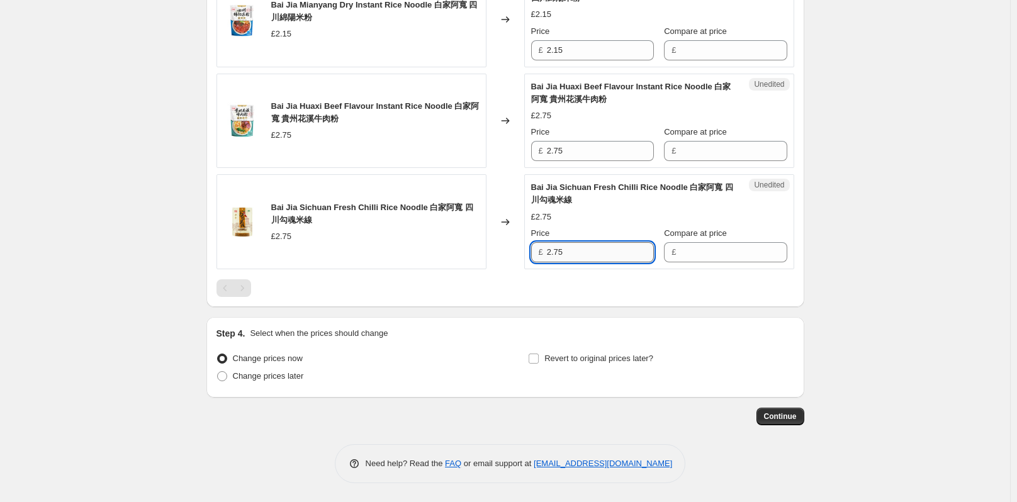
drag, startPoint x: 566, startPoint y: 251, endPoint x: 551, endPoint y: 250, distance: 14.5
click at [547, 250] on div "£ 2.75" at bounding box center [592, 252] width 123 height 20
type input "2.75"
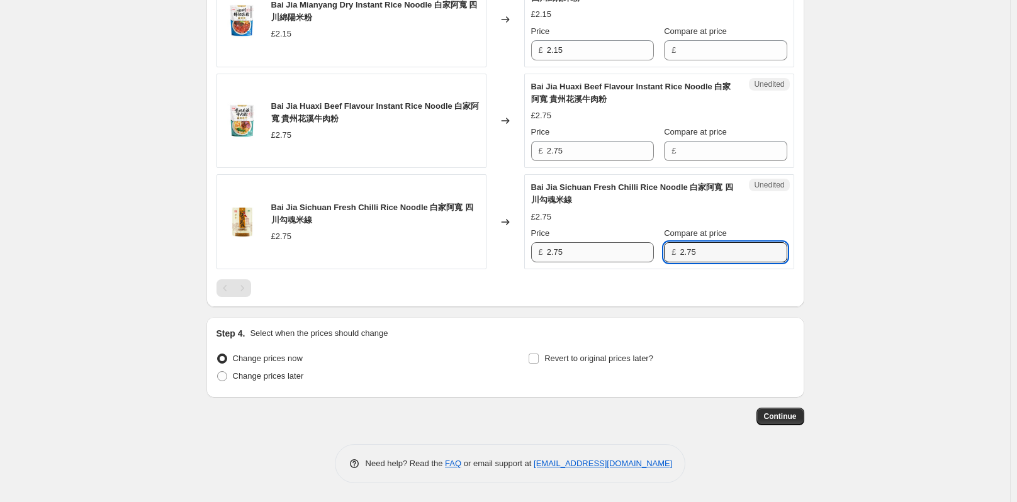
type input "2.75"
click at [582, 252] on input "2.75" at bounding box center [600, 252] width 107 height 20
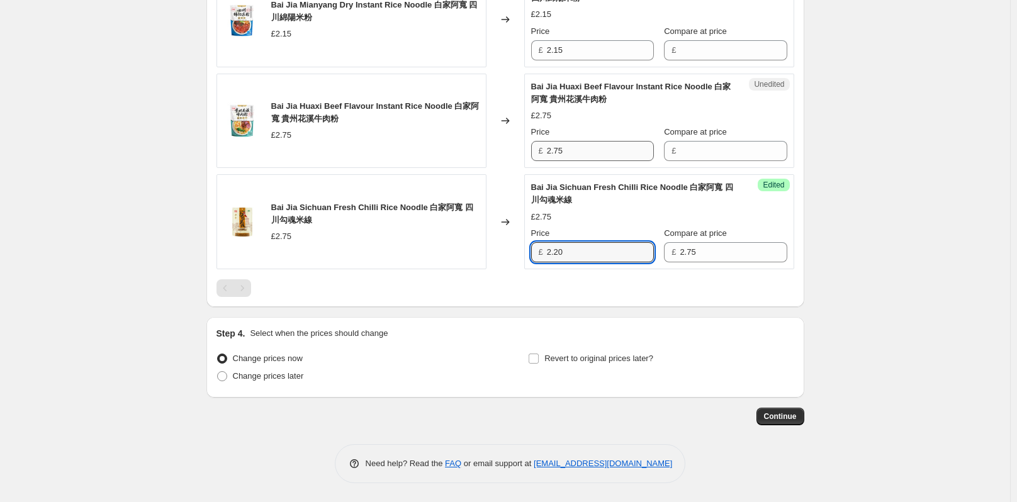
type input "2.20"
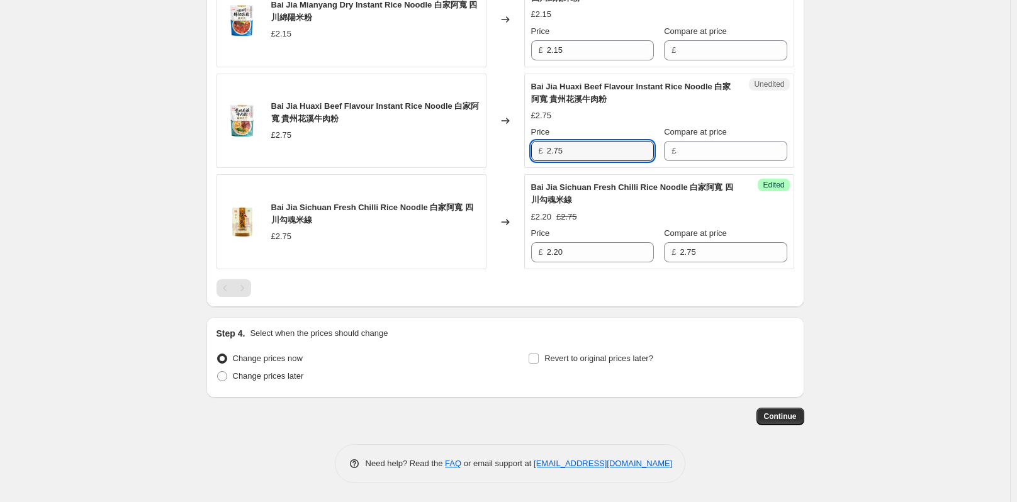
drag, startPoint x: 550, startPoint y: 150, endPoint x: 521, endPoint y: 155, distance: 29.4
click at [521, 155] on div "Bai Jia Huaxi Beef Flavour Instant Rice Noodle 白家阿寬 貴州花溪牛肉粉 £2.75 Changed to Un…" at bounding box center [506, 121] width 578 height 95
type input "2.75"
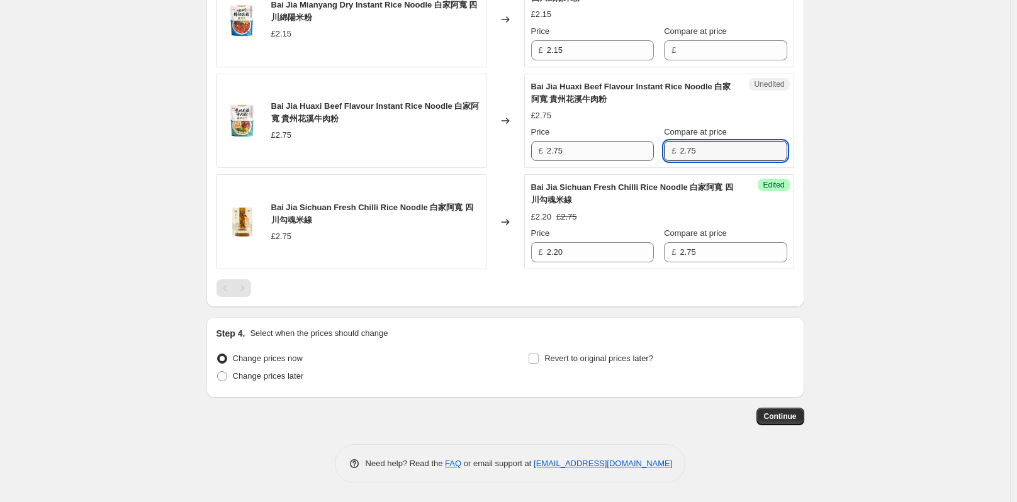
type input "2.75"
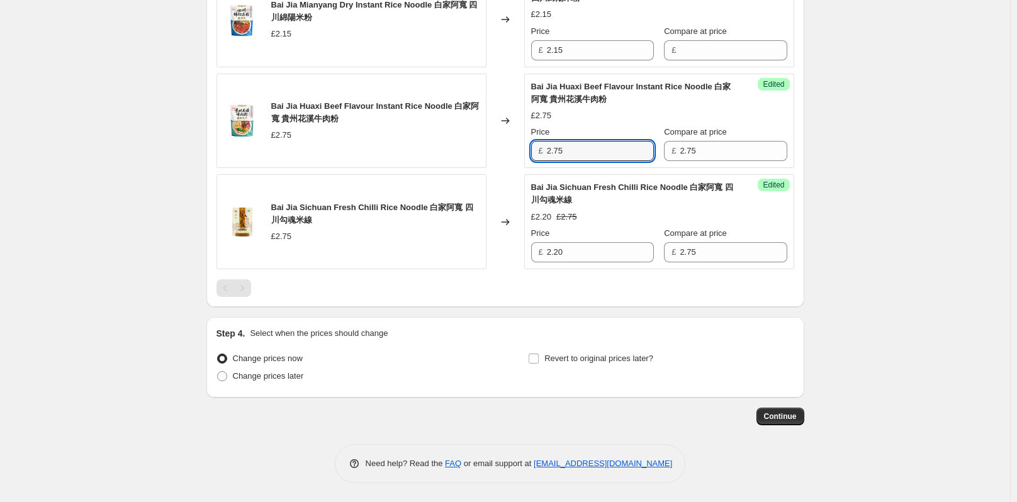
drag, startPoint x: 592, startPoint y: 151, endPoint x: 541, endPoint y: 151, distance: 51.6
click at [541, 151] on div "£ 2.75" at bounding box center [592, 151] width 123 height 20
type input "2.20"
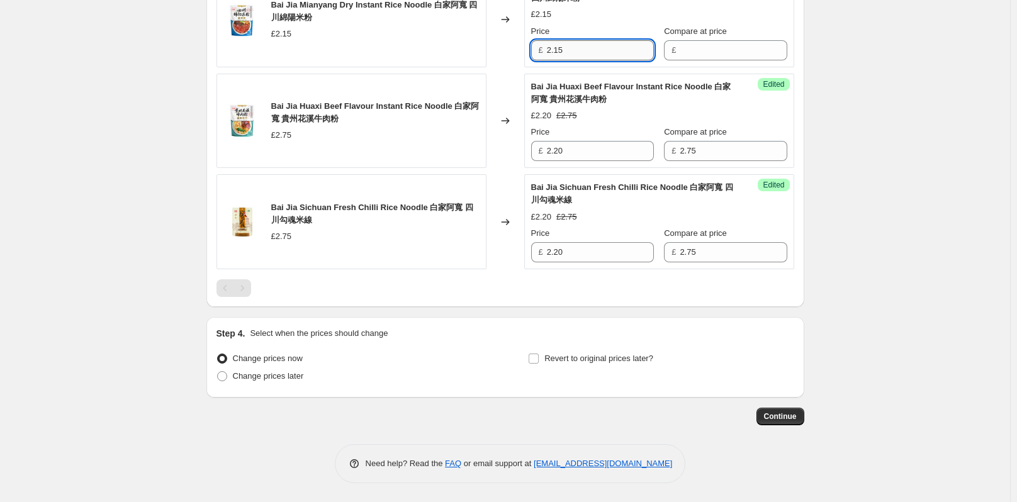
drag, startPoint x: 590, startPoint y: 48, endPoint x: 553, endPoint y: 49, distance: 37.2
click at [553, 49] on input "2.15" at bounding box center [600, 50] width 107 height 20
click at [568, 50] on input "2.15" at bounding box center [600, 50] width 107 height 20
drag, startPoint x: 575, startPoint y: 52, endPoint x: 545, endPoint y: 53, distance: 30.2
click at [545, 53] on div "£ 2.15" at bounding box center [592, 50] width 123 height 20
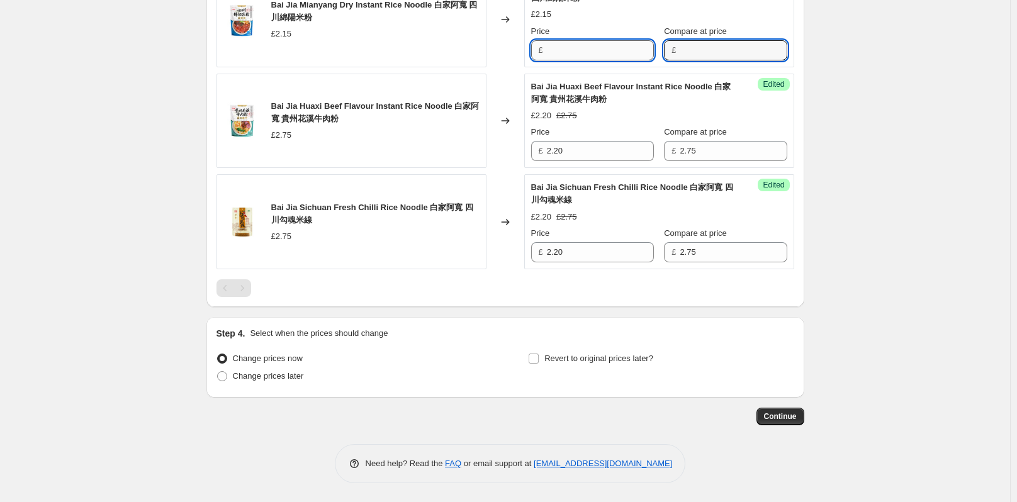
type input "2.15"
drag, startPoint x: 582, startPoint y: 50, endPoint x: 512, endPoint y: 45, distance: 70.7
click at [524, 47] on div "Bai Jia Mianyang Dry Instant Rice Noodle 白家阿寬 四川綿陽米粉 £2.15 Changed to Success E…" at bounding box center [506, 19] width 578 height 95
type input "1.72"
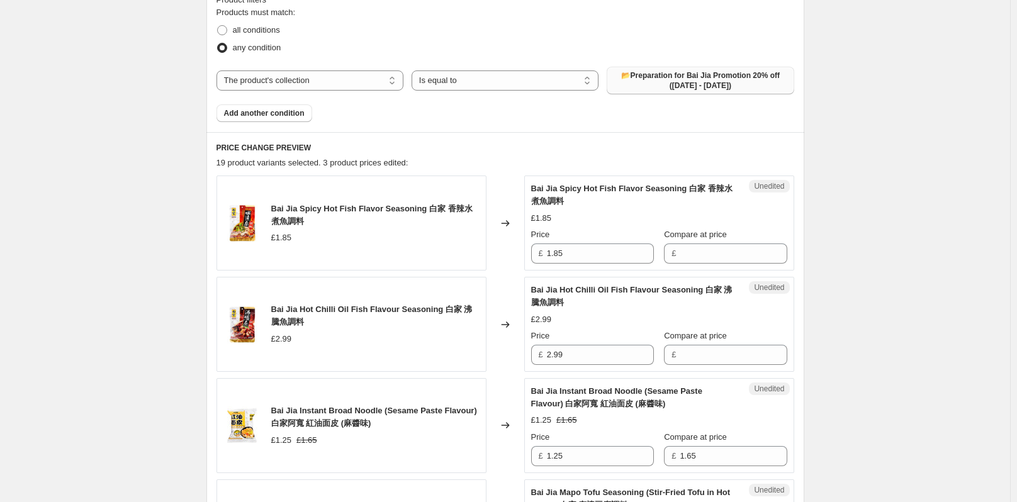
scroll to position [465, 0]
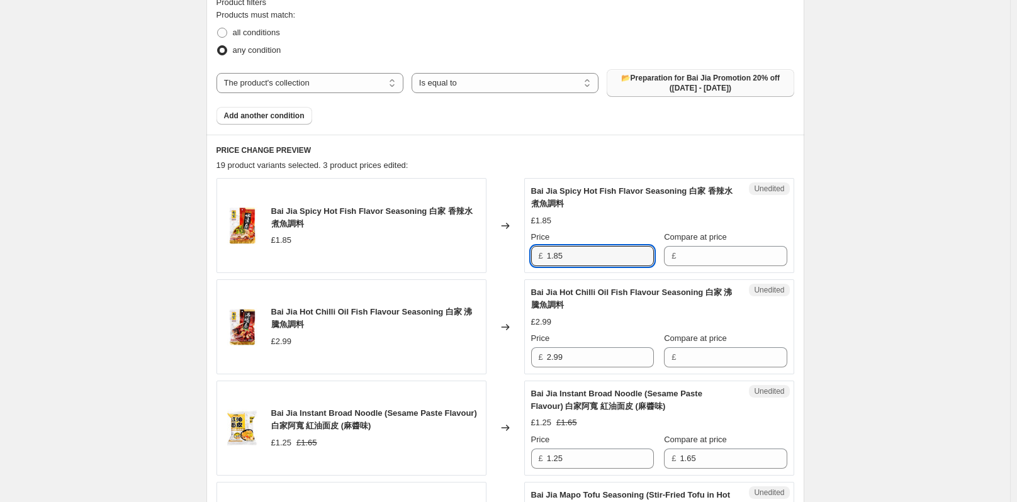
drag, startPoint x: 575, startPoint y: 259, endPoint x: 539, endPoint y: 252, distance: 36.4
click at [539, 252] on div "£ 1.85" at bounding box center [592, 256] width 123 height 20
type input "1.85"
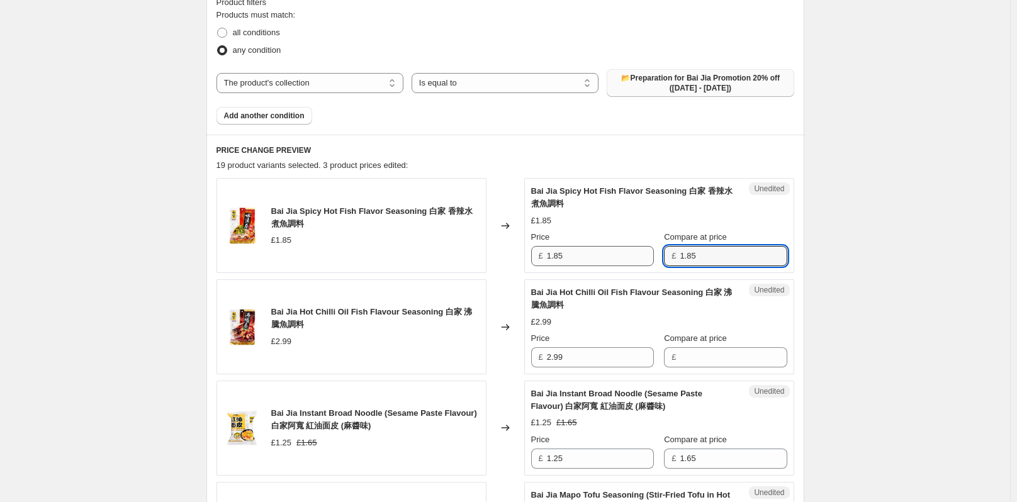
type input "1.85"
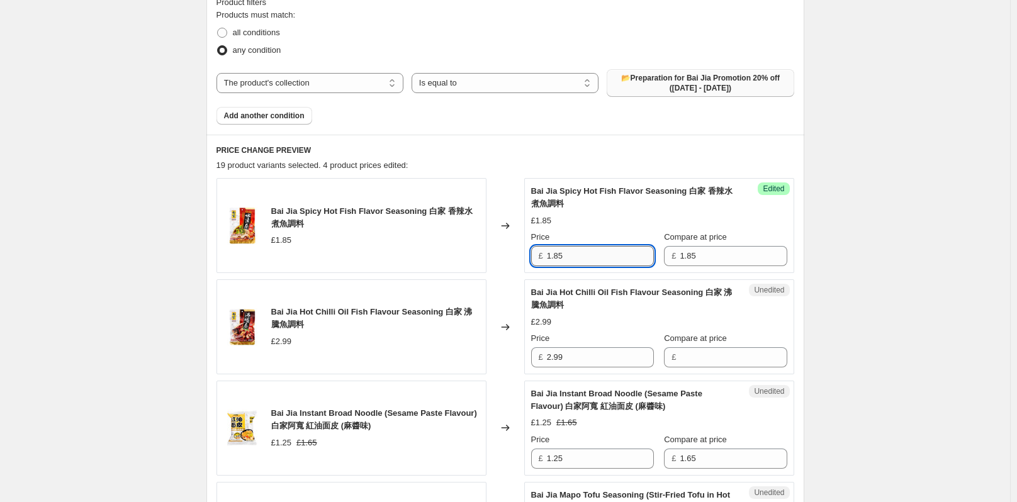
drag, startPoint x: 592, startPoint y: 261, endPoint x: 556, endPoint y: 258, distance: 36.6
click at [556, 258] on input "1.85" at bounding box center [600, 256] width 107 height 20
type input "1.48"
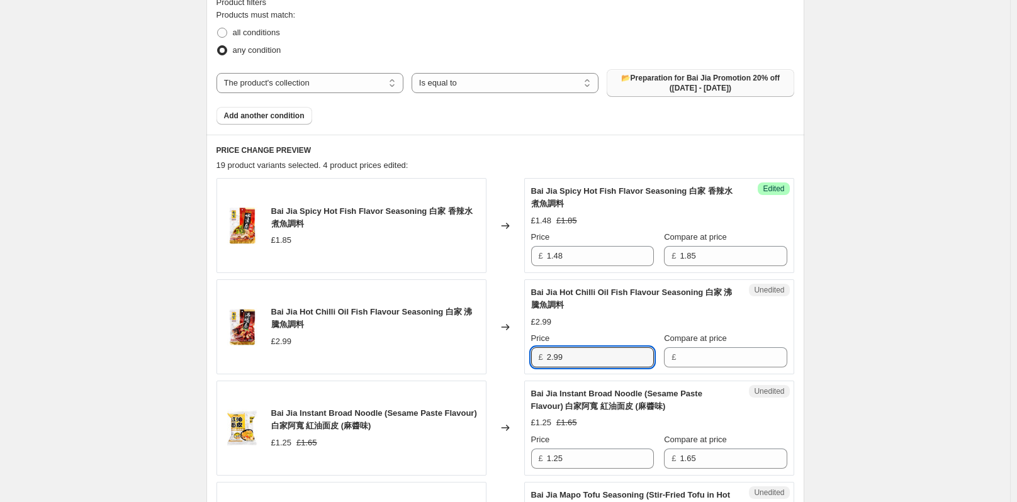
drag, startPoint x: 571, startPoint y: 351, endPoint x: 544, endPoint y: 354, distance: 27.9
click at [544, 354] on div "£ 2.99" at bounding box center [592, 357] width 123 height 20
type input "2.99"
click at [592, 364] on input "2.99" at bounding box center [600, 357] width 107 height 20
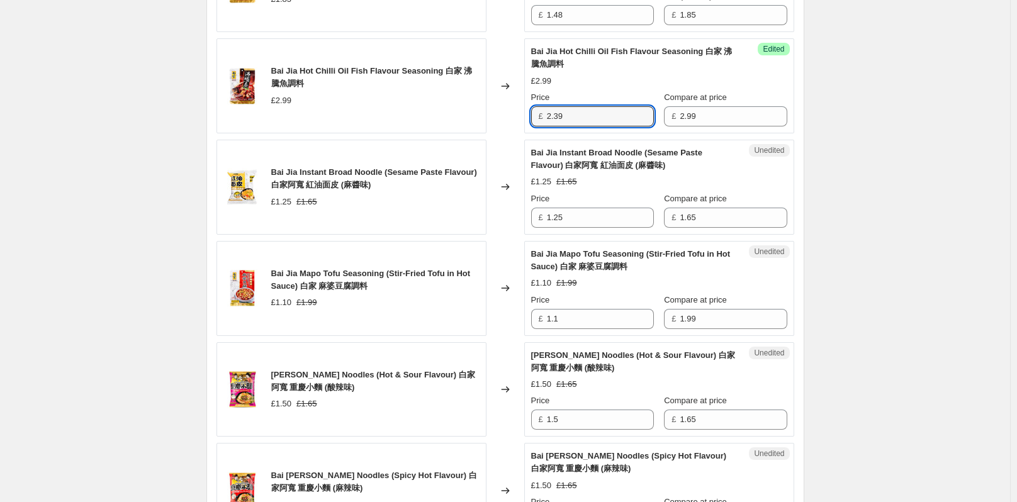
scroll to position [717, 0]
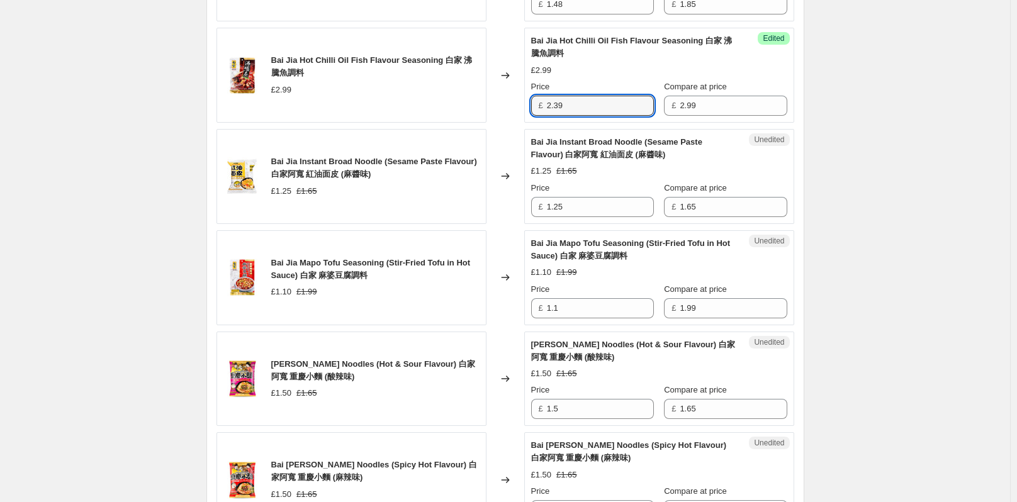
type input "2.39"
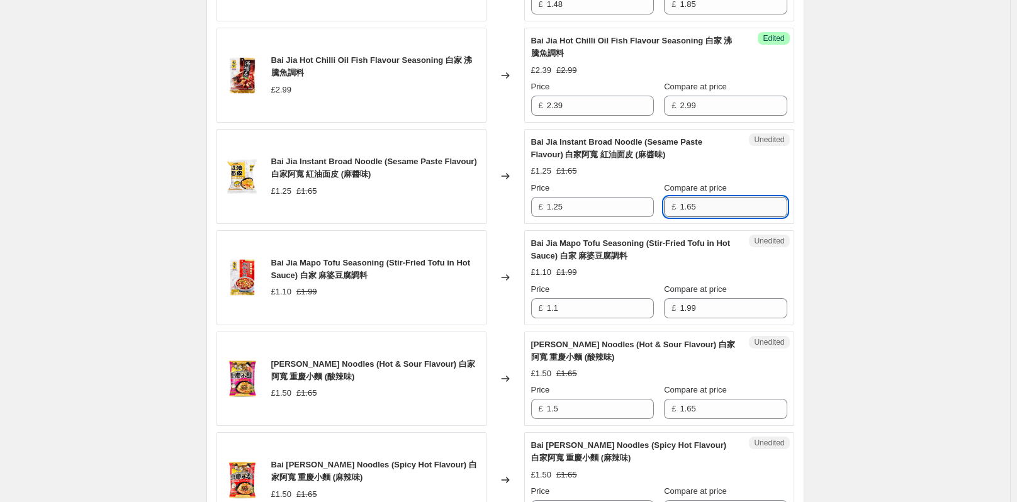
drag, startPoint x: 721, startPoint y: 208, endPoint x: 691, endPoint y: 208, distance: 29.6
click at [691, 208] on input "1.65" at bounding box center [733, 207] width 107 height 20
type input "1.25"
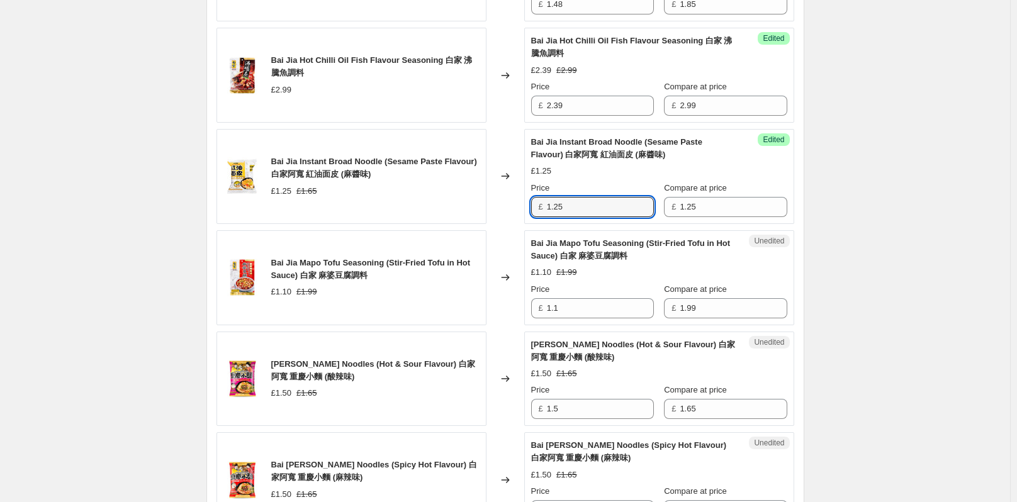
drag, startPoint x: 577, startPoint y: 200, endPoint x: 509, endPoint y: 198, distance: 68.6
click at [537, 200] on div "£ 1.25" at bounding box center [592, 207] width 123 height 20
type input "0.99"
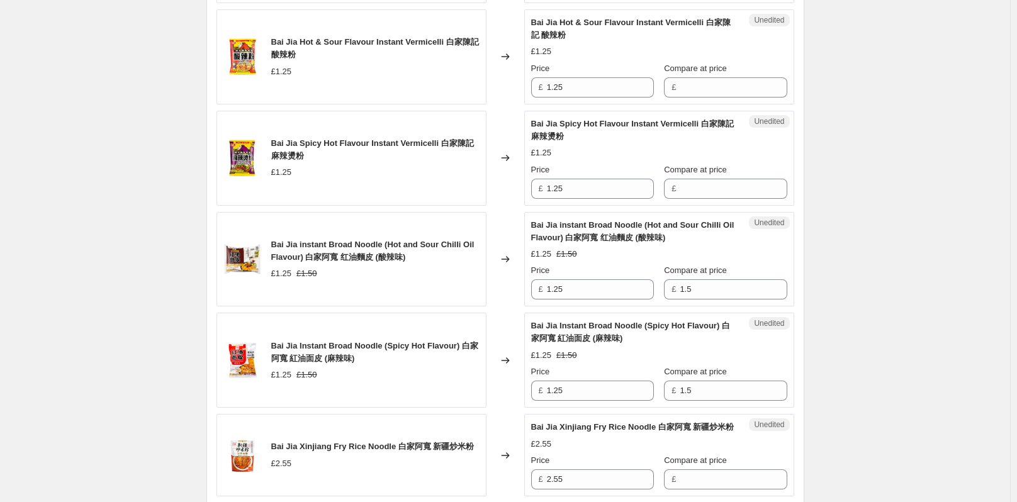
scroll to position [1787, 0]
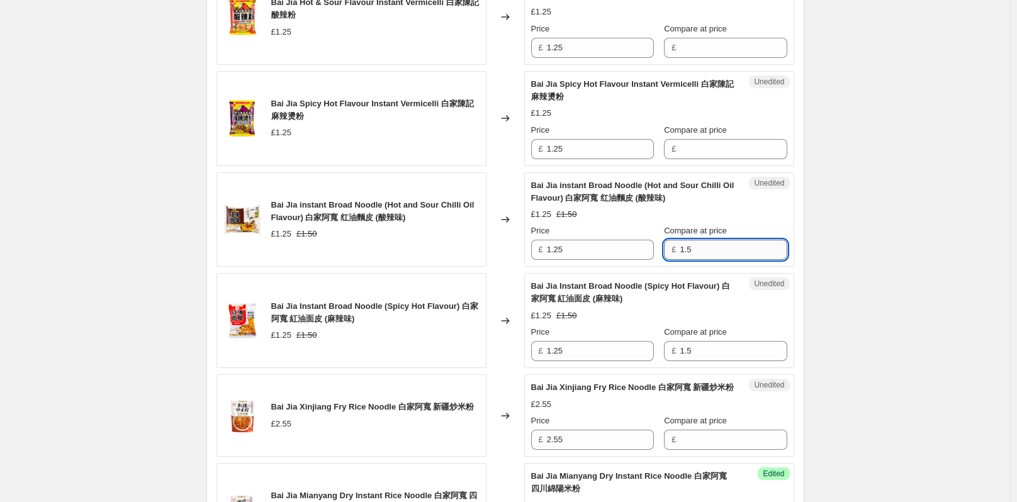
click at [710, 250] on input "1.5" at bounding box center [733, 250] width 107 height 20
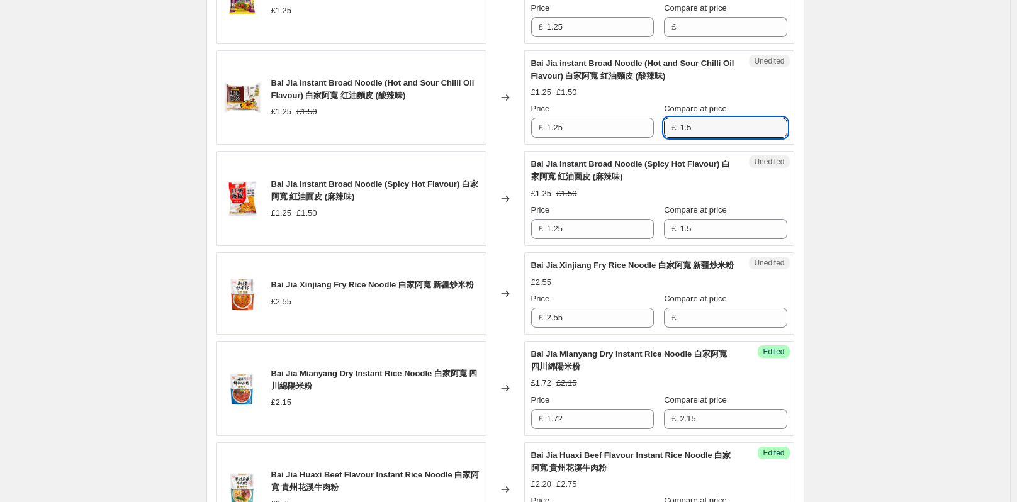
scroll to position [1913, 0]
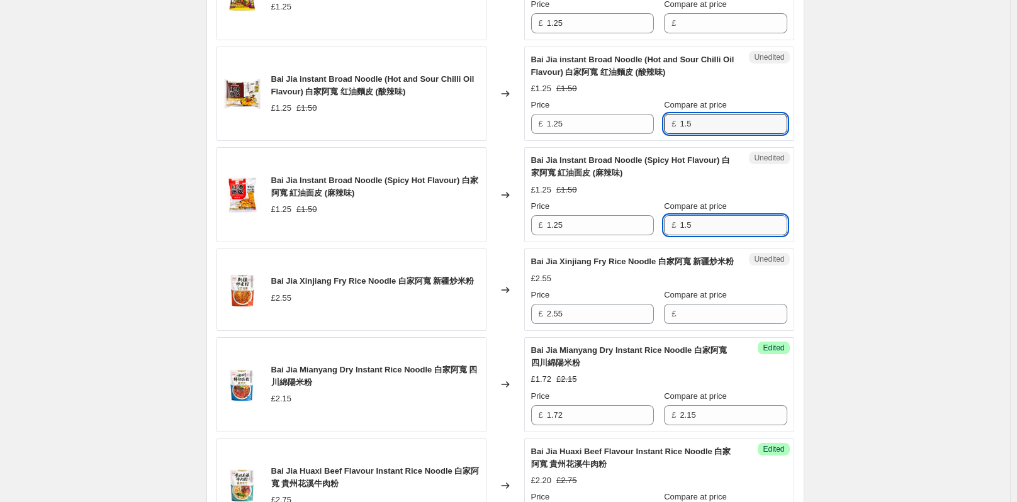
click at [690, 228] on input "1.5" at bounding box center [733, 225] width 107 height 20
type input "1.25"
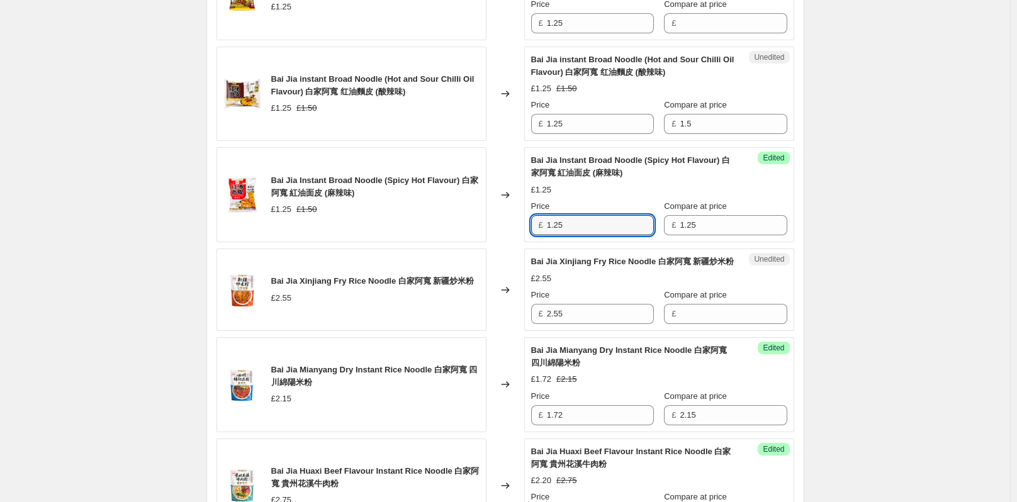
drag, startPoint x: 582, startPoint y: 218, endPoint x: 544, endPoint y: 226, distance: 37.9
click at [544, 226] on div "£ 1.25" at bounding box center [592, 225] width 123 height 20
type input "0.99"
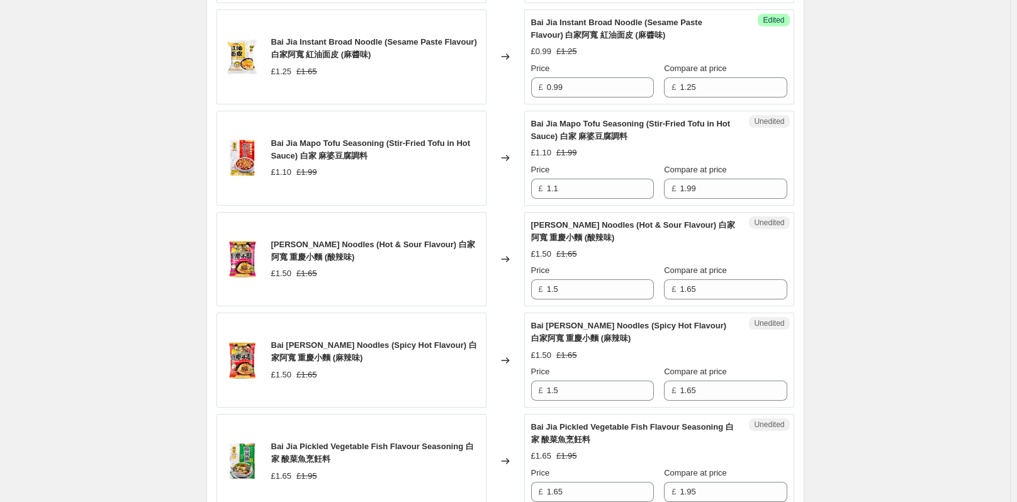
scroll to position [843, 0]
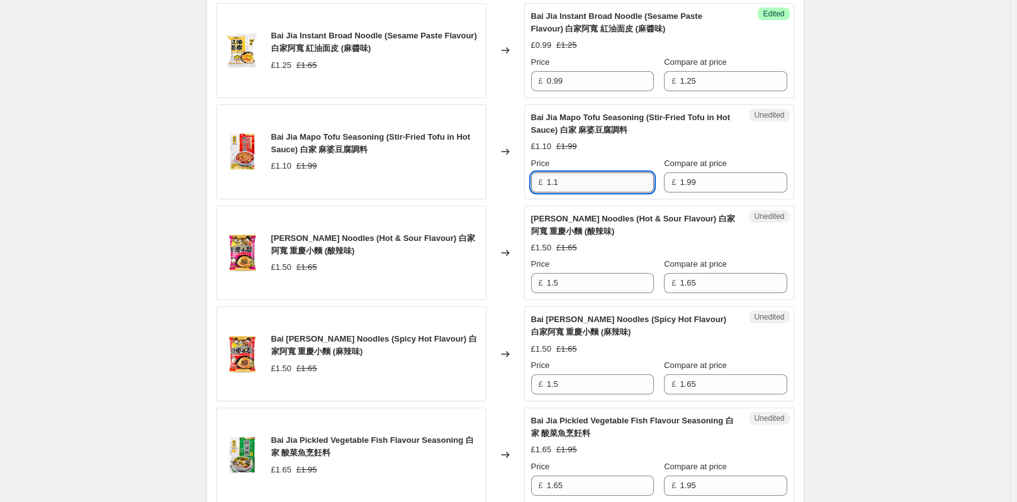
drag, startPoint x: 583, startPoint y: 176, endPoint x: 642, endPoint y: 185, distance: 59.2
click at [554, 179] on input "1.1" at bounding box center [600, 182] width 107 height 20
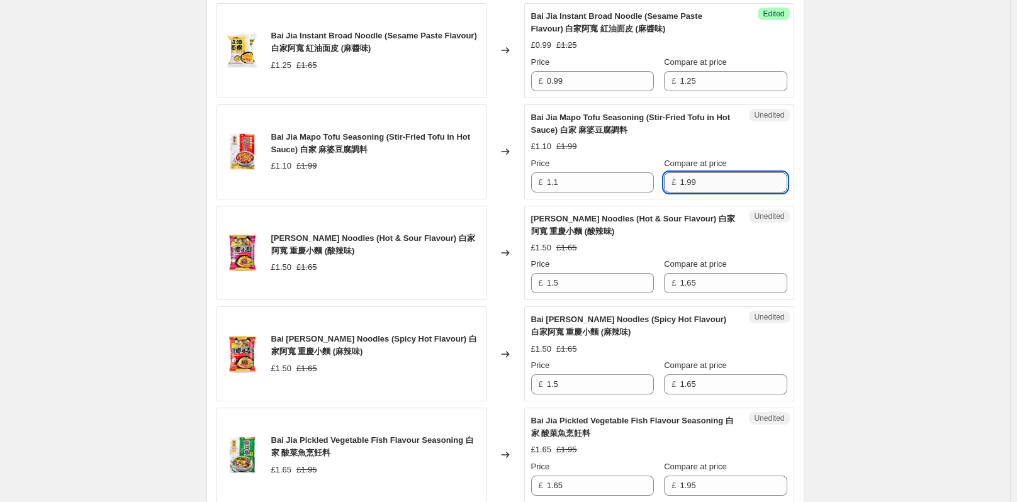
click at [719, 186] on input "1.99" at bounding box center [733, 182] width 107 height 20
type input "1.10"
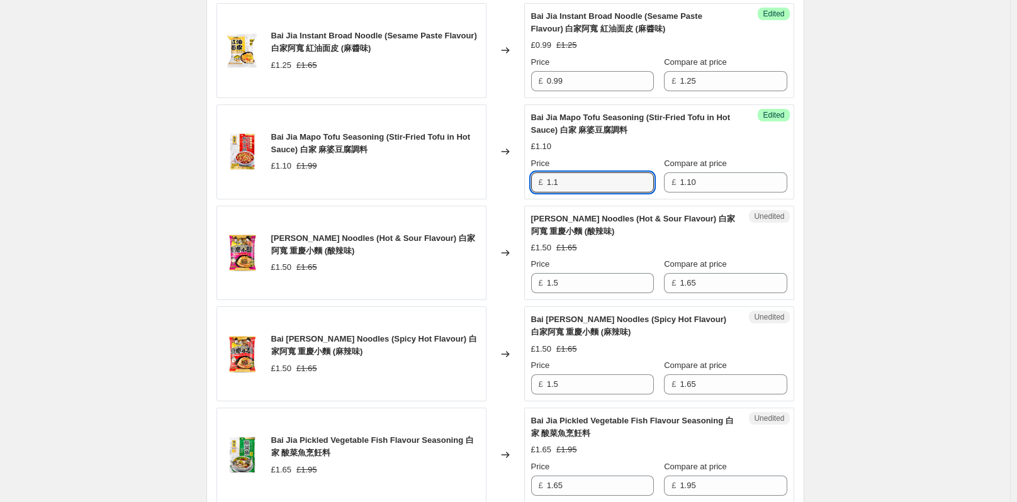
drag, startPoint x: 582, startPoint y: 179, endPoint x: 534, endPoint y: 183, distance: 47.4
click at [543, 183] on div "£ 1.1" at bounding box center [592, 182] width 123 height 20
type input "0.88"
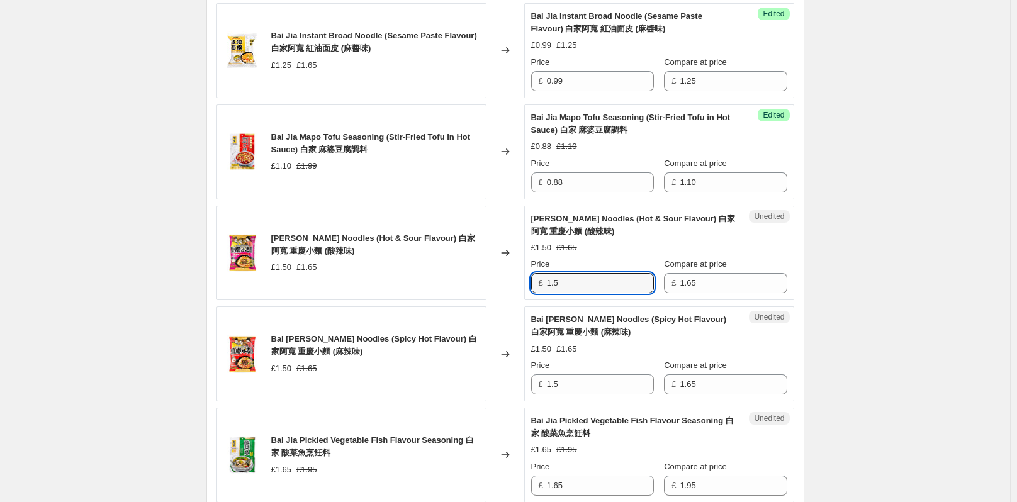
drag, startPoint x: 566, startPoint y: 285, endPoint x: 549, endPoint y: 286, distance: 17.7
click at [549, 286] on div "£ 1.5" at bounding box center [592, 283] width 123 height 20
click at [712, 283] on input "1.65" at bounding box center [733, 283] width 107 height 20
type input "1.50"
click at [608, 288] on input "1.5" at bounding box center [600, 283] width 107 height 20
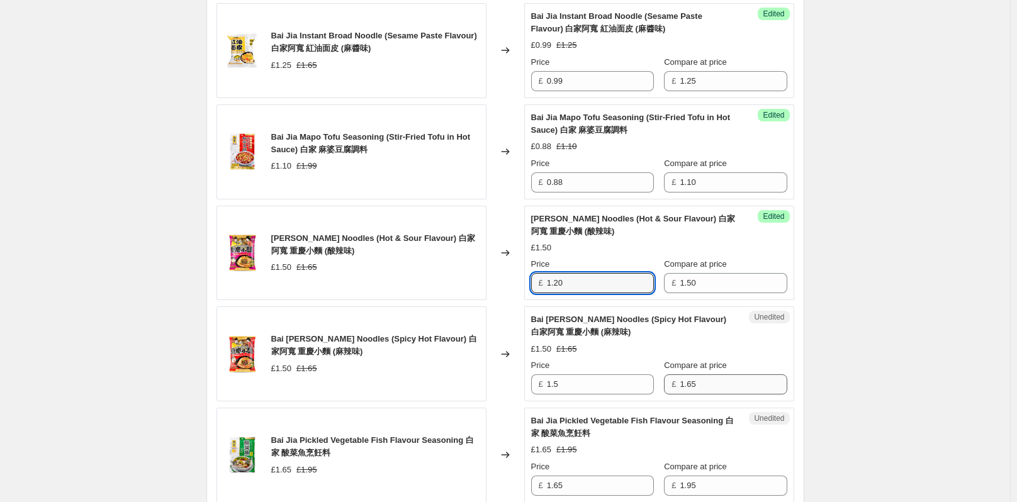
type input "1.20"
click at [709, 388] on input "1.65" at bounding box center [733, 384] width 107 height 20
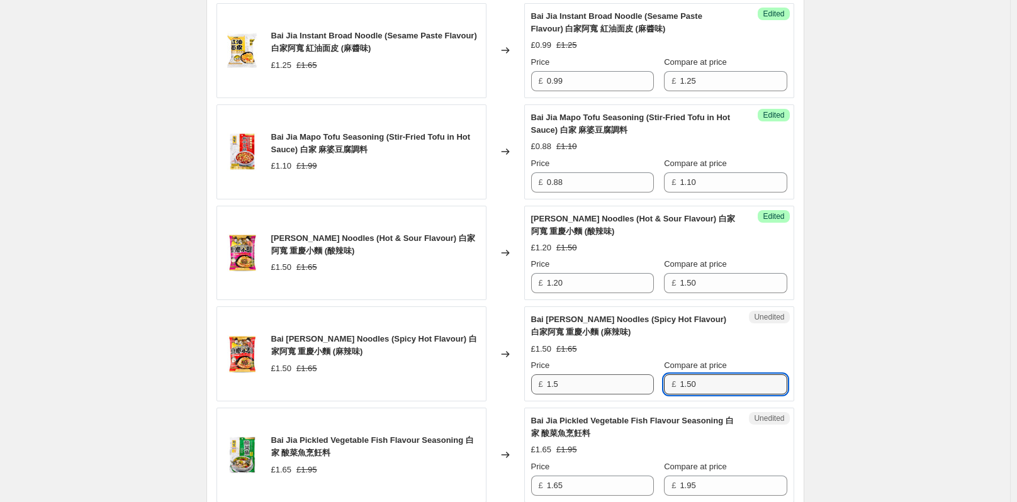
type input "1.50"
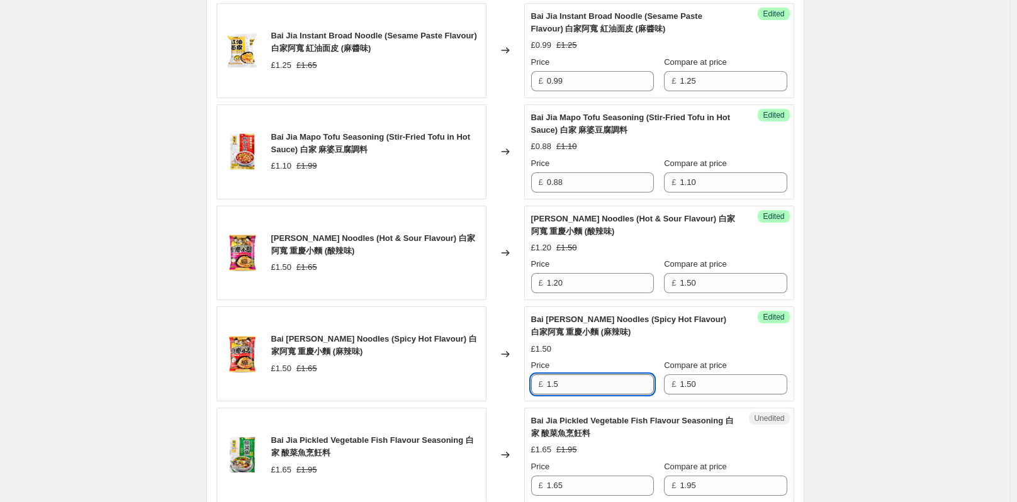
click at [626, 393] on input "1.5" at bounding box center [600, 384] width 107 height 20
type input "1.20"
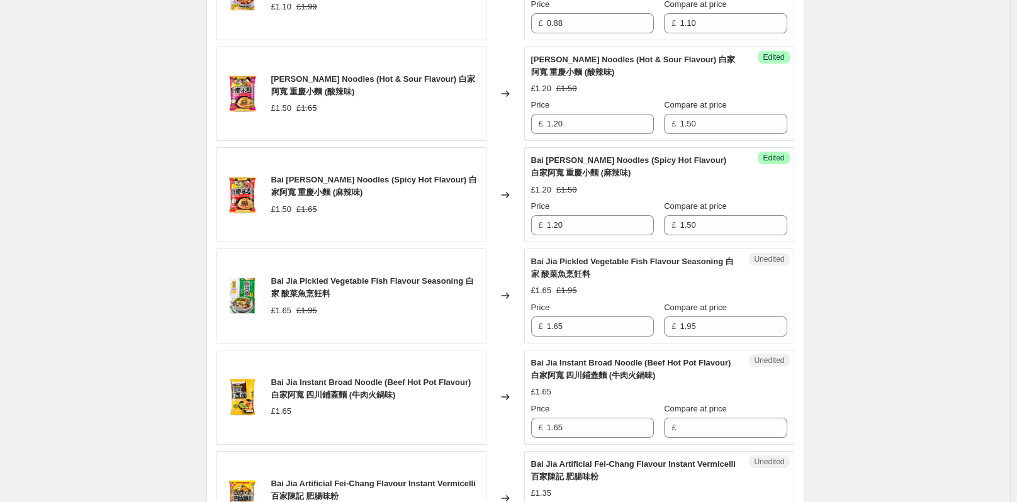
scroll to position [1032, 0]
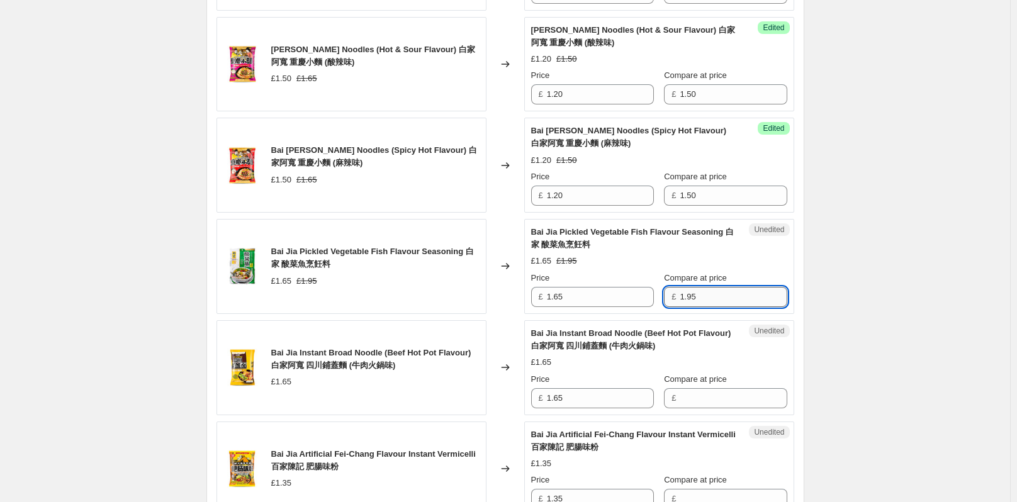
click at [694, 293] on input "1.95" at bounding box center [733, 297] width 107 height 20
type input "1.65"
click at [587, 301] on input "1.65" at bounding box center [600, 297] width 107 height 20
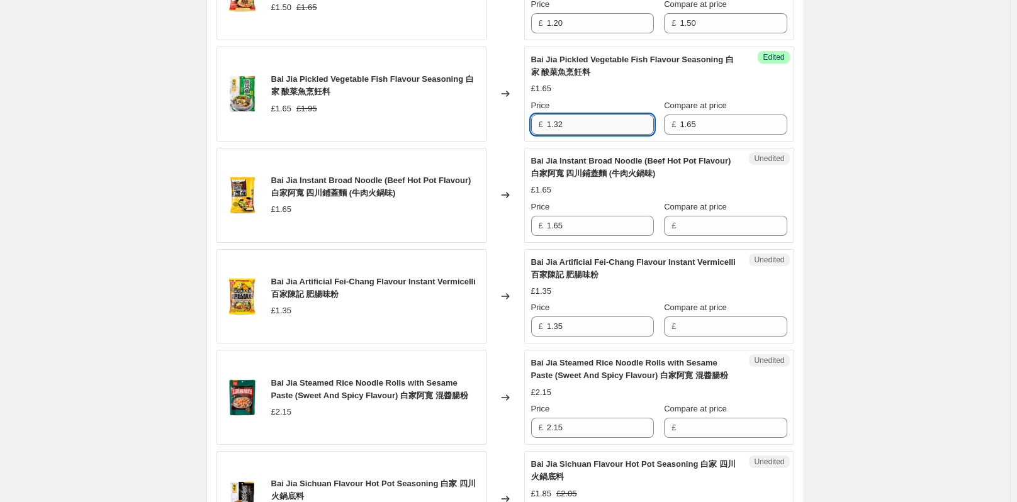
scroll to position [1220, 0]
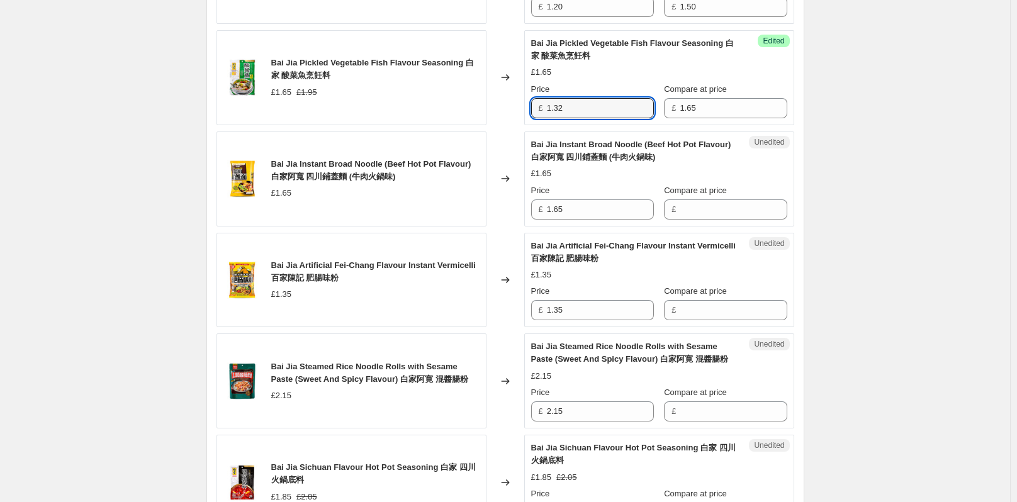
type input "1.32"
click at [897, 261] on div "Create new price change job. This page is ready Create new price change job Dra…" at bounding box center [505, 170] width 1010 height 2780
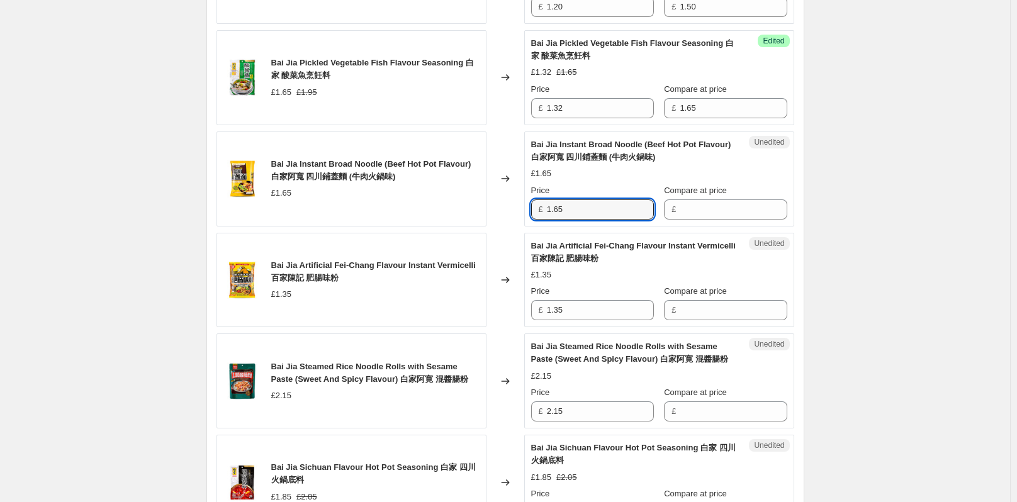
drag, startPoint x: 569, startPoint y: 215, endPoint x: 543, endPoint y: 215, distance: 26.4
click at [543, 215] on div "£ 1.65" at bounding box center [592, 210] width 123 height 20
type input "1.65"
click at [616, 212] on input "1.65" at bounding box center [600, 210] width 107 height 20
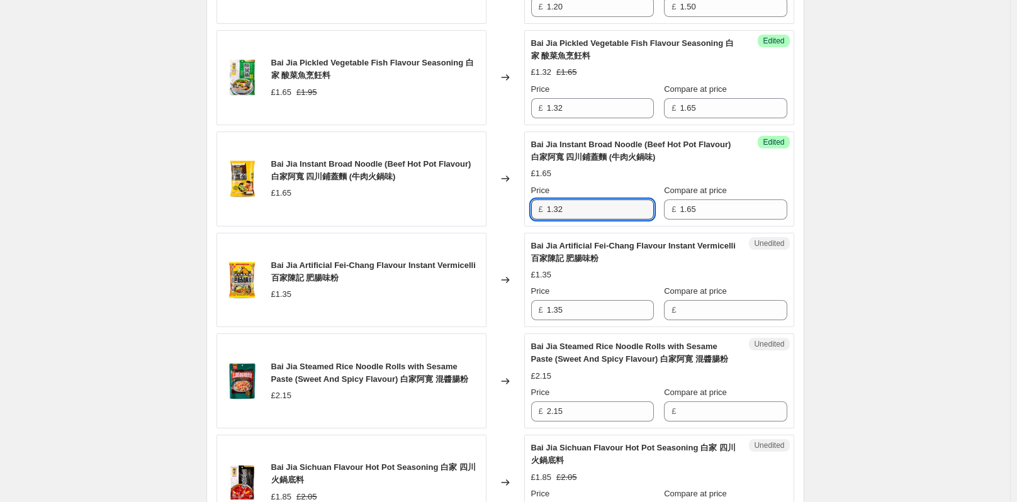
type input "1.32"
click at [857, 271] on div "Create new price change job. This page is ready Create new price change job Dra…" at bounding box center [505, 170] width 1010 height 2780
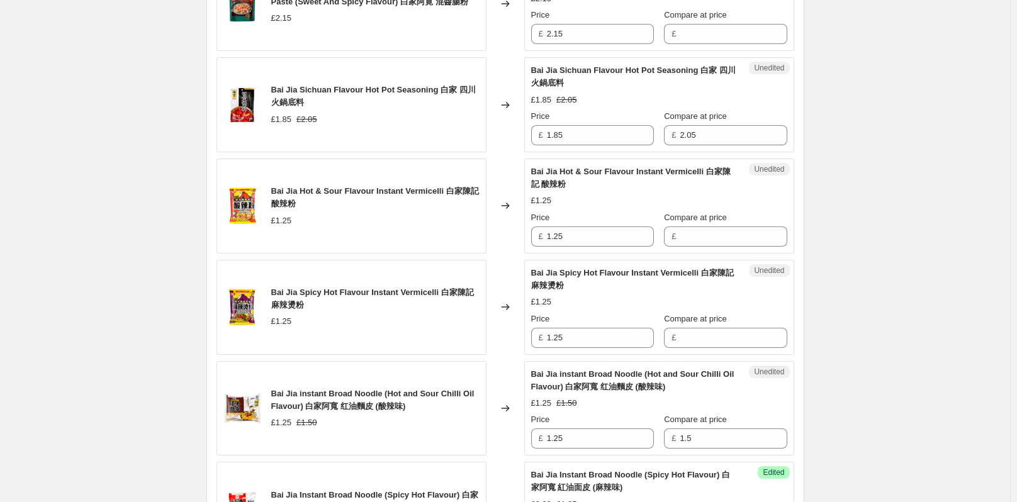
scroll to position [1661, 0]
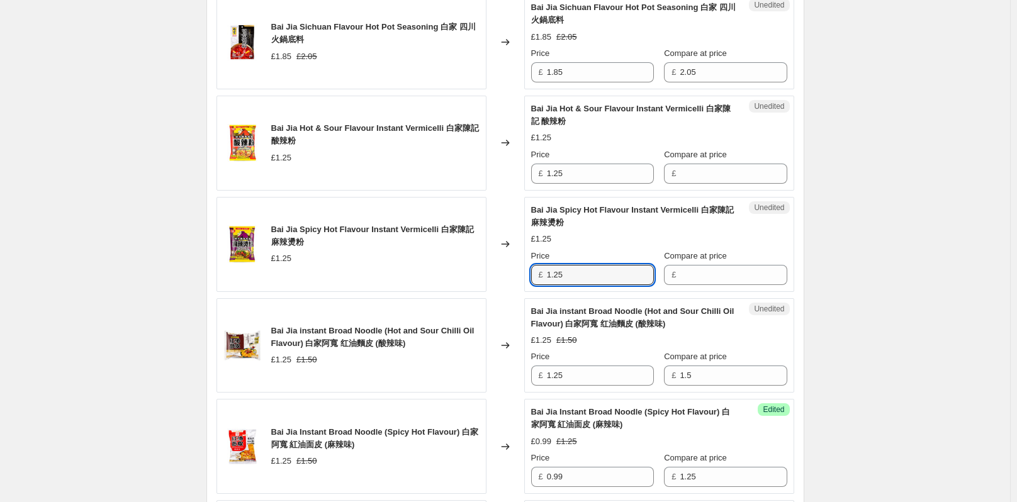
drag, startPoint x: 575, startPoint y: 274, endPoint x: 539, endPoint y: 277, distance: 35.4
click at [539, 277] on div "£ 1.25" at bounding box center [592, 275] width 123 height 20
type input "1.25"
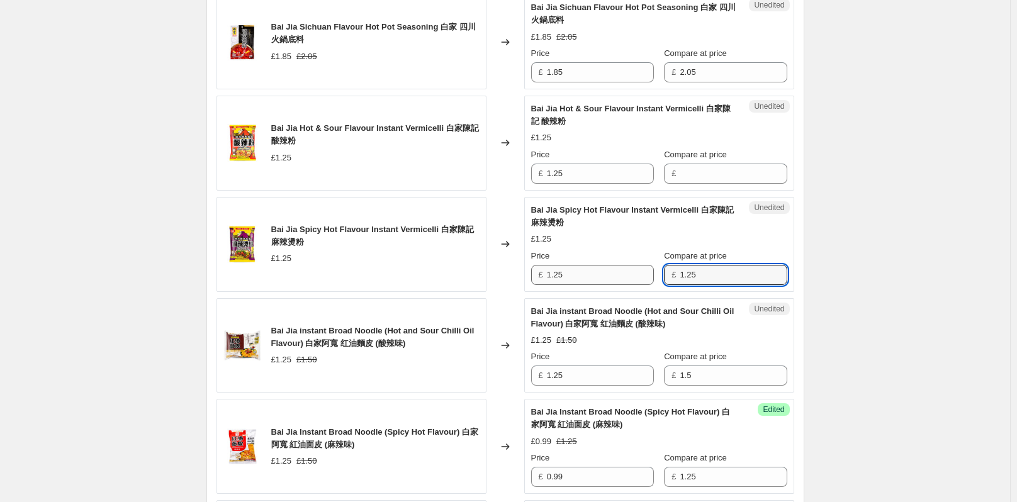
type input "1.25"
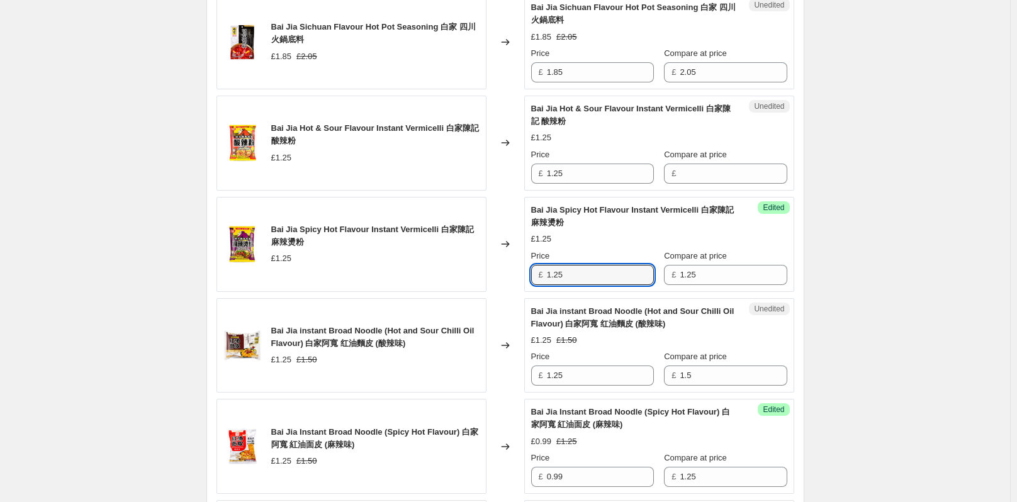
drag, startPoint x: 593, startPoint y: 269, endPoint x: 538, endPoint y: 266, distance: 54.9
click at [538, 266] on div "£ 1.25" at bounding box center [592, 275] width 123 height 20
type input "0.99"
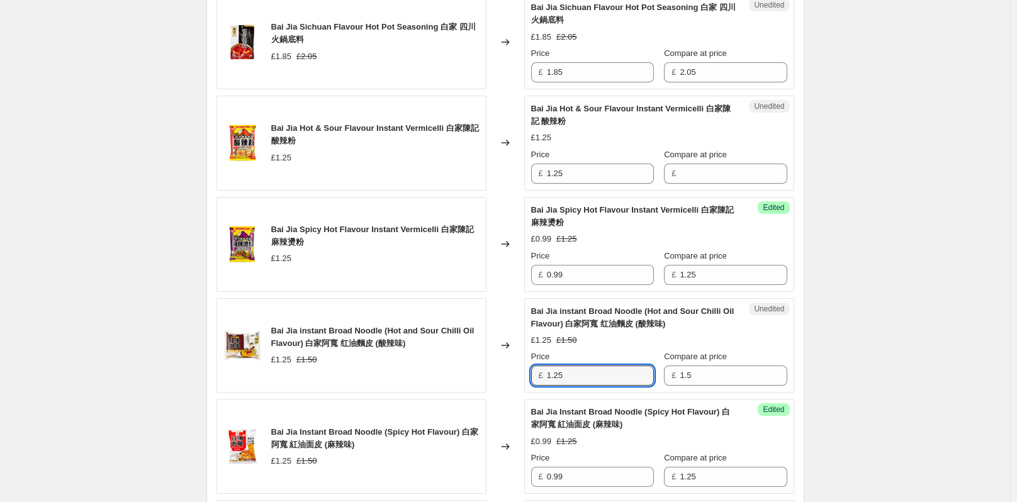
drag, startPoint x: 579, startPoint y: 379, endPoint x: 543, endPoint y: 380, distance: 35.9
click at [543, 380] on div "£ 1.25" at bounding box center [592, 376] width 123 height 20
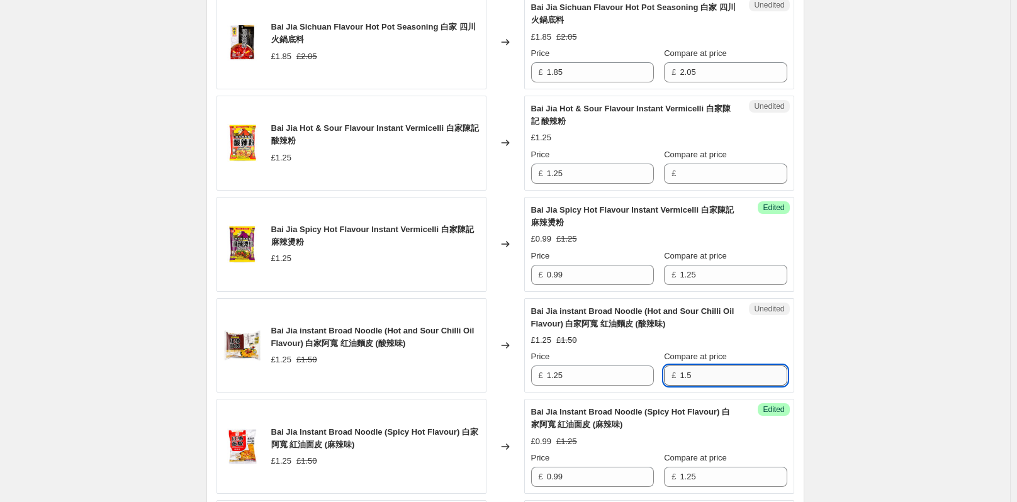
click at [697, 378] on input "1.5" at bounding box center [733, 376] width 107 height 20
type input "1.25"
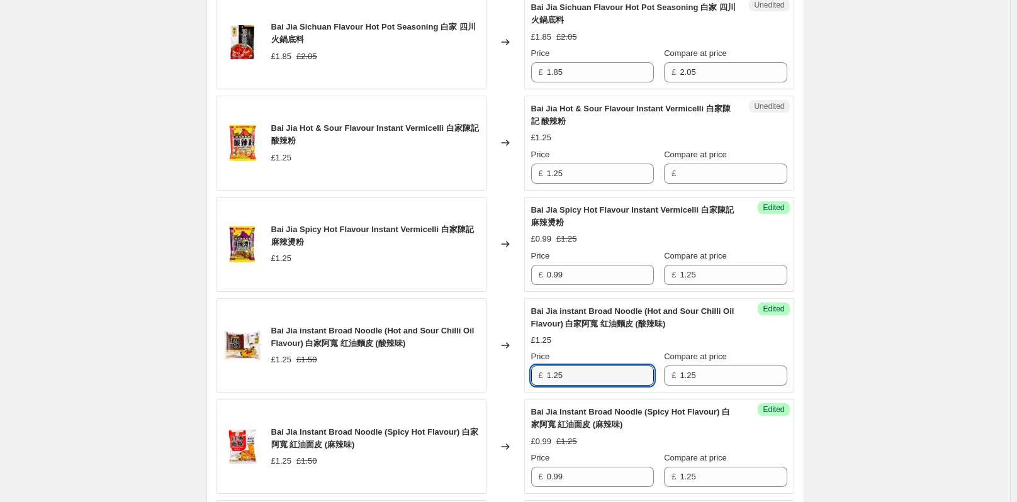
drag, startPoint x: 578, startPoint y: 383, endPoint x: 545, endPoint y: 384, distance: 33.4
click at [545, 384] on div "£ 1.25" at bounding box center [592, 376] width 123 height 20
type input "."
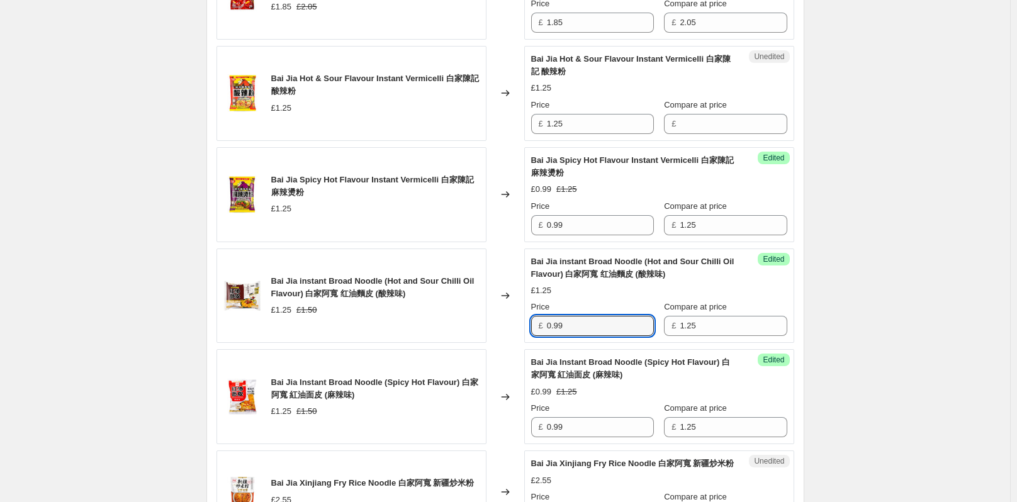
scroll to position [1787, 0]
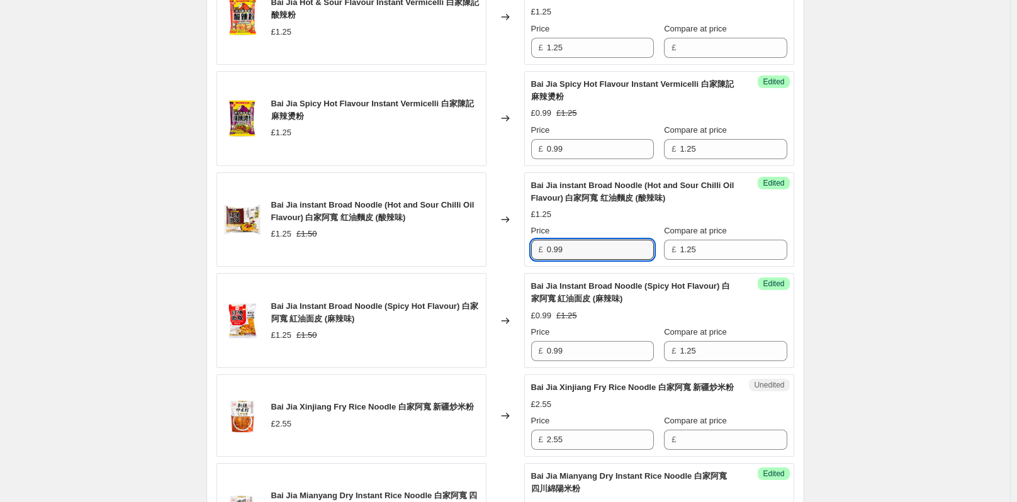
type input "0.99"
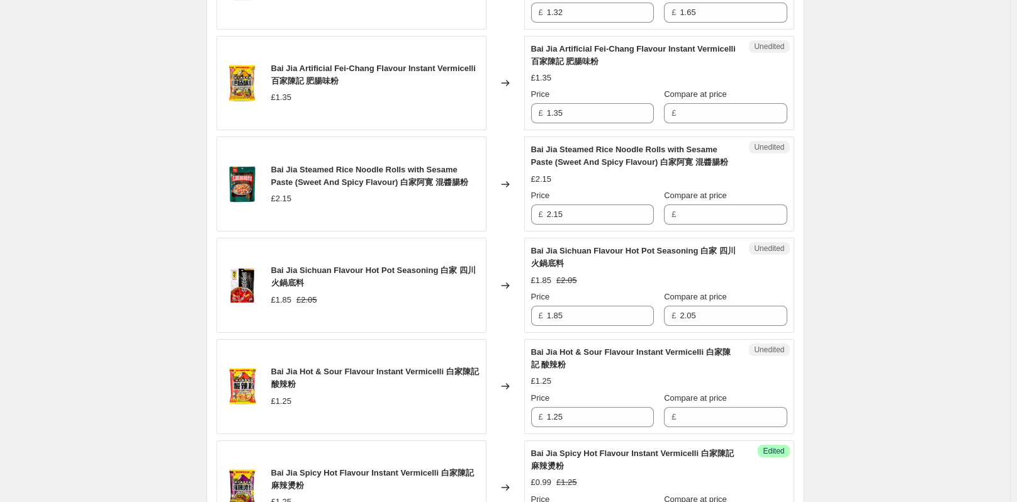
scroll to position [1346, 0]
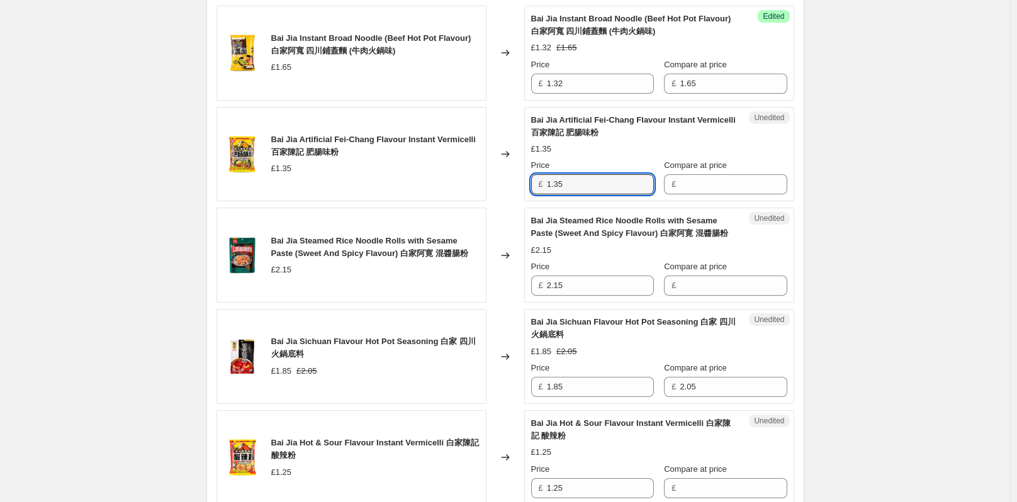
drag, startPoint x: 573, startPoint y: 181, endPoint x: 546, endPoint y: 181, distance: 27.1
click at [544, 181] on div "£ 1.35" at bounding box center [592, 184] width 123 height 20
type input "1.35"
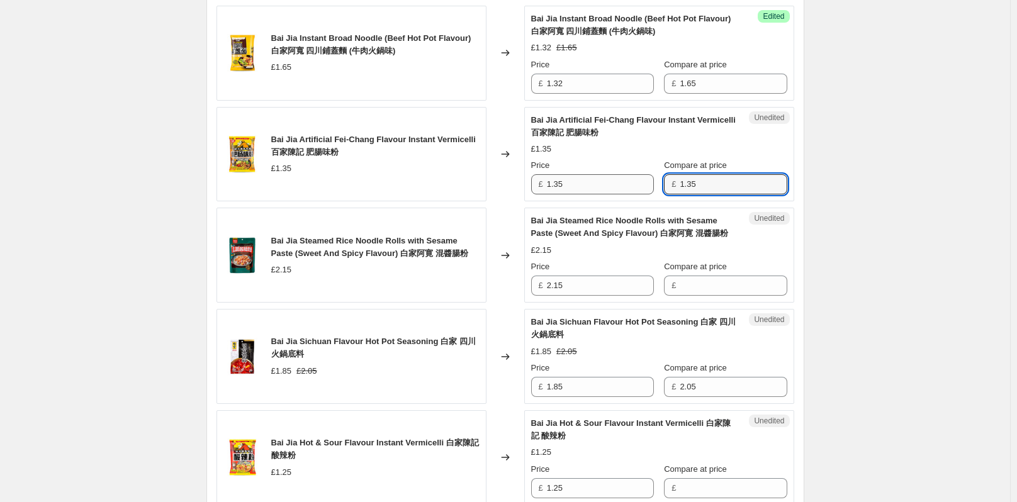
type input "1.35"
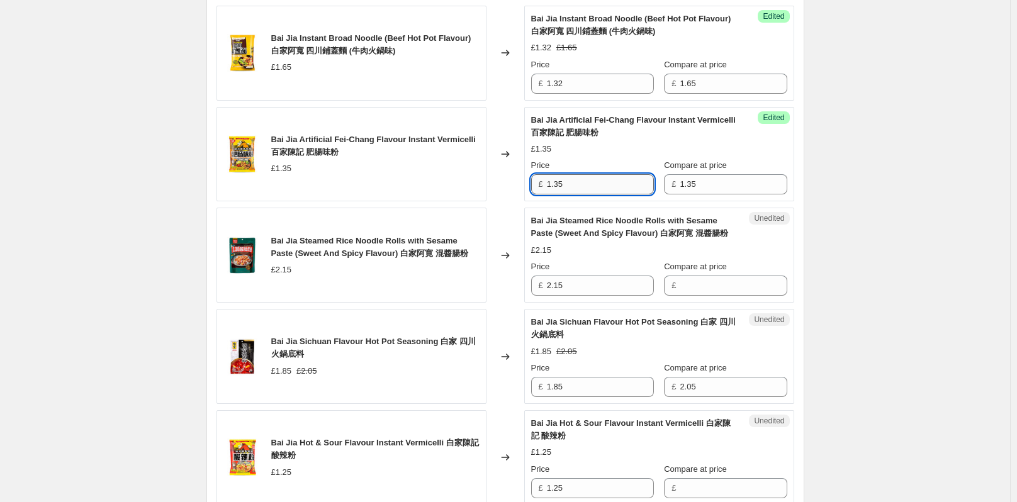
drag, startPoint x: 582, startPoint y: 188, endPoint x: 557, endPoint y: 191, distance: 24.7
click at [566, 186] on input "1.35" at bounding box center [600, 184] width 107 height 20
type input "1.08"
click at [963, 269] on div "Create new price change job. This page is ready Create new price change job Dra…" at bounding box center [505, 44] width 1010 height 2780
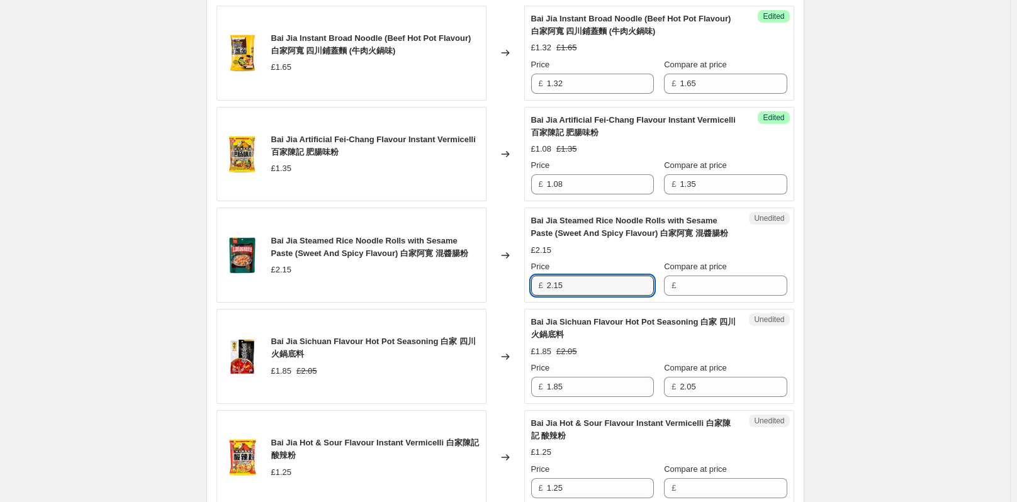
drag, startPoint x: 575, startPoint y: 286, endPoint x: 537, endPoint y: 285, distance: 38.4
click at [537, 285] on div "£ 2.15" at bounding box center [592, 286] width 123 height 20
type input "2.15"
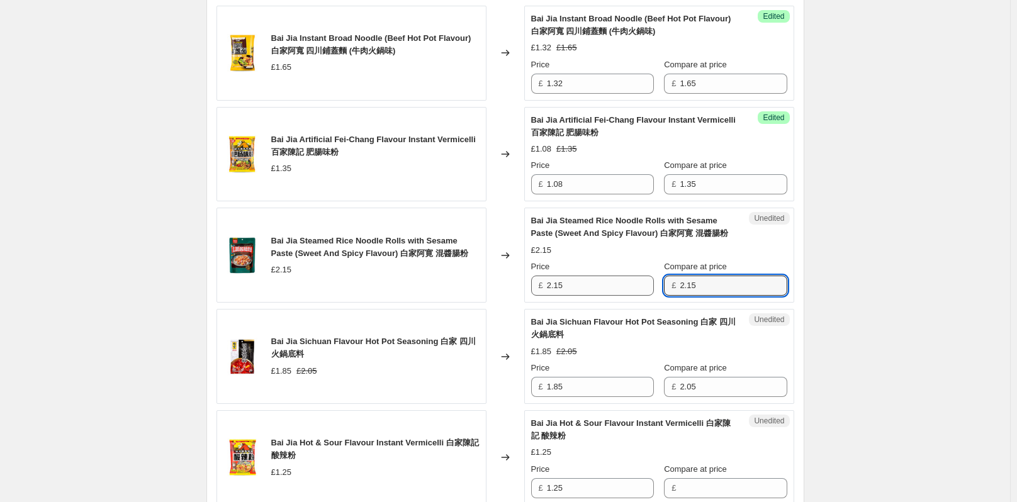
type input "2.15"
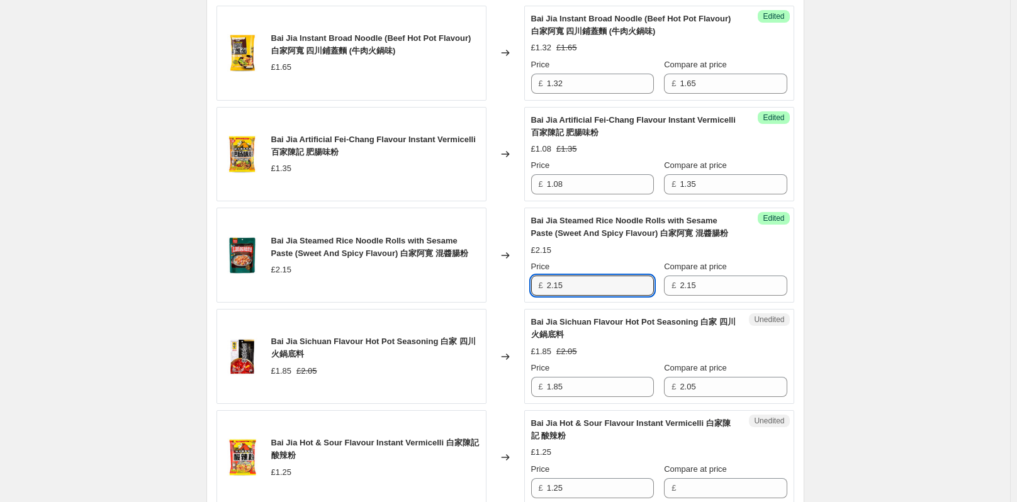
drag, startPoint x: 581, startPoint y: 284, endPoint x: 484, endPoint y: 280, distance: 97.0
click at [490, 283] on div "Bai Jia Steamed Rice Noodle Rolls with Sesame Paste (Sweet And Spicy Flavour) 白…" at bounding box center [506, 255] width 578 height 95
type input "1.72"
click at [833, 308] on div "Create new price change job. This page is ready Create new price change job Dra…" at bounding box center [505, 44] width 1010 height 2780
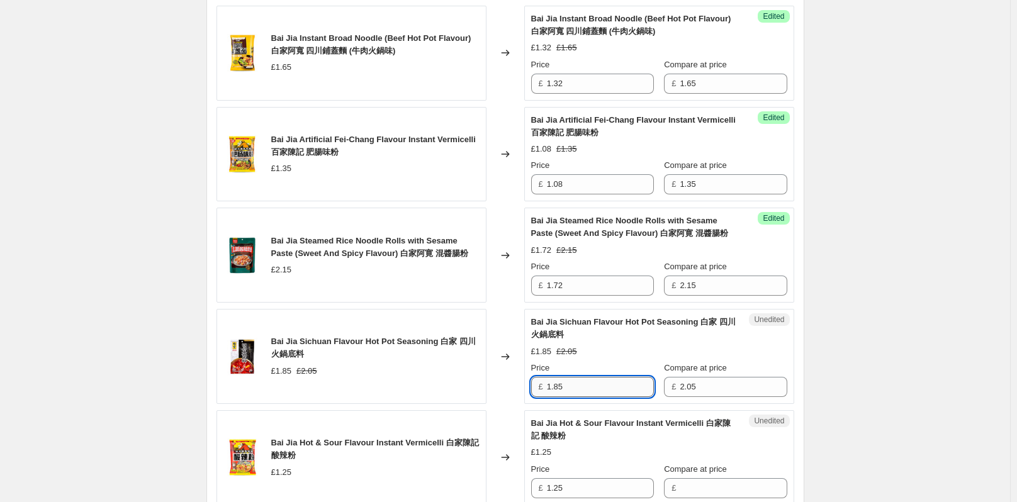
click at [576, 389] on input "1.85" at bounding box center [600, 387] width 107 height 20
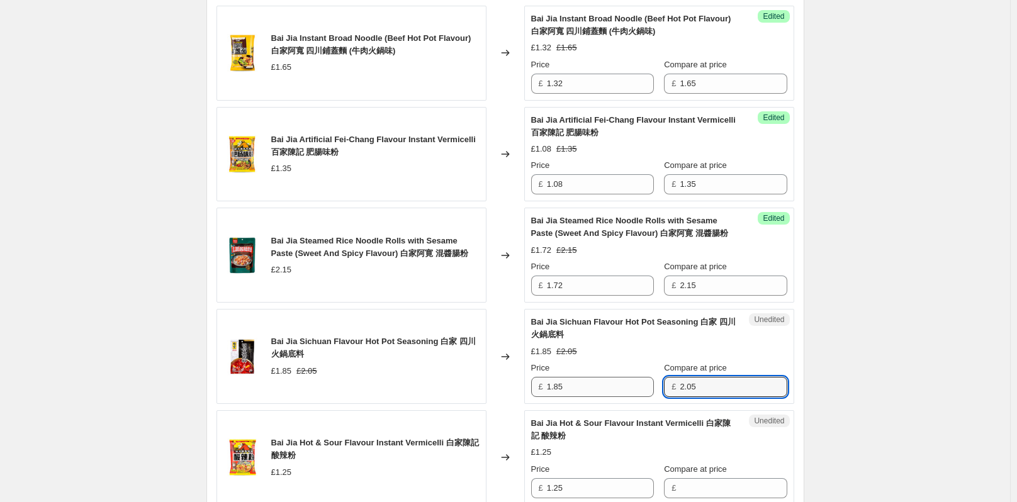
drag, startPoint x: 702, startPoint y: 385, endPoint x: 637, endPoint y: 392, distance: 65.9
click at [637, 392] on div "Price £ 1.85 Compare at price £ 2.05" at bounding box center [659, 379] width 256 height 35
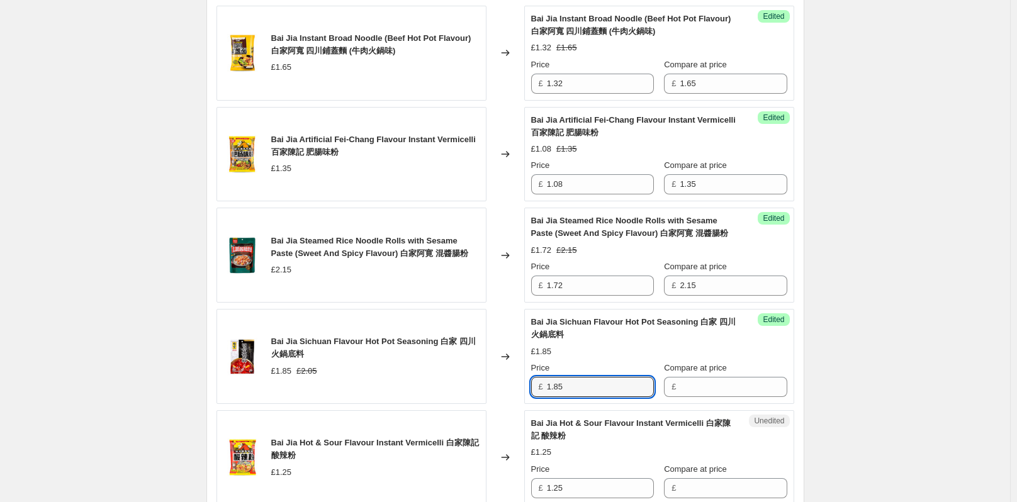
drag, startPoint x: 573, startPoint y: 390, endPoint x: 536, endPoint y: 390, distance: 36.5
click at [536, 390] on div "£ 1.85" at bounding box center [592, 387] width 123 height 20
type input "1.85"
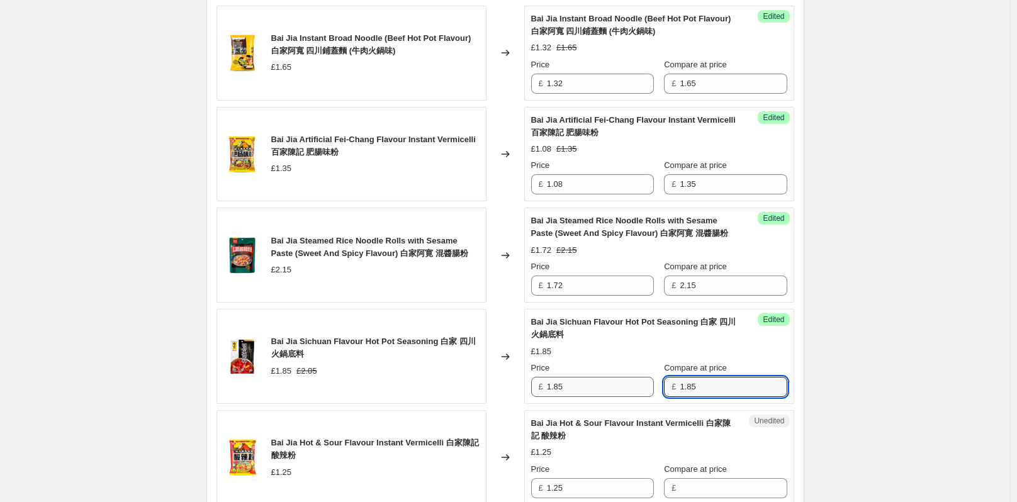
type input "1.85"
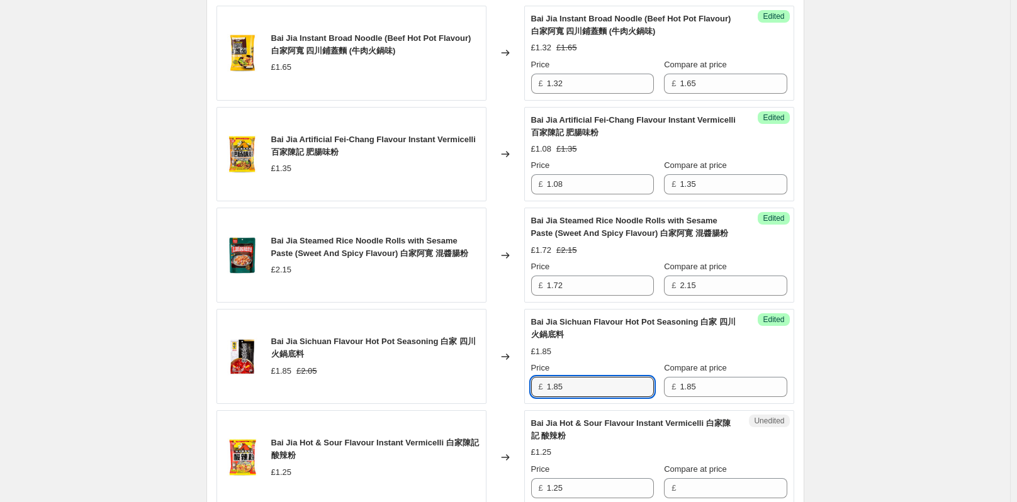
drag, startPoint x: 569, startPoint y: 390, endPoint x: 522, endPoint y: 388, distance: 46.6
click at [522, 388] on div "Bai Jia Sichuan Flavour Hot Pot Seasoning 白家 四川火鍋底料 £1.85 £2.05 Changed to Succ…" at bounding box center [506, 356] width 578 height 95
type input "1.48"
click at [924, 305] on div "Create new price change job. This page is ready Create new price change job Dra…" at bounding box center [505, 44] width 1010 height 2780
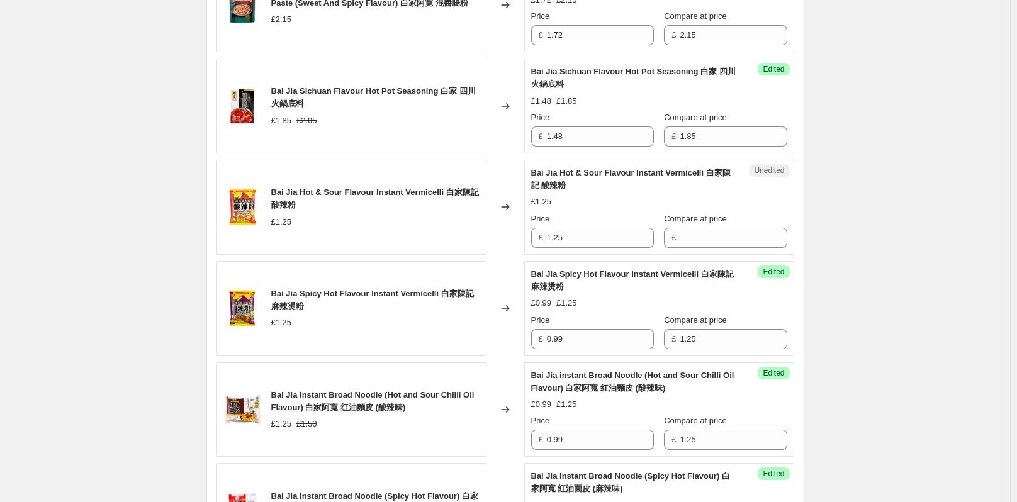
scroll to position [1598, 0]
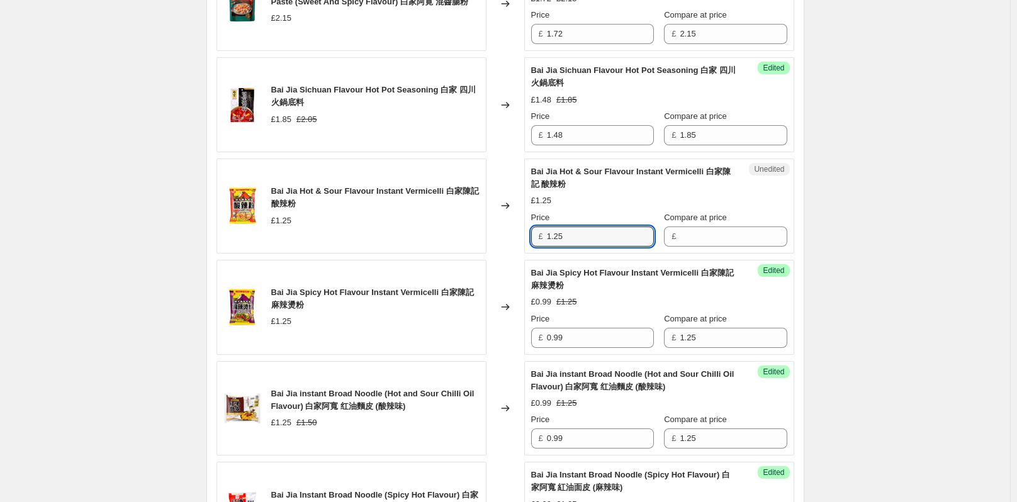
drag, startPoint x: 585, startPoint y: 234, endPoint x: 543, endPoint y: 233, distance: 42.8
click at [543, 233] on div "£ 1.25" at bounding box center [592, 237] width 123 height 20
type input "1.25"
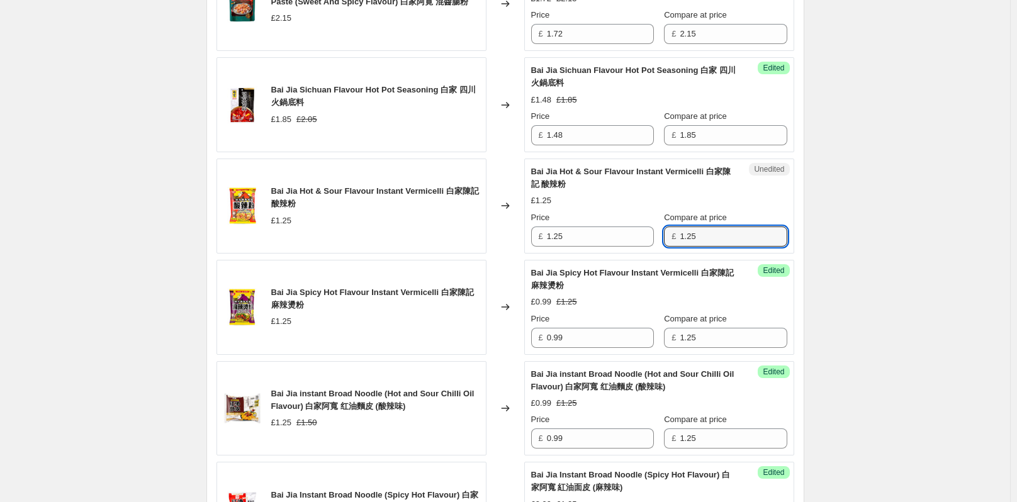
type input "1.25"
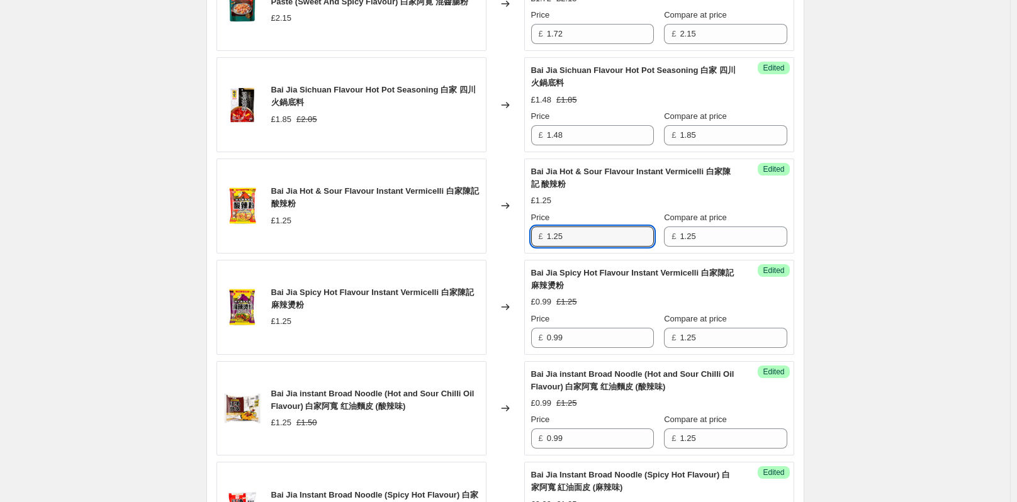
drag, startPoint x: 532, startPoint y: 232, endPoint x: 417, endPoint y: 237, distance: 114.7
click at [497, 231] on div "Bai Jia Hot & Sour Flavour Instant Vermicelli 白家陳記 酸辣粉 £1.25 Changed to Success…" at bounding box center [506, 206] width 578 height 95
type input "0.99"
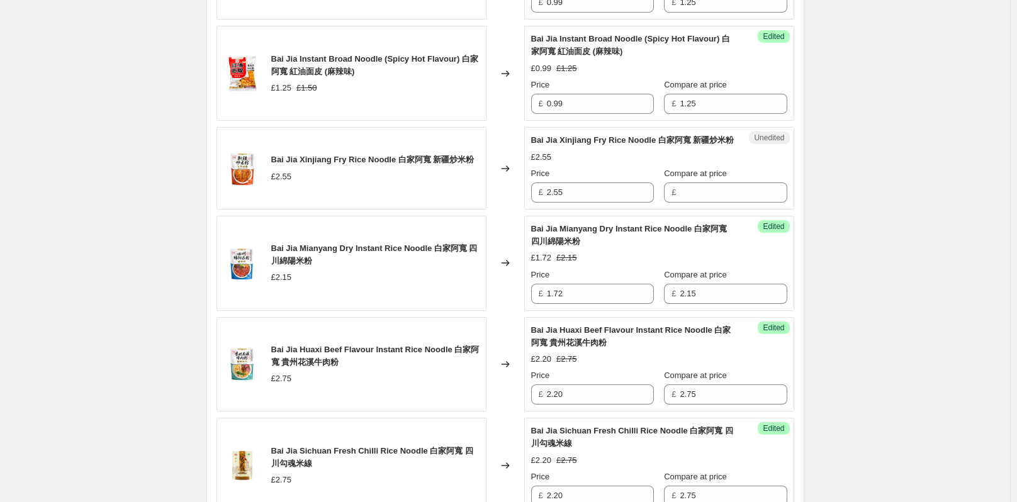
scroll to position [2039, 0]
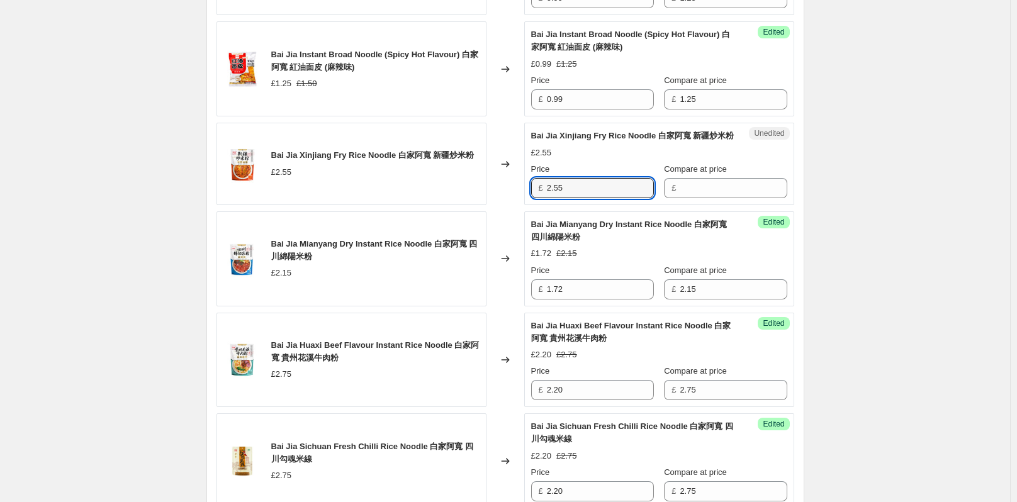
drag, startPoint x: 579, startPoint y: 198, endPoint x: 544, endPoint y: 197, distance: 35.3
click at [544, 197] on div "£ 2.55" at bounding box center [592, 188] width 123 height 20
type input "2.55"
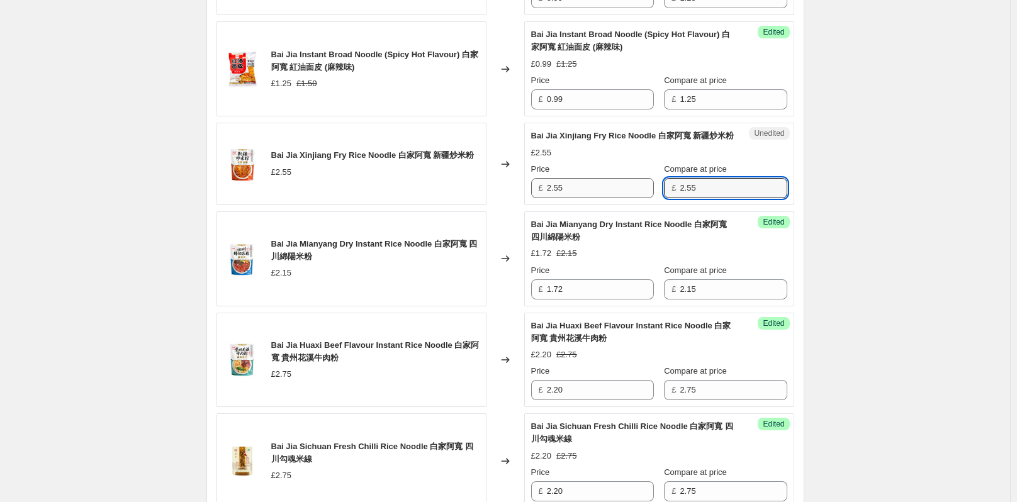
type input "2.55"
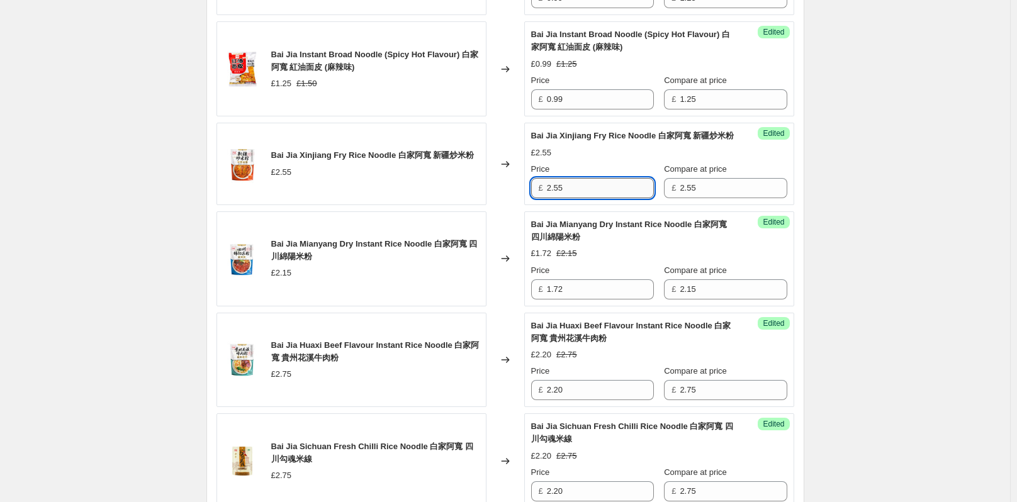
click at [607, 198] on input "2.55" at bounding box center [600, 188] width 107 height 20
type input "2.04"
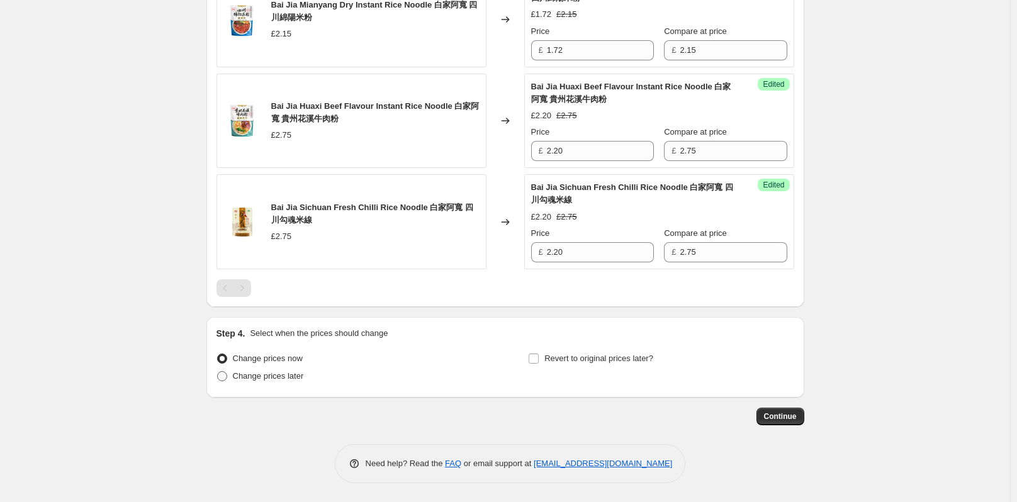
click at [225, 378] on span at bounding box center [222, 376] width 10 height 10
click at [218, 372] on input "Change prices later" at bounding box center [217, 371] width 1 height 1
radio input "true"
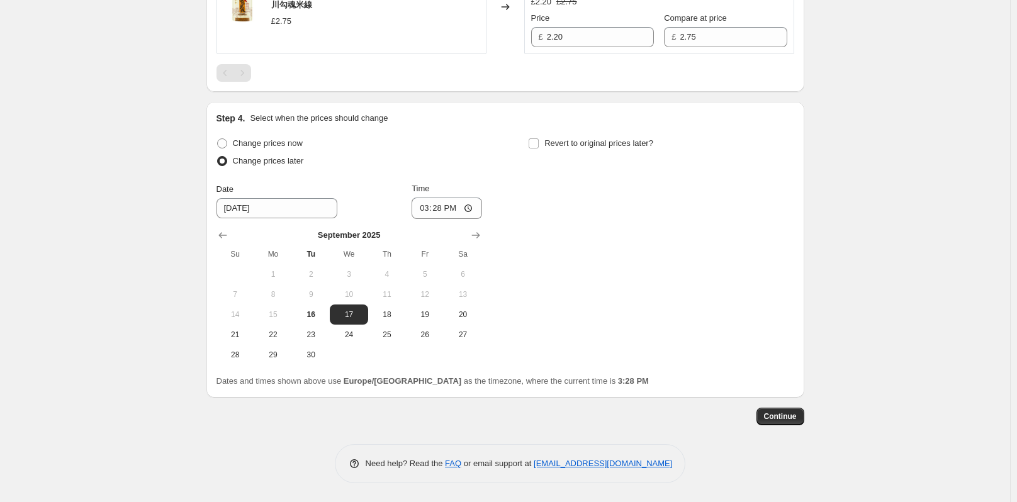
scroll to position [2506, 0]
click at [357, 318] on span "17" at bounding box center [349, 315] width 28 height 10
click at [458, 211] on input "15:28" at bounding box center [447, 208] width 70 height 21
click at [444, 211] on input "15:28" at bounding box center [447, 208] width 70 height 21
type input "23:59"
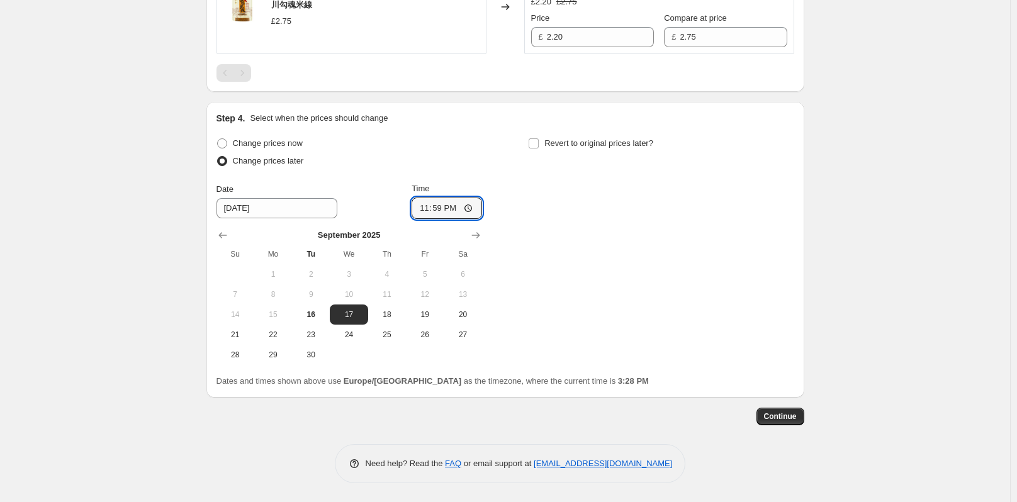
click at [509, 227] on div "Change prices now Change prices later Date 9/17/2025 Time 23:59 September 2025 …" at bounding box center [506, 250] width 578 height 230
click at [537, 140] on input "Revert to original prices later?" at bounding box center [534, 143] width 10 height 10
checkbox input "true"
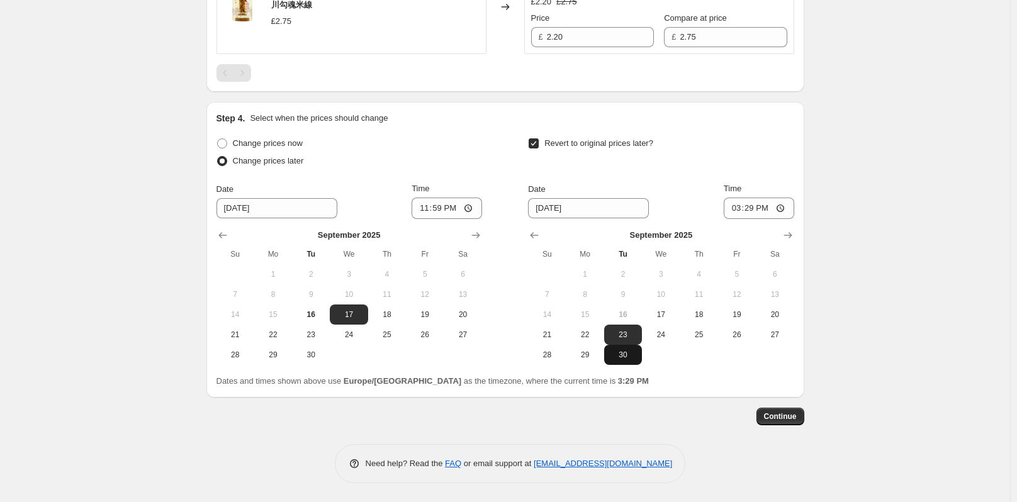
click at [625, 351] on span "30" at bounding box center [623, 355] width 28 height 10
type input "9/30/2025"
click at [752, 210] on input "15:29" at bounding box center [759, 208] width 70 height 21
type input "23:59"
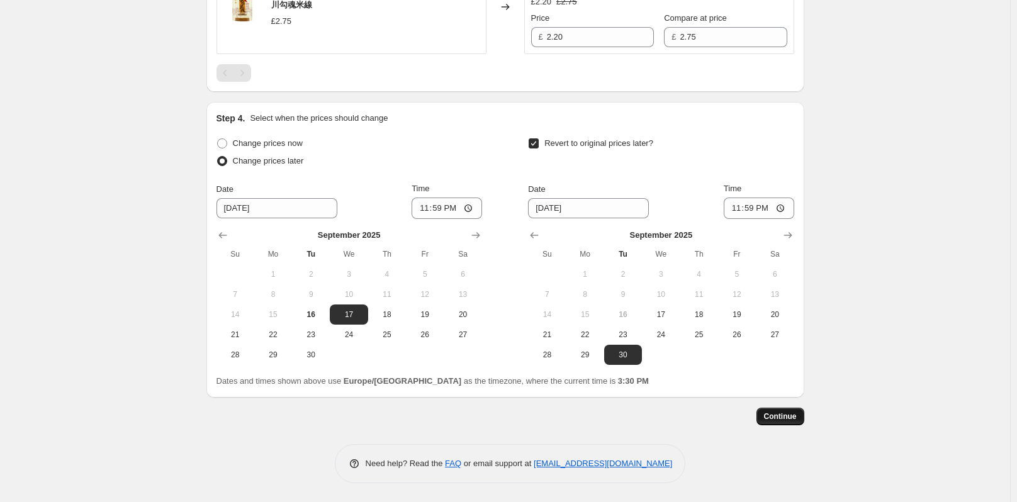
click at [768, 419] on button "Continue" at bounding box center [781, 417] width 48 height 18
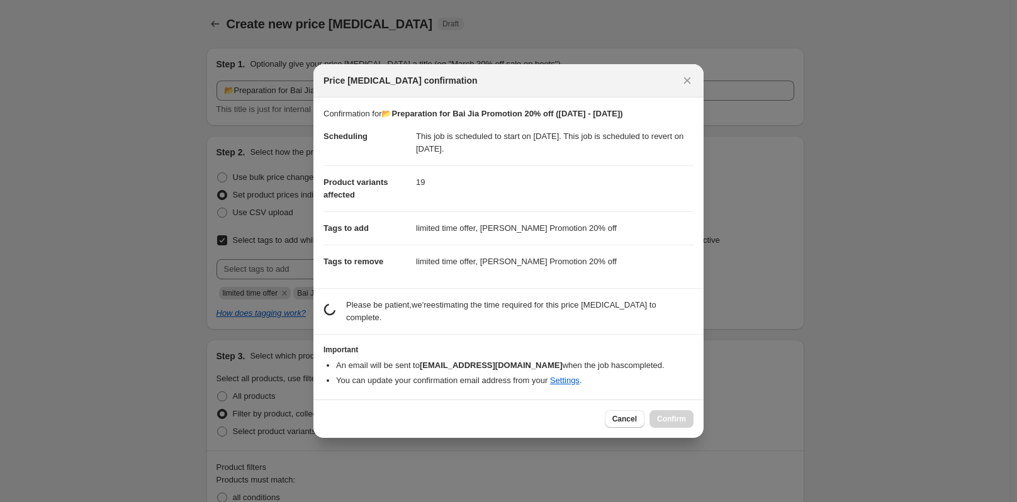
scroll to position [0, 0]
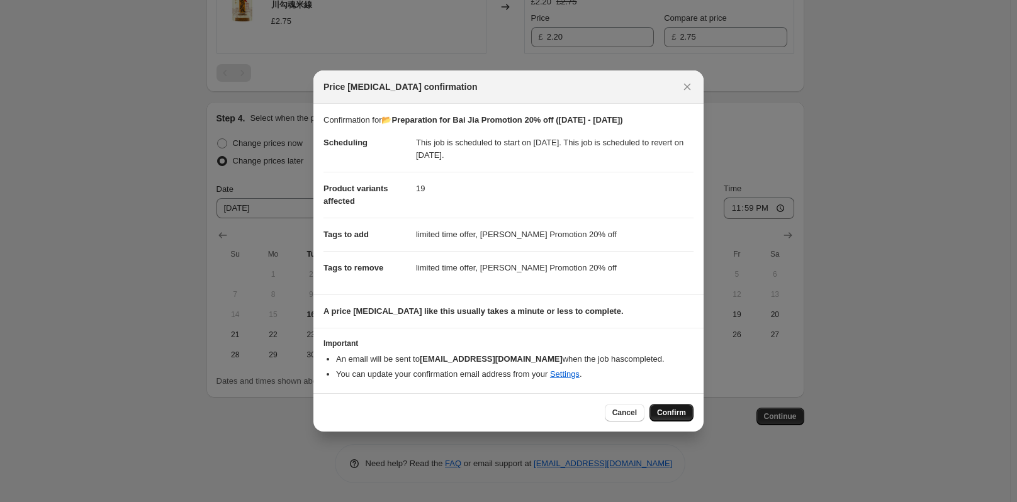
click at [668, 415] on span "Confirm" at bounding box center [671, 413] width 29 height 10
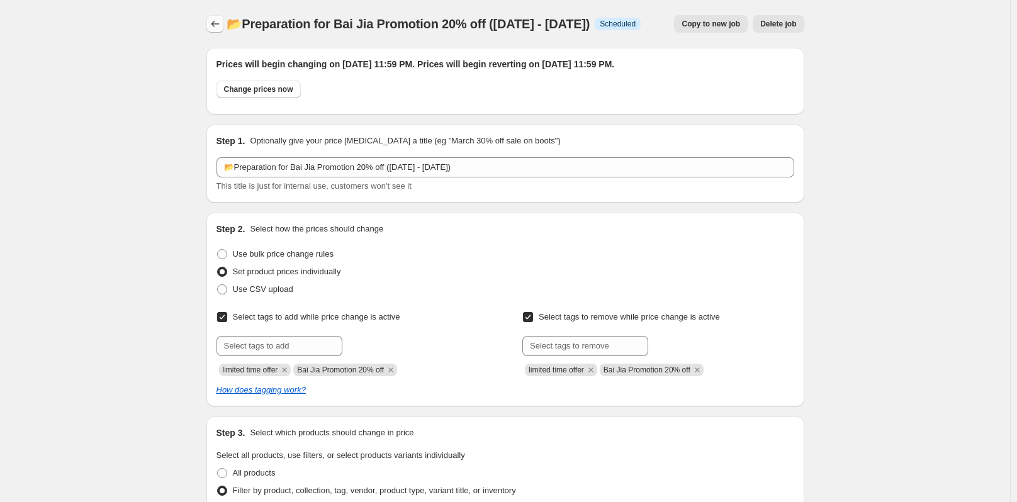
click at [211, 22] on icon "Price change jobs" at bounding box center [215, 24] width 13 height 13
